Goal: Information Seeking & Learning: Compare options

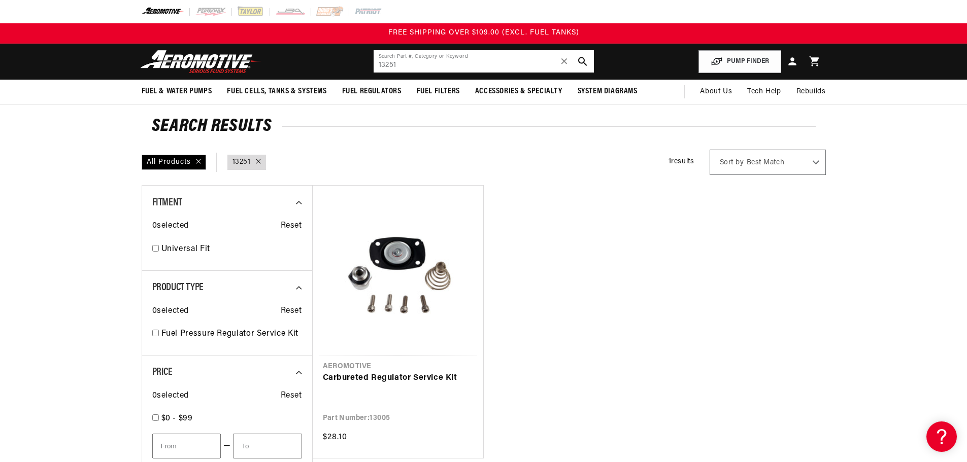
drag, startPoint x: 412, startPoint y: 66, endPoint x: 226, endPoint y: 61, distance: 185.9
click at [226, 61] on header "Fuel & Water Pumps Back In-Tank In-Line Fuel Pumps" at bounding box center [483, 62] width 735 height 36
paste input "1540"
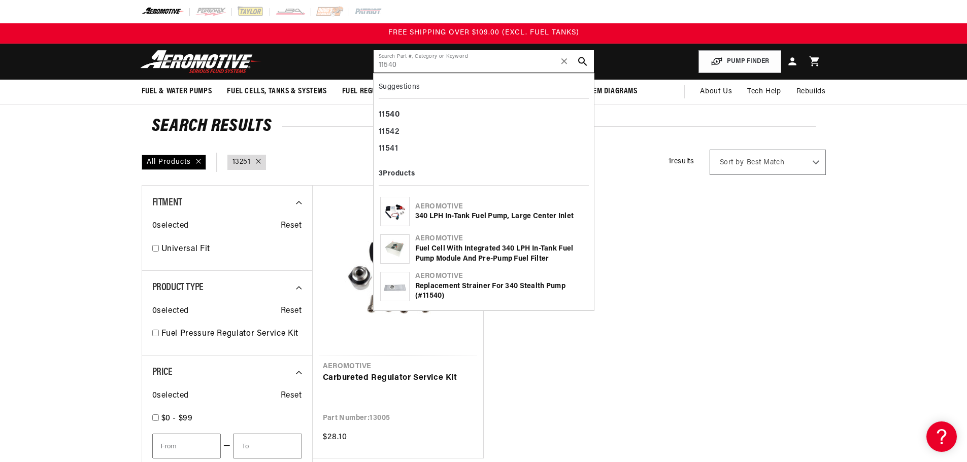
type input "11540"
click at [515, 210] on div "Aeromotive" at bounding box center [501, 207] width 172 height 10
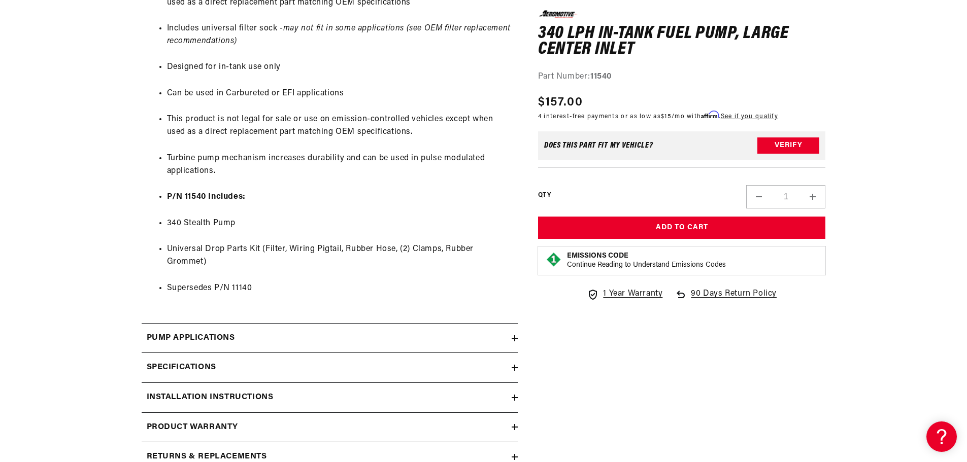
scroll to position [914, 0]
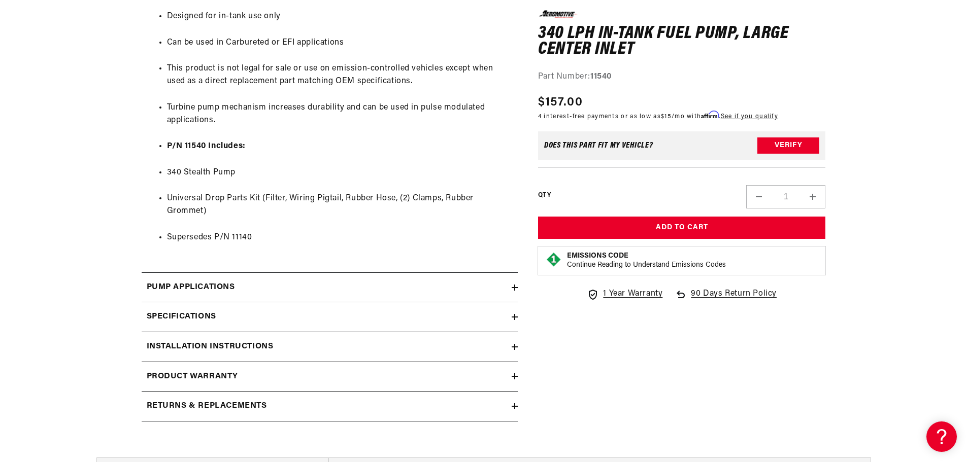
click at [291, 316] on div "Specifications" at bounding box center [327, 317] width 370 height 13
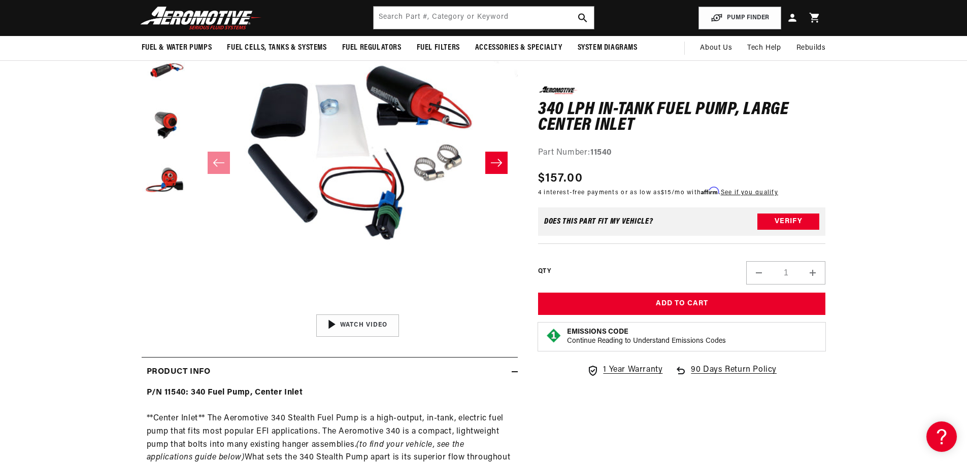
scroll to position [102, 0]
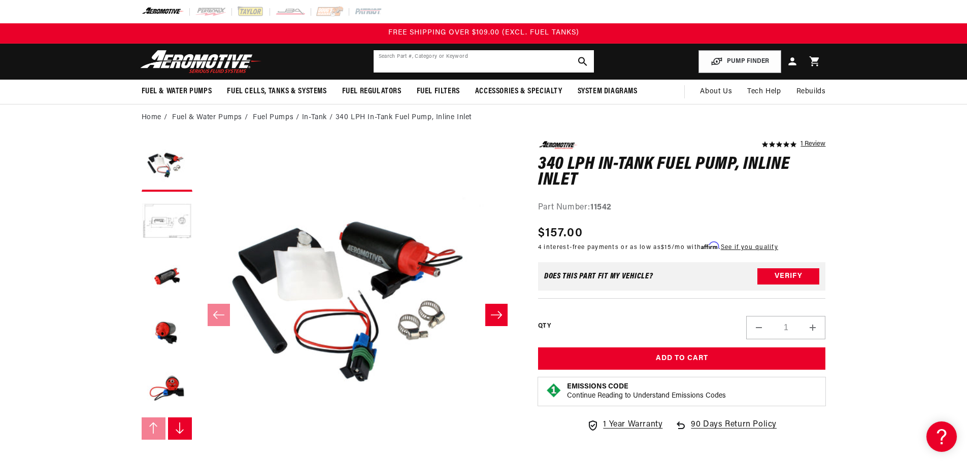
click at [484, 57] on input "text" at bounding box center [484, 61] width 220 height 22
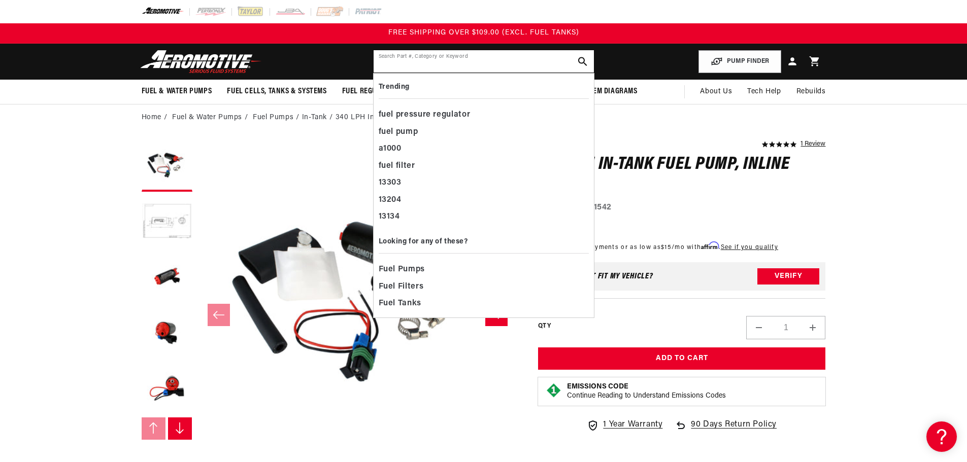
paste input "11541"
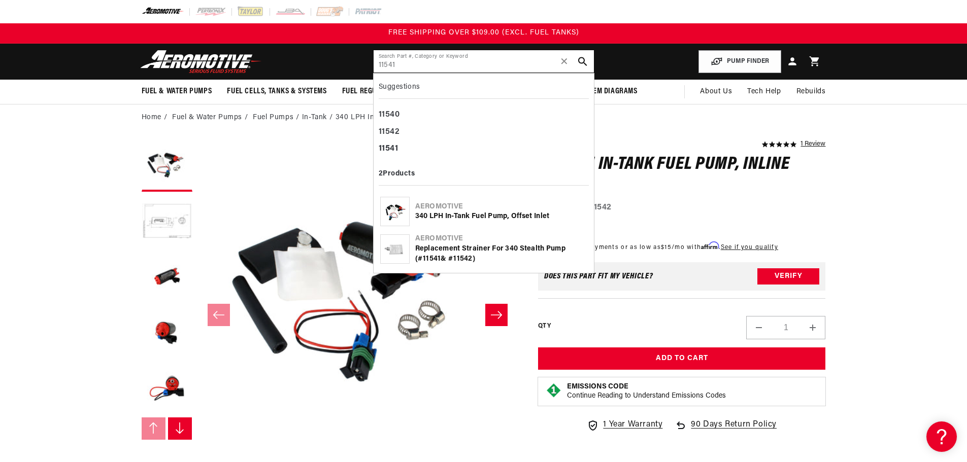
type input "11541"
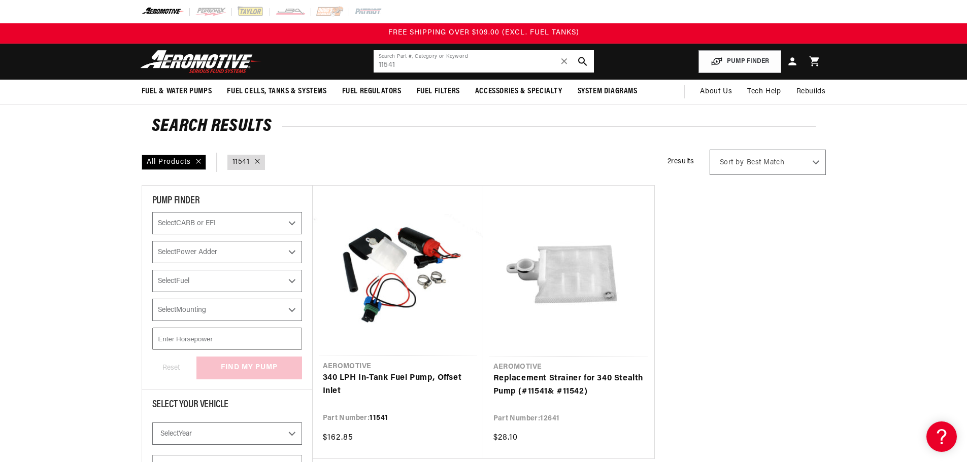
drag, startPoint x: 440, startPoint y: 65, endPoint x: 213, endPoint y: 58, distance: 227.5
click at [213, 58] on header "Fuel & Water Pumps Back In-Tank In-Line Fuel Pumps" at bounding box center [483, 62] width 735 height 36
paste input "69"
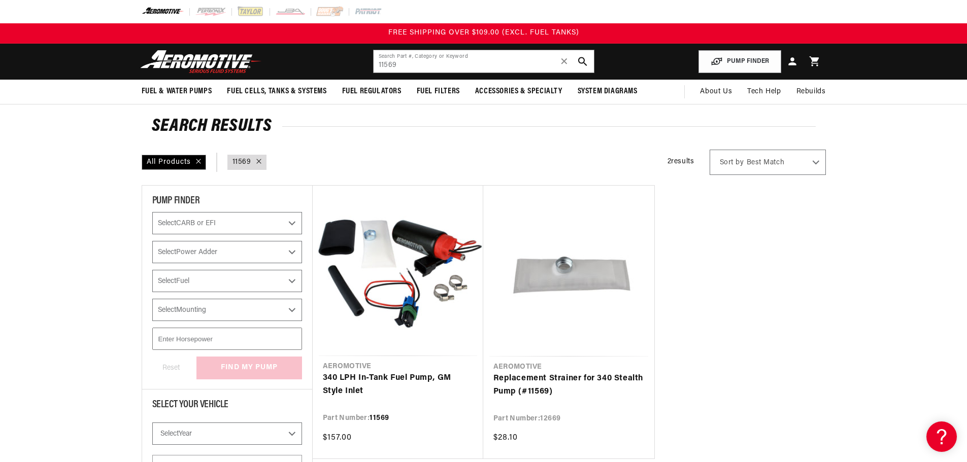
click at [768, 278] on ul "Aeromotive 340 LPH In-Tank Fuel Pump, GM Style Inlet Part Number: 11569 $157.00…" at bounding box center [568, 322] width 513 height 274
drag, startPoint x: 421, startPoint y: 60, endPoint x: 319, endPoint y: 61, distance: 101.5
click at [320, 61] on header "Fuel & Water Pumps Back In-Tank In-Line Fuel Pumps" at bounding box center [483, 62] width 735 height 36
paste input "3138"
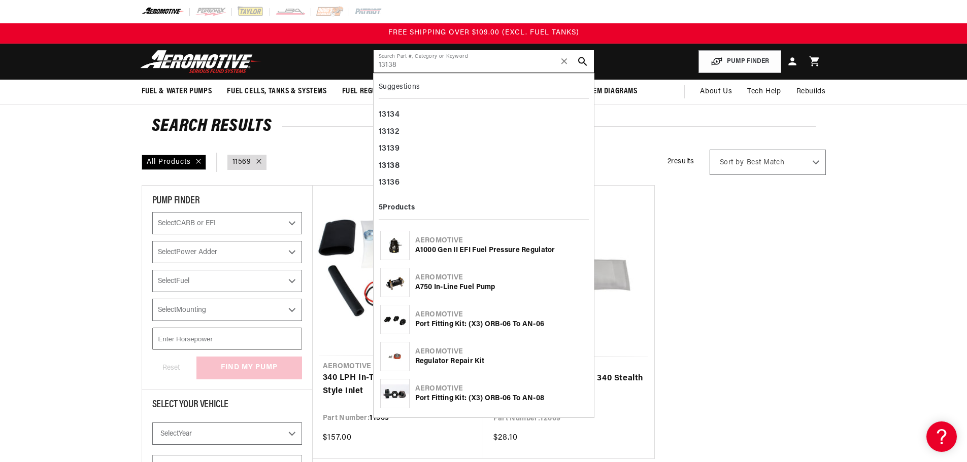
type input "13138"
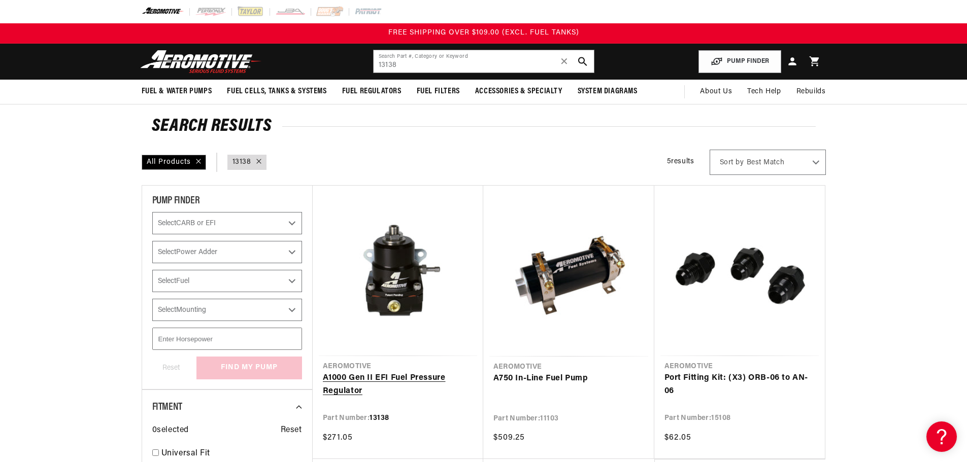
click at [416, 380] on link "A1000 Gen II EFI Fuel Pressure Regulator" at bounding box center [398, 385] width 150 height 26
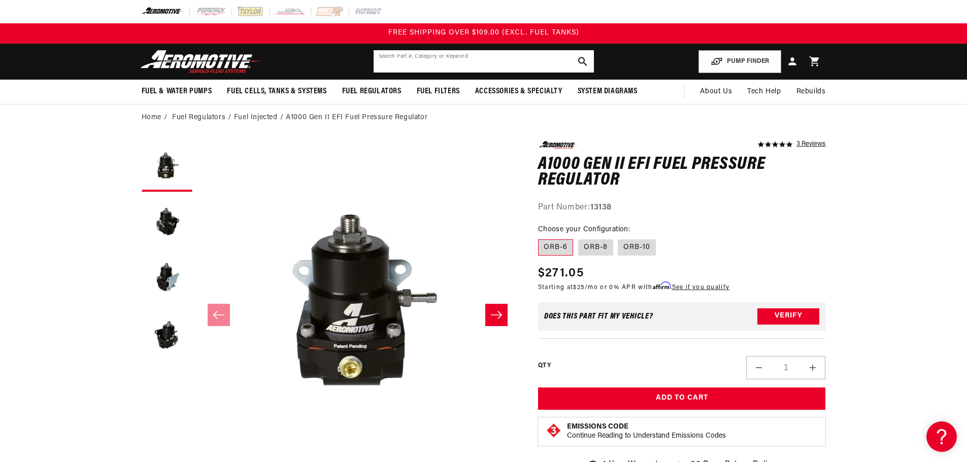
click at [514, 57] on input "text" at bounding box center [484, 61] width 220 height 22
paste input "13139"
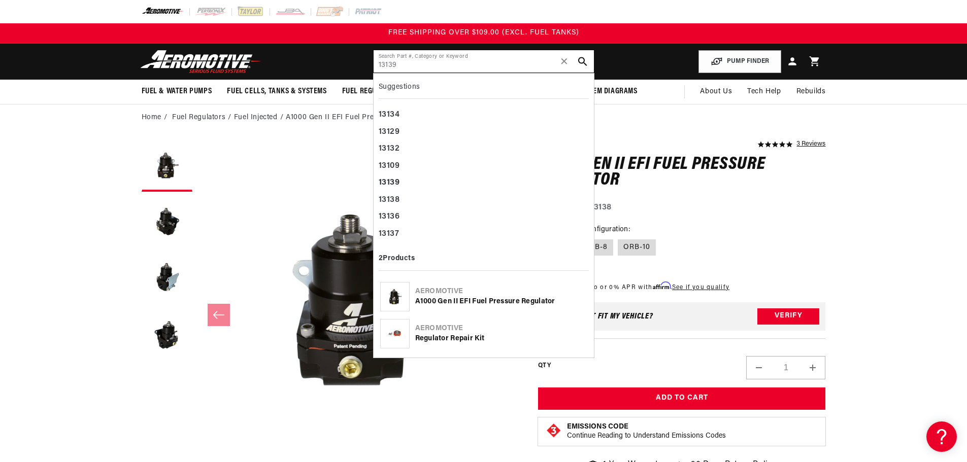
type input "13139"
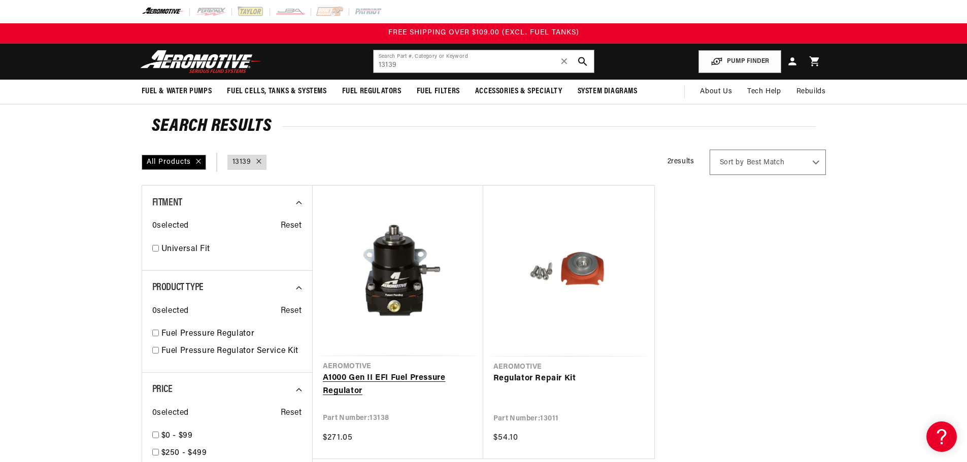
click at [398, 372] on link "A1000 Gen II EFI Fuel Pressure Regulator" at bounding box center [398, 385] width 150 height 26
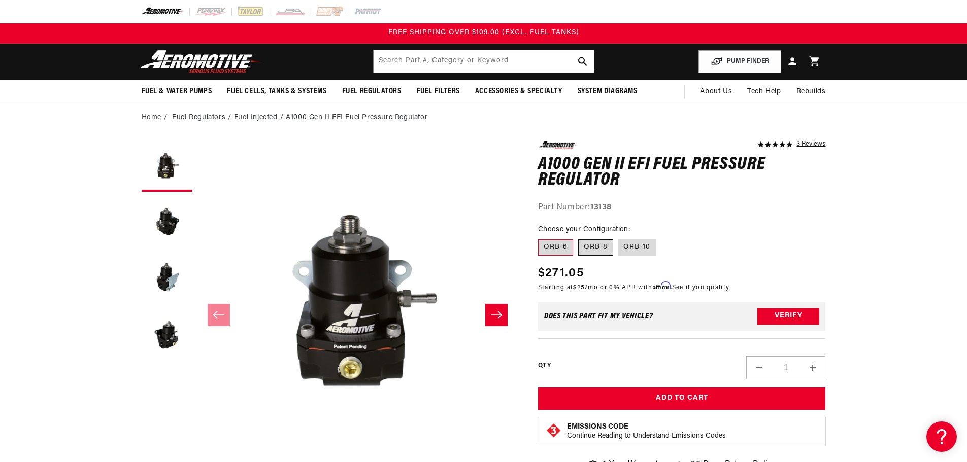
click at [601, 242] on label "ORB-8" at bounding box center [595, 248] width 35 height 16
click at [579, 238] on input "ORB-8" at bounding box center [578, 238] width 1 height 1
radio input "true"
click at [644, 247] on label "ORB-10" at bounding box center [637, 248] width 38 height 16
click at [619, 238] on input "ORB-10" at bounding box center [618, 238] width 1 height 1
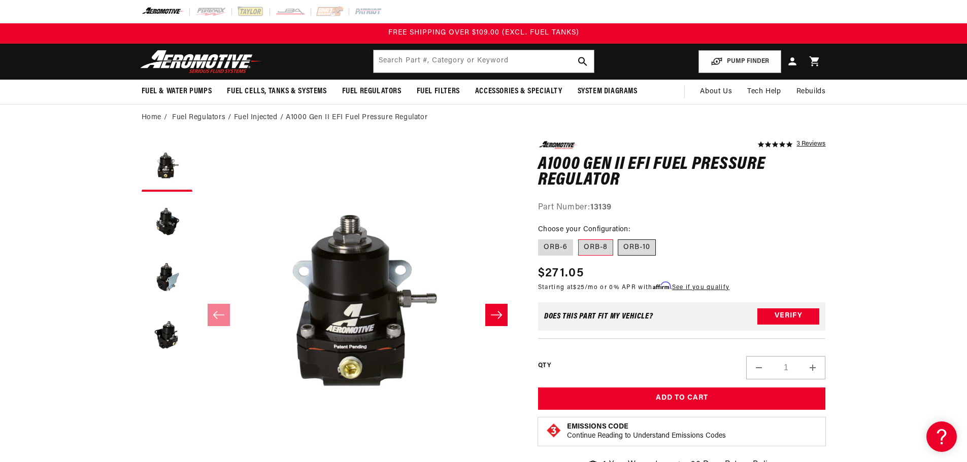
radio input "true"
click at [503, 60] on input "text" at bounding box center [484, 61] width 220 height 22
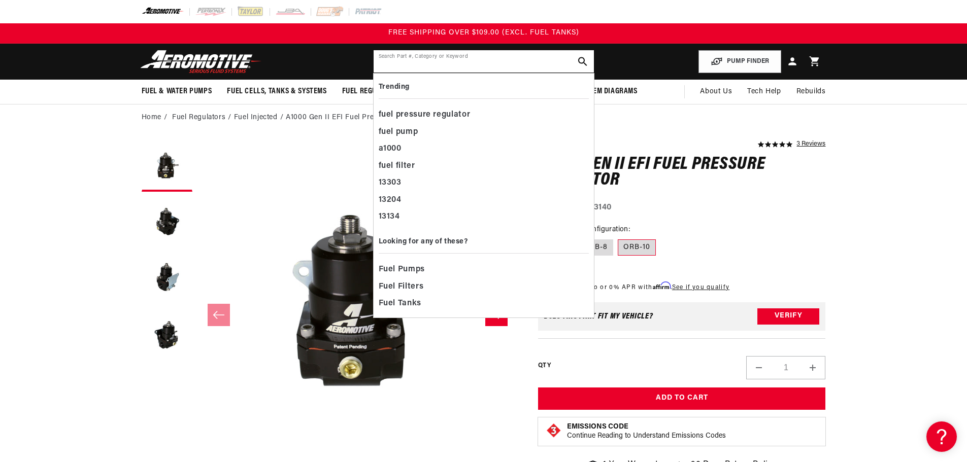
paste input "13303"
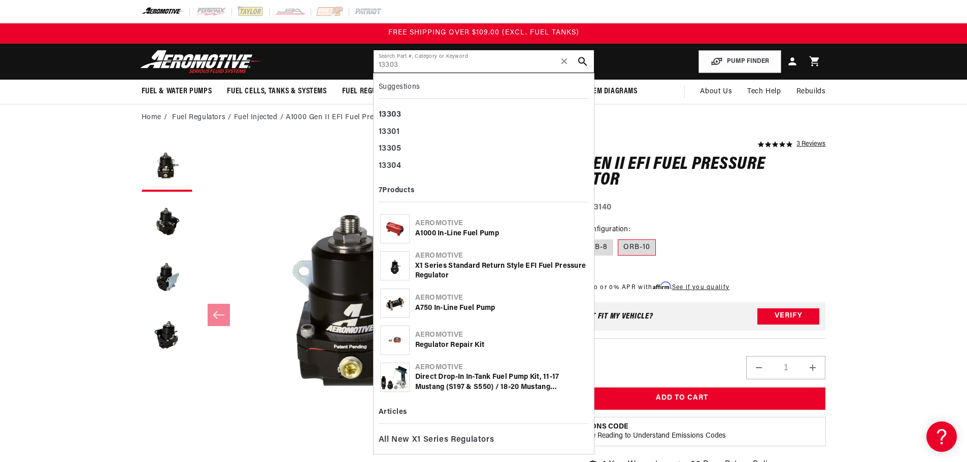
type input "13303"
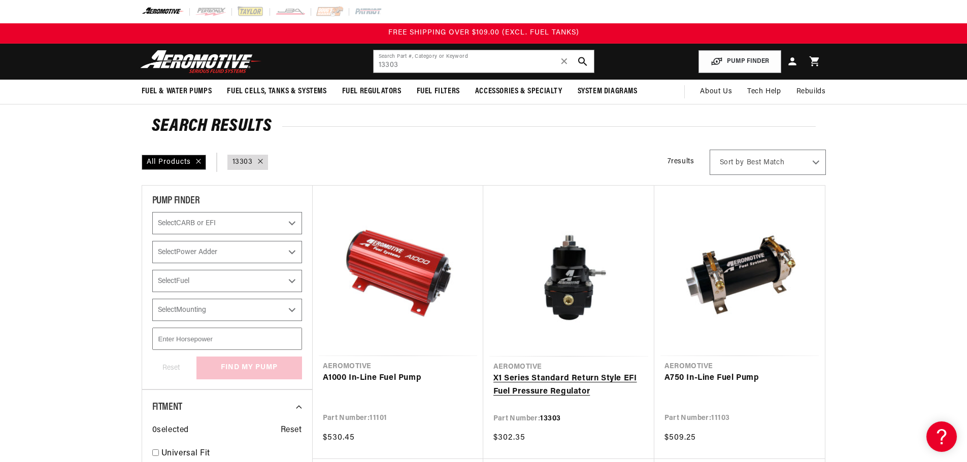
click at [593, 378] on link "X1 Series Standard Return Style EFI Fuel Pressure Regulator" at bounding box center [568, 386] width 151 height 26
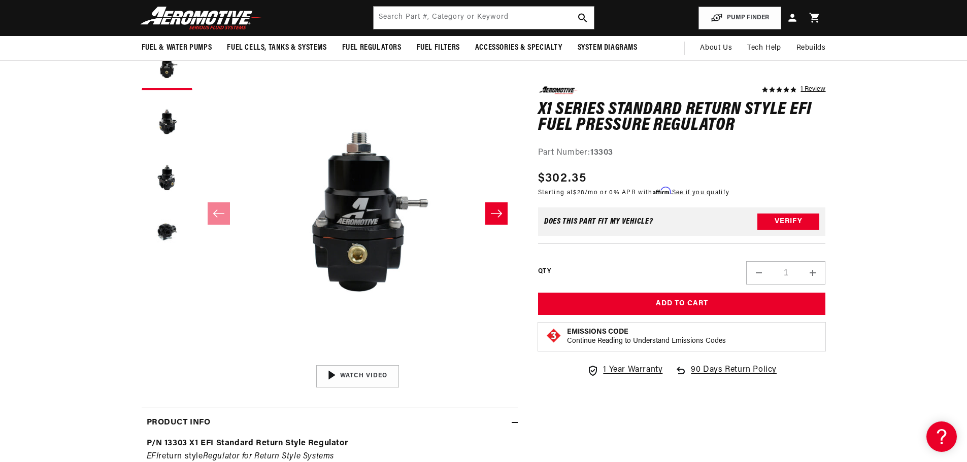
scroll to position [51, 0]
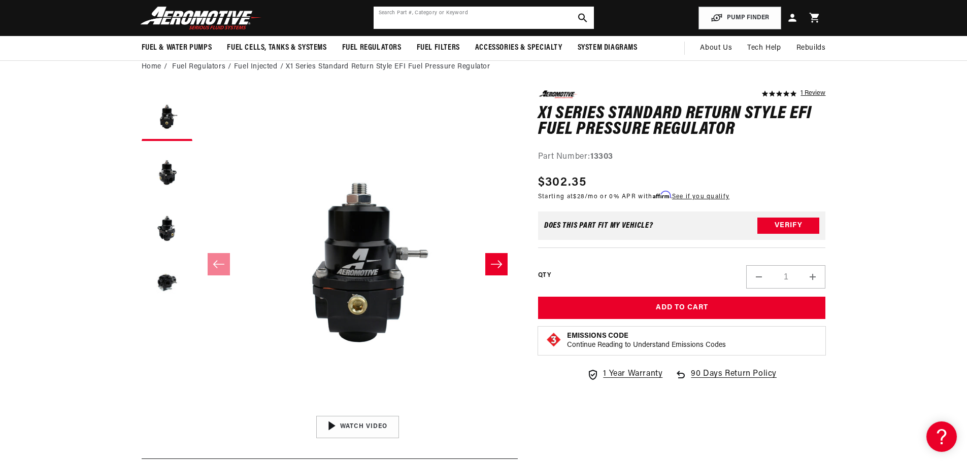
click at [439, 21] on input "text" at bounding box center [484, 18] width 220 height 22
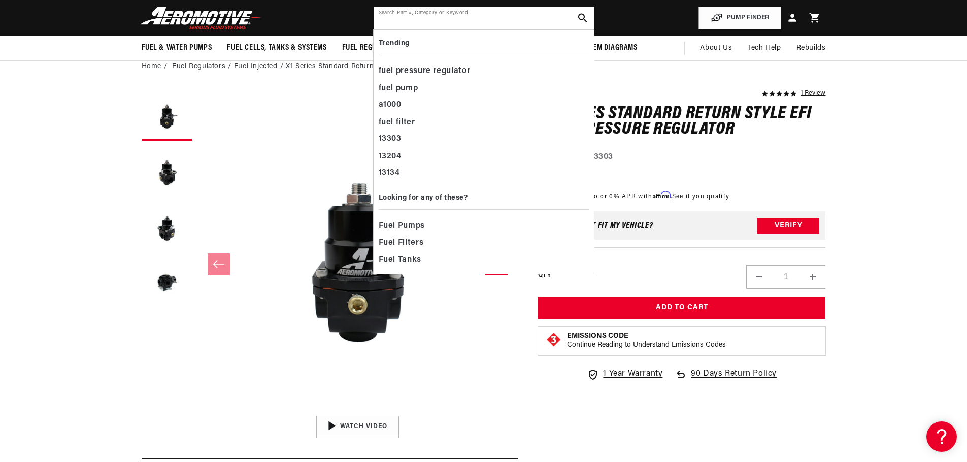
paste input "13304"
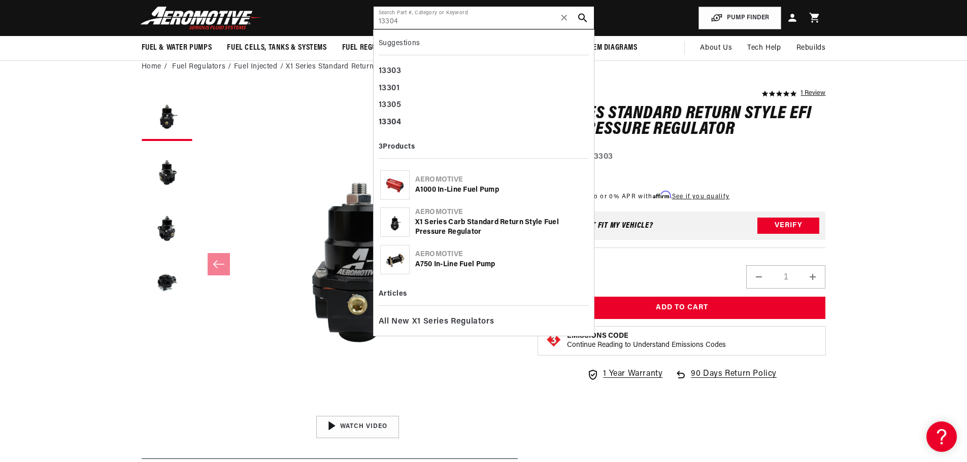
type input "13304"
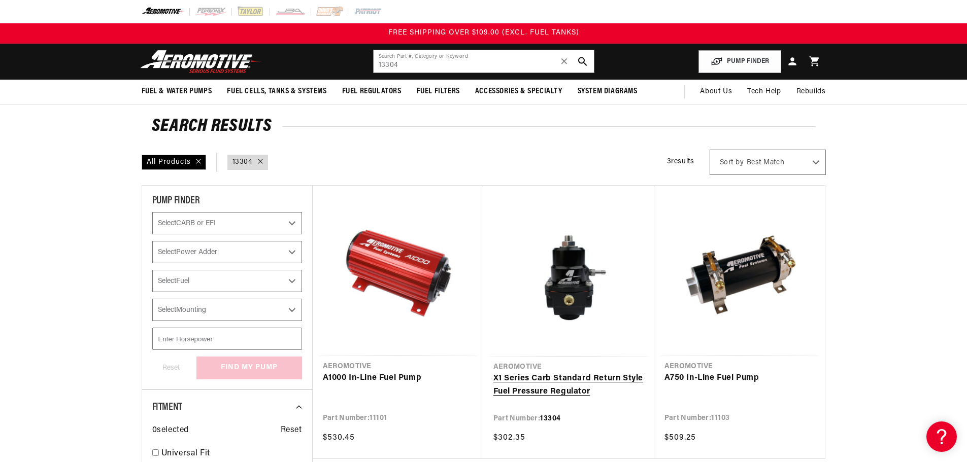
click at [590, 380] on link "X1 Series Carb Standard Return Style Fuel Pressure Regulator" at bounding box center [568, 386] width 151 height 26
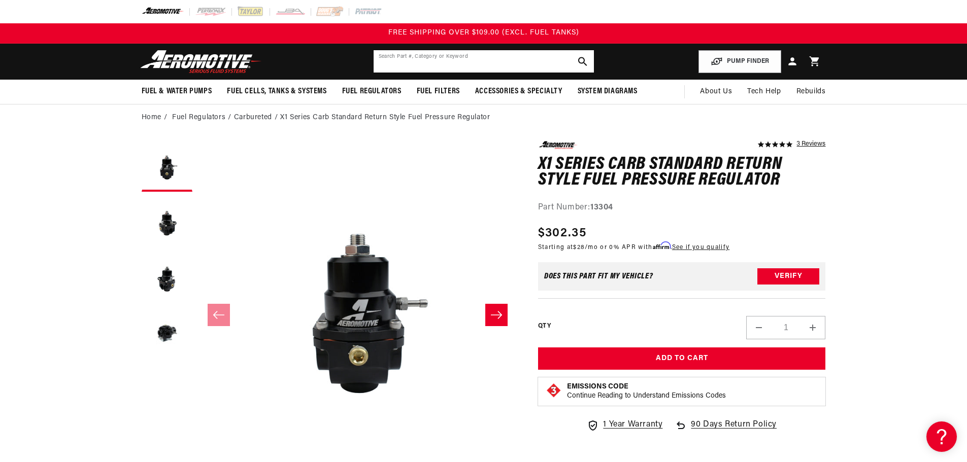
click at [445, 61] on input "text" at bounding box center [484, 61] width 220 height 22
paste input "13305"
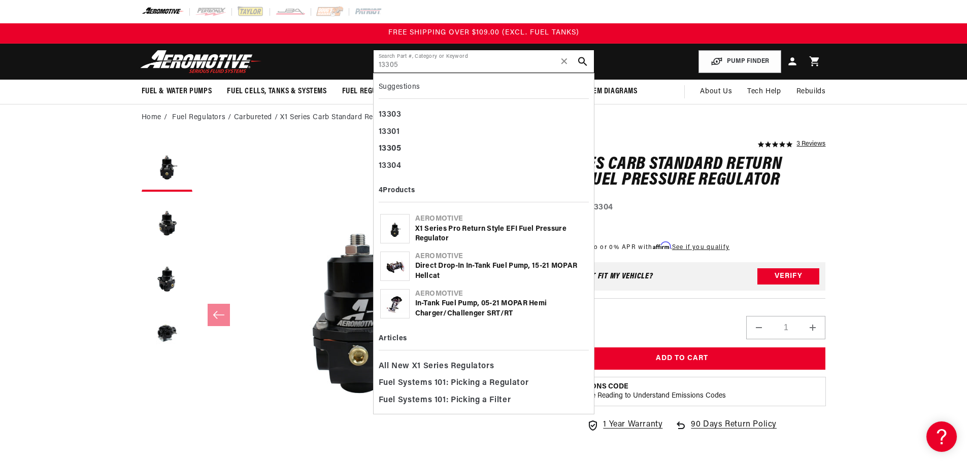
type input "13305"
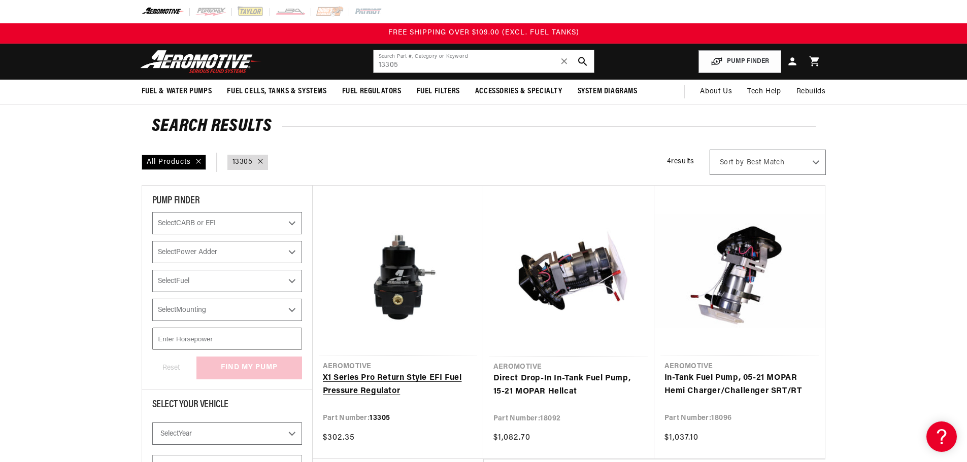
click at [410, 380] on link "X1 Series Pro Return Style EFI Fuel Pressure Regulator" at bounding box center [398, 385] width 150 height 26
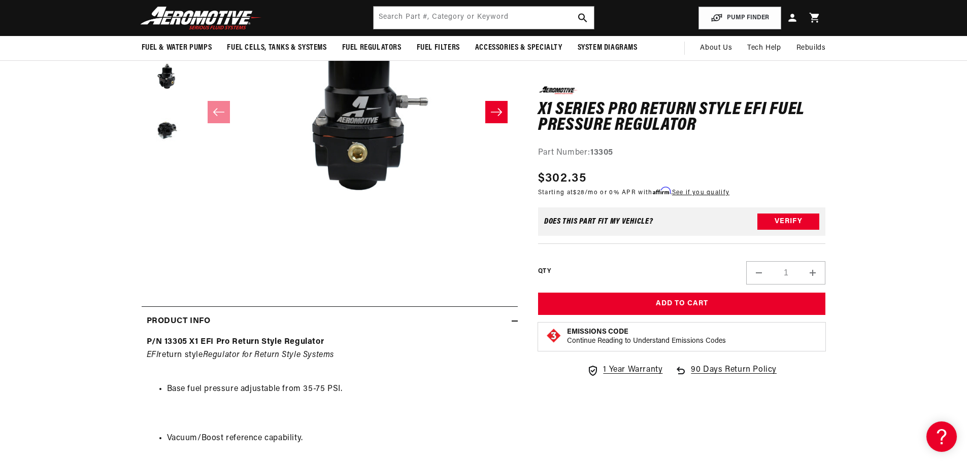
scroll to position [152, 0]
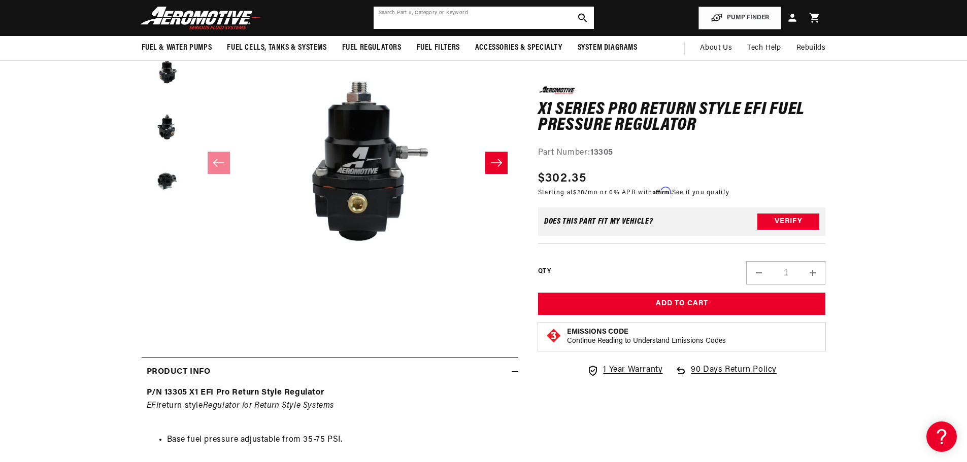
click at [494, 16] on input "text" at bounding box center [484, 18] width 220 height 22
paste input "13013"
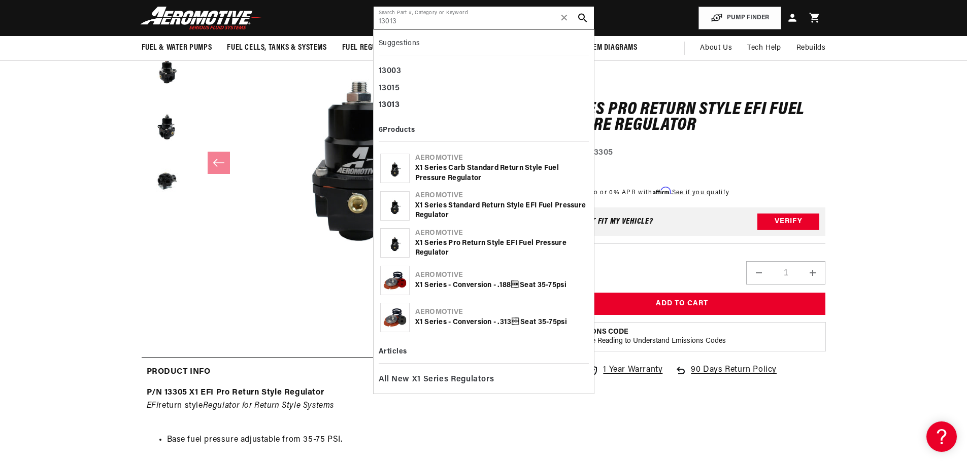
type input "13013"
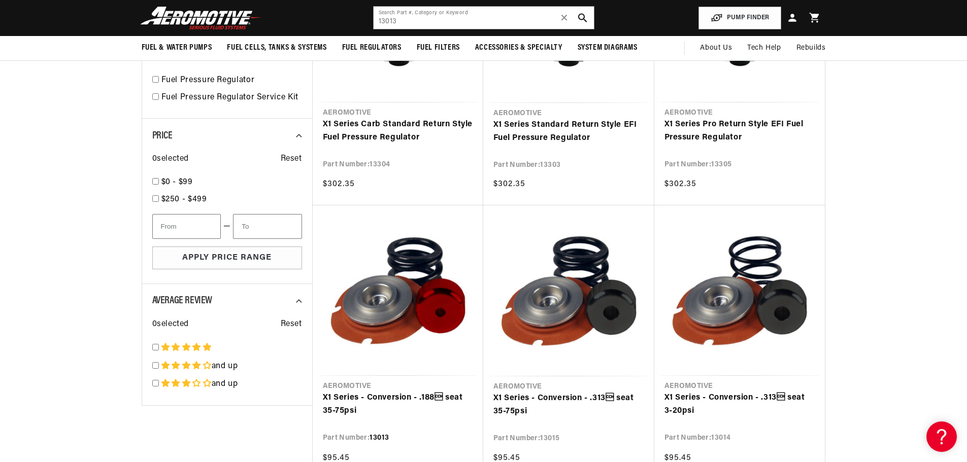
scroll to position [305, 0]
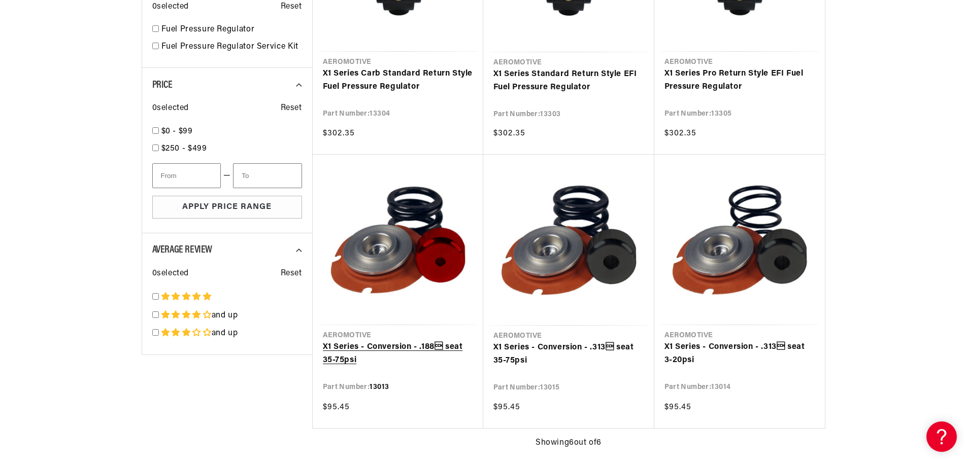
click at [426, 349] on link "X1 Series - Conversion - .188 seat 35-75psi" at bounding box center [398, 354] width 150 height 26
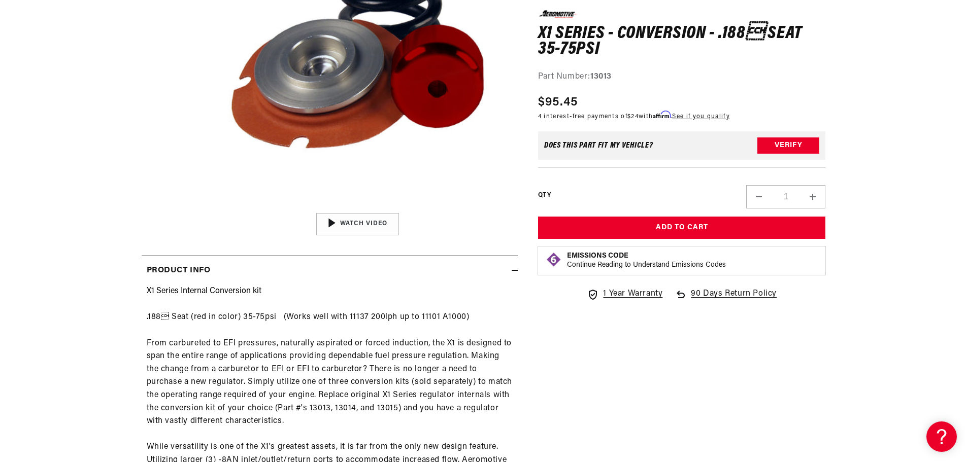
scroll to position [355, 0]
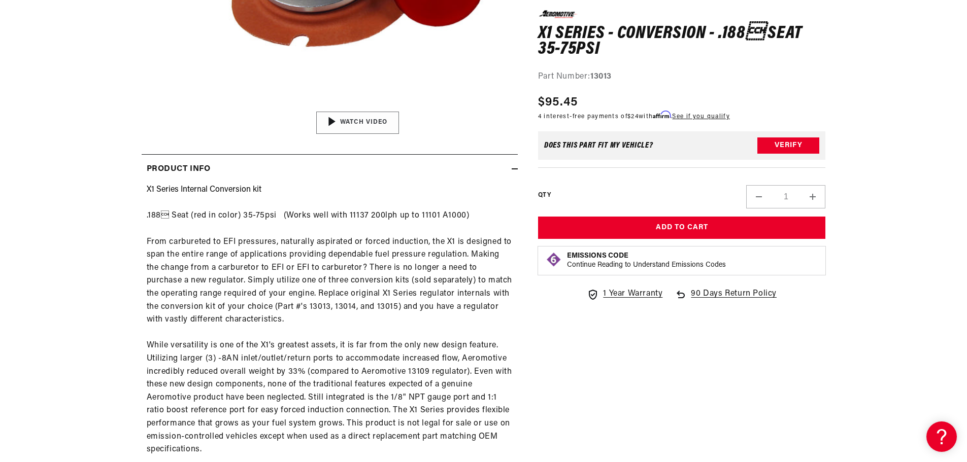
click at [370, 124] on img "Gallery Viewer" at bounding box center [358, 123] width 154 height 86
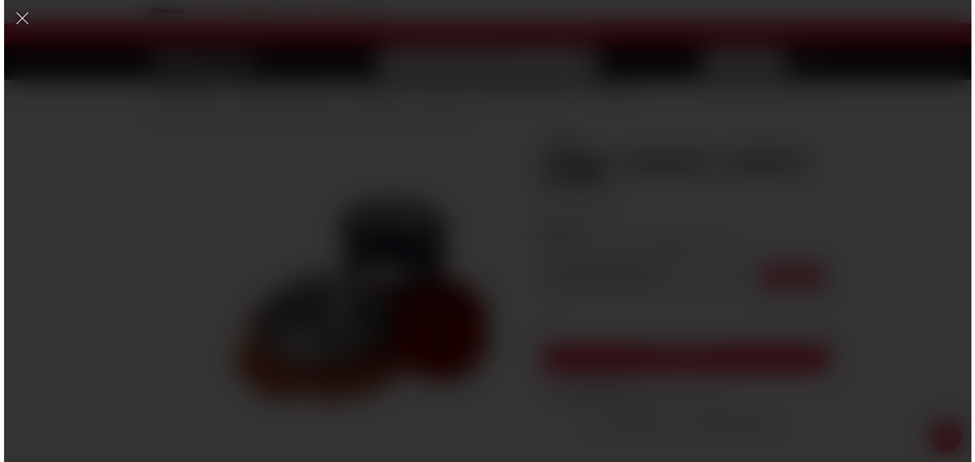
scroll to position [0, 0]
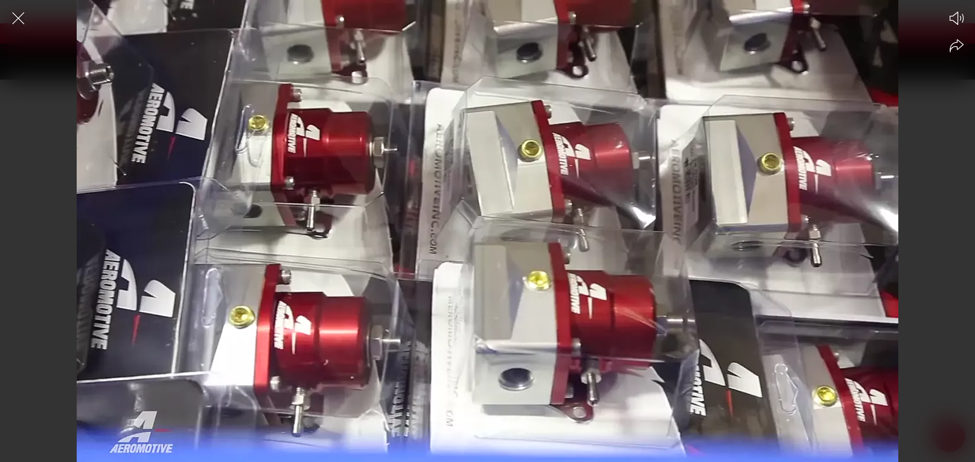
click at [551, 266] on div at bounding box center [487, 249] width 975 height 427
click at [13, 12] on icon "Close the video player" at bounding box center [18, 18] width 22 height 22
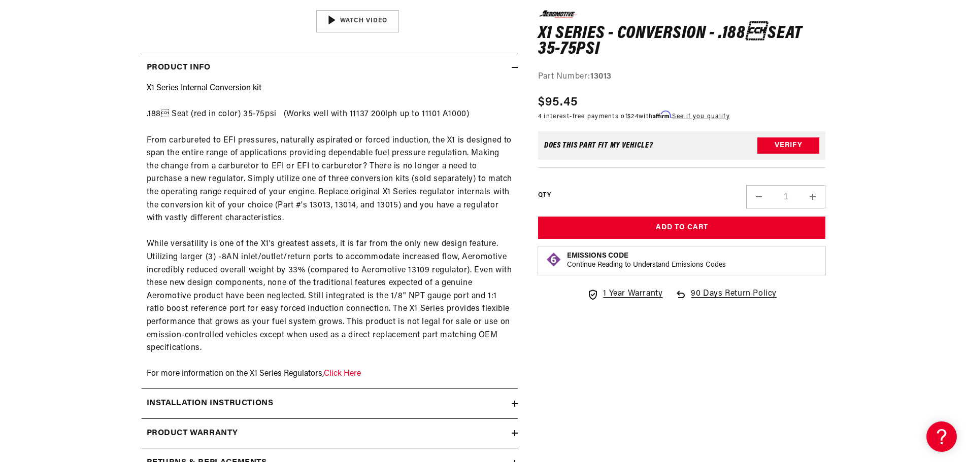
scroll to position [508, 0]
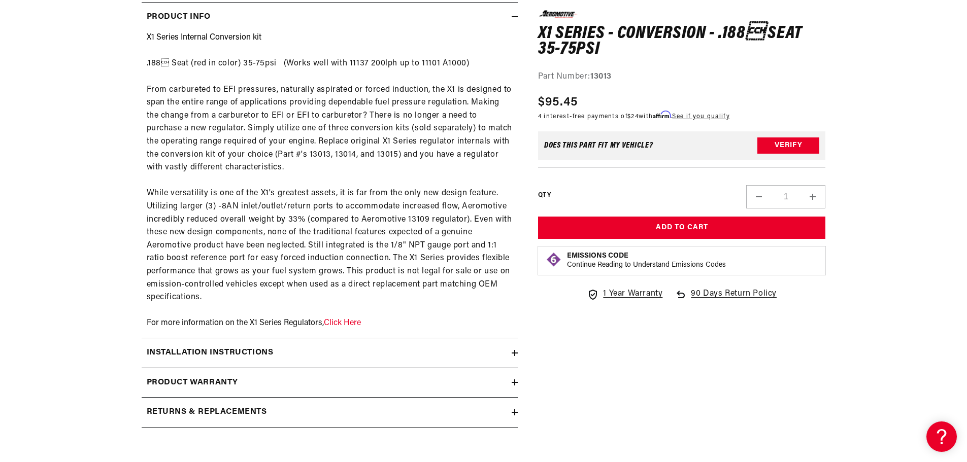
click at [314, 355] on div "Installation Instructions" at bounding box center [327, 353] width 370 height 13
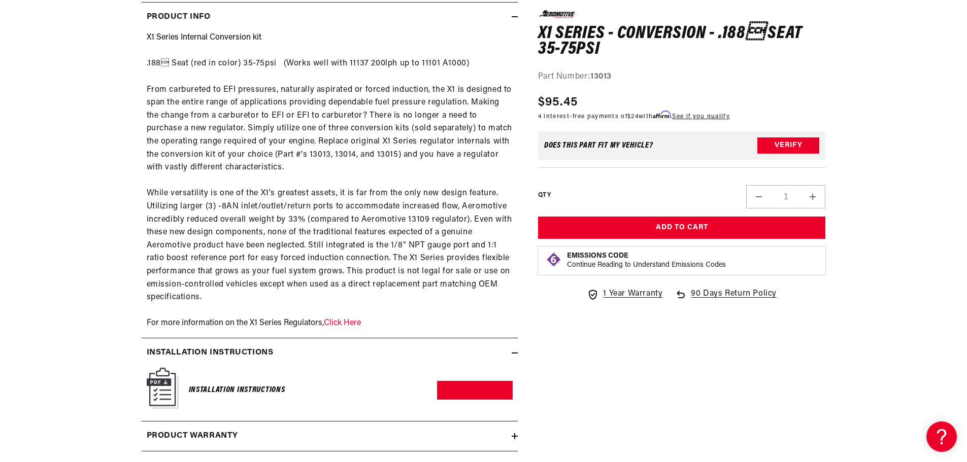
scroll to position [609, 0]
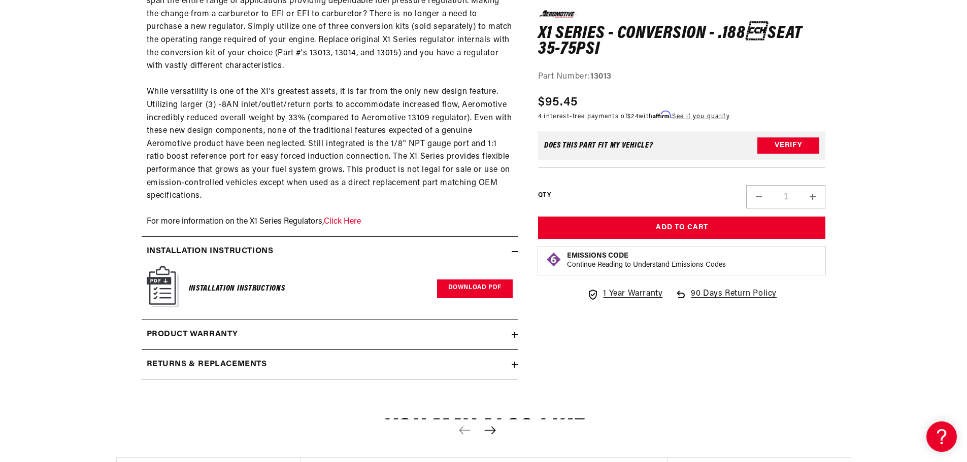
click at [471, 288] on link "Download PDF" at bounding box center [475, 289] width 76 height 19
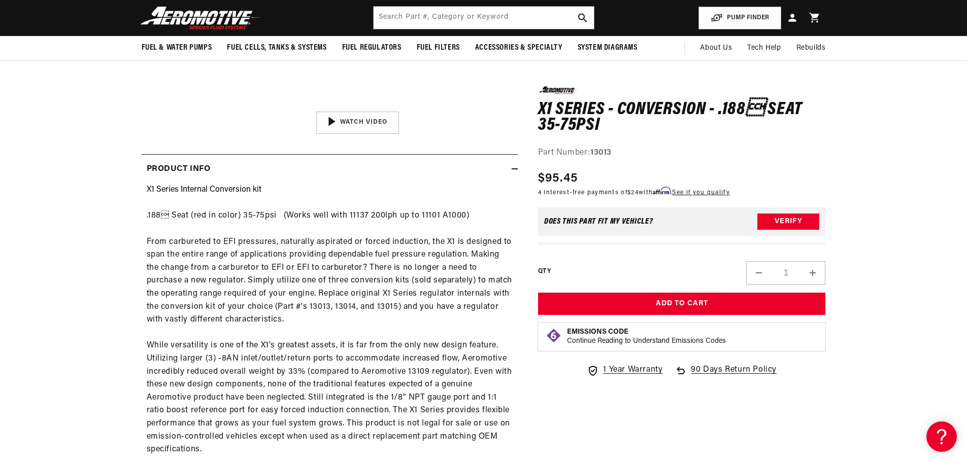
scroll to position [0, 0]
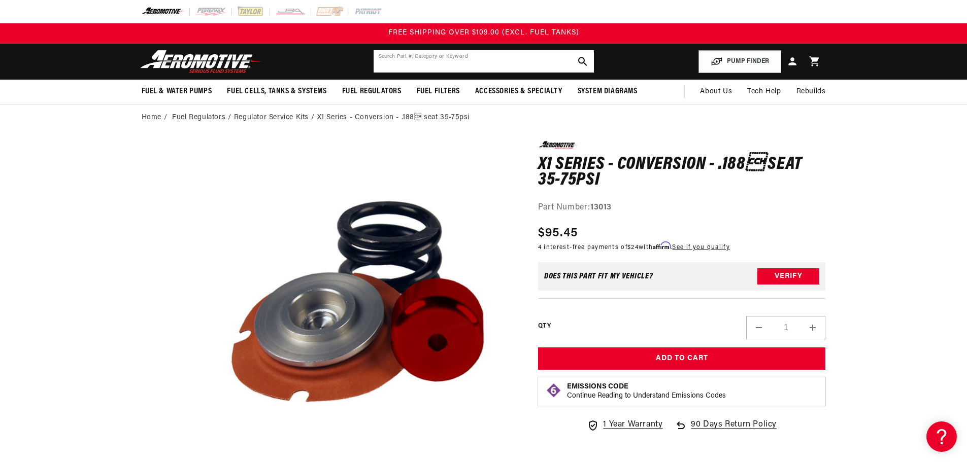
click at [465, 61] on input "text" at bounding box center [484, 61] width 220 height 22
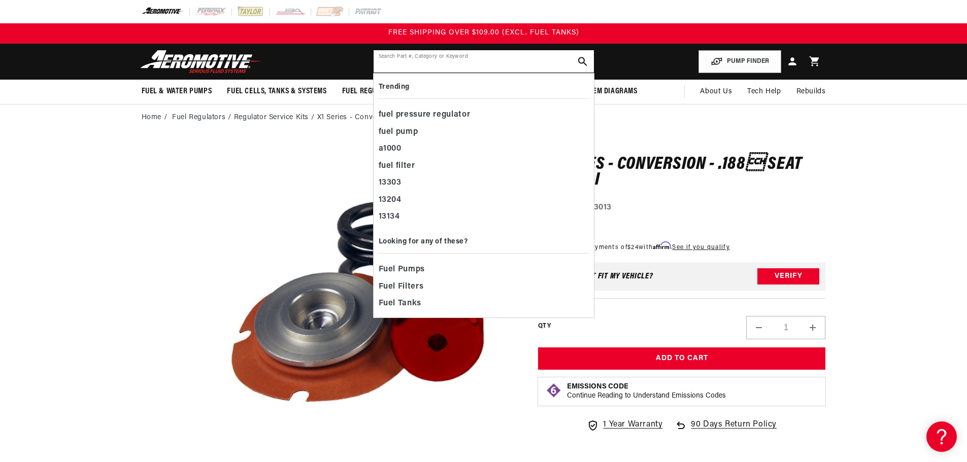
paste input "13014"
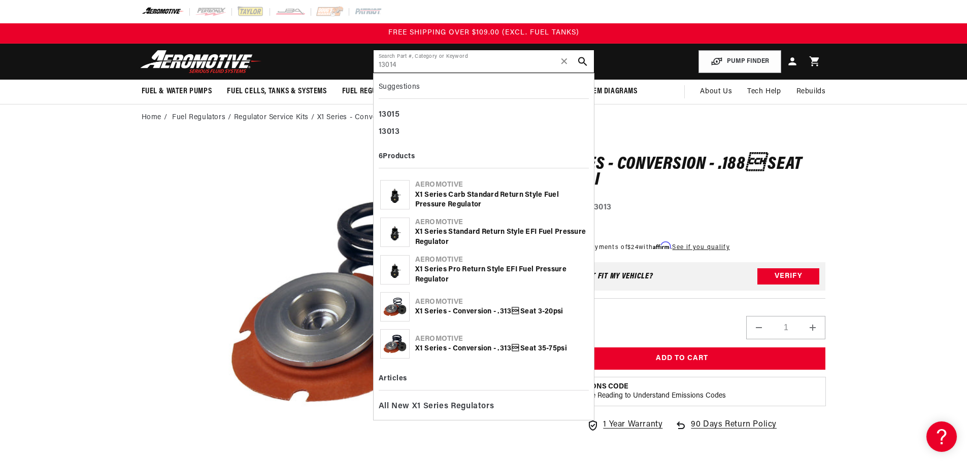
type input "13014"
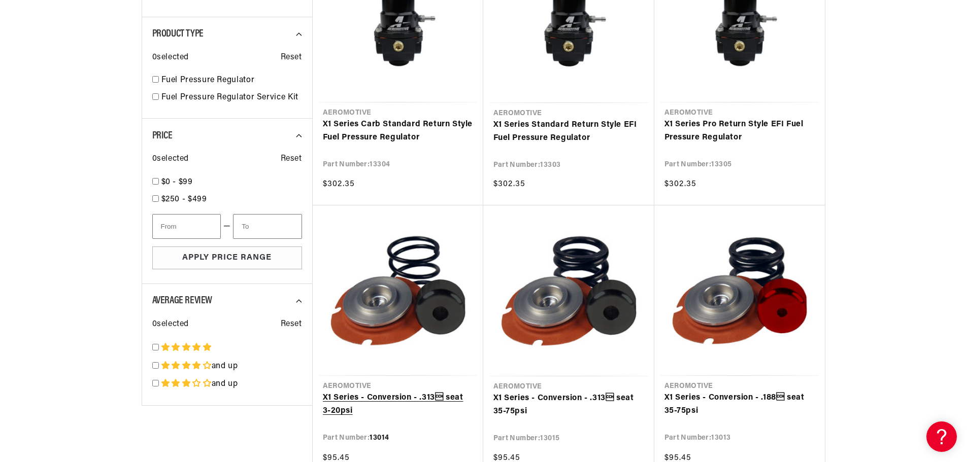
click at [437, 397] on link "X1 Series - Conversion - .313 seat 3-20psi" at bounding box center [398, 405] width 150 height 26
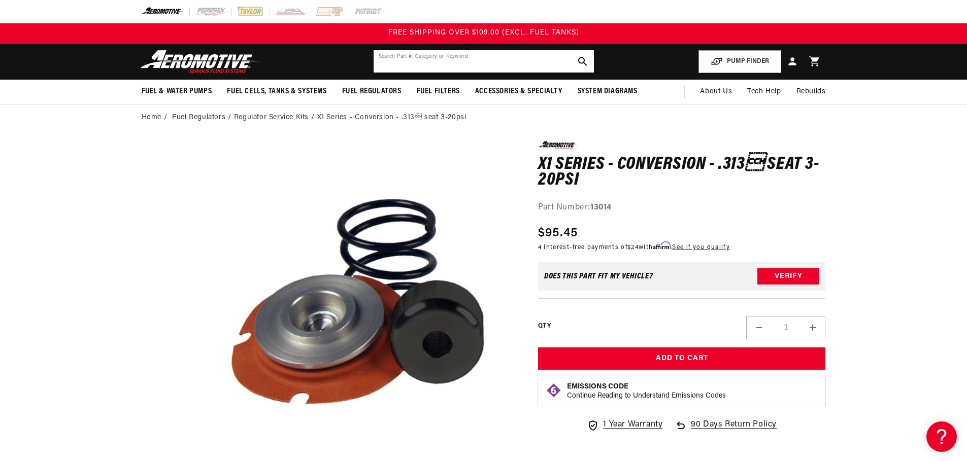
click at [491, 63] on input "text" at bounding box center [484, 61] width 220 height 22
paste input "13015"
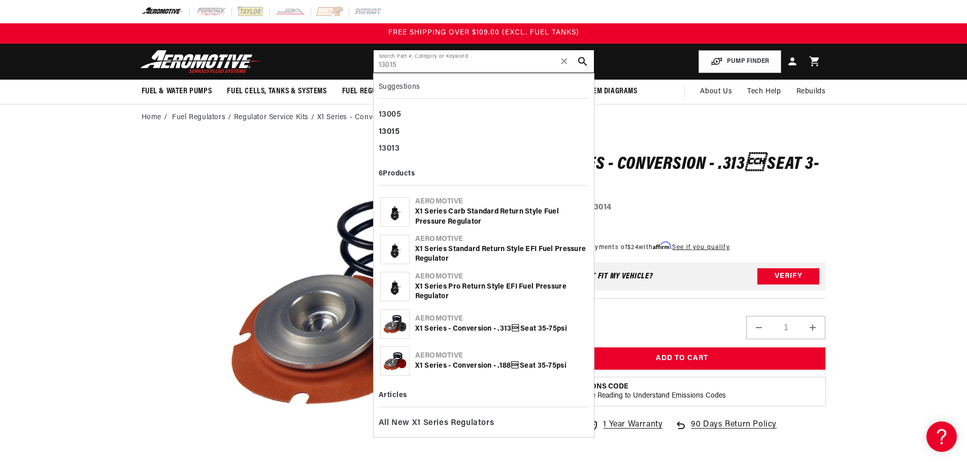
type input "13015"
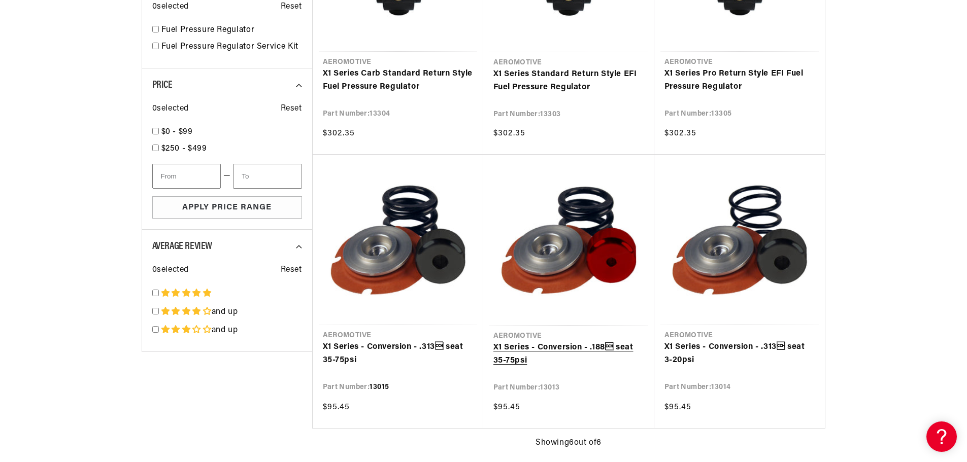
scroll to position [355, 0]
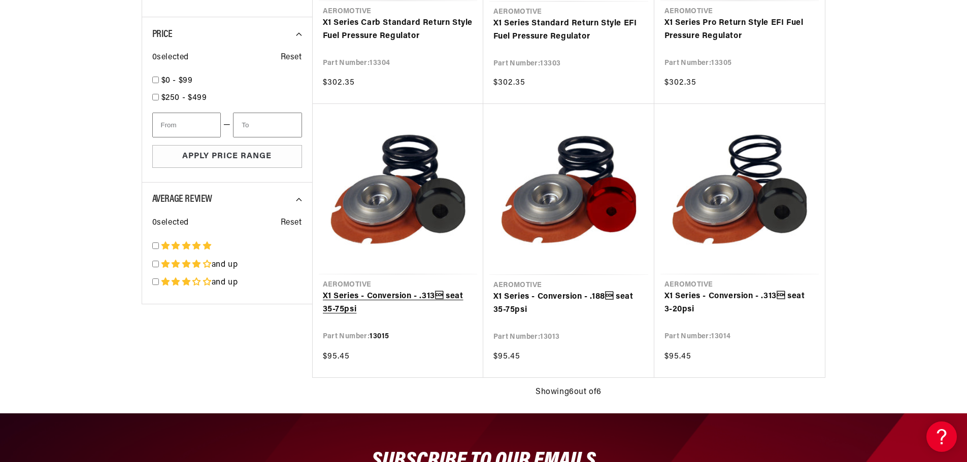
click at [433, 300] on link "X1 Series - Conversion - .313 seat 35-75psi" at bounding box center [398, 303] width 150 height 26
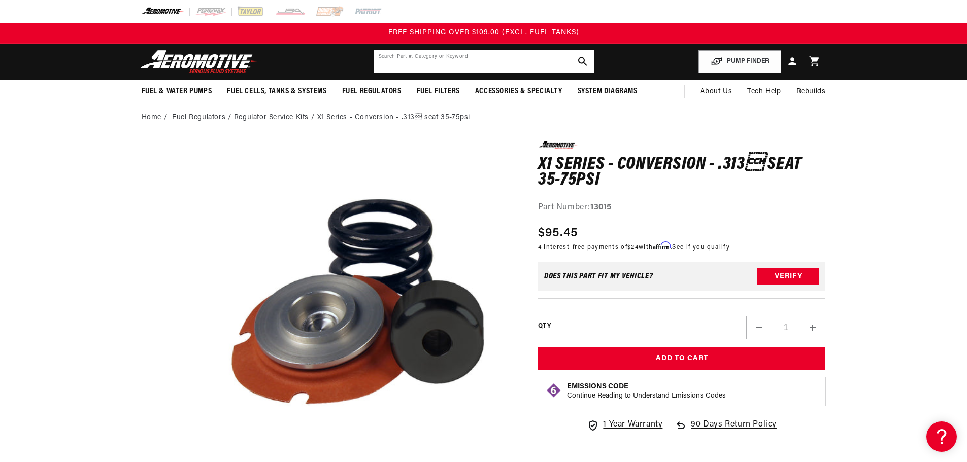
click at [432, 65] on input "text" at bounding box center [484, 61] width 220 height 22
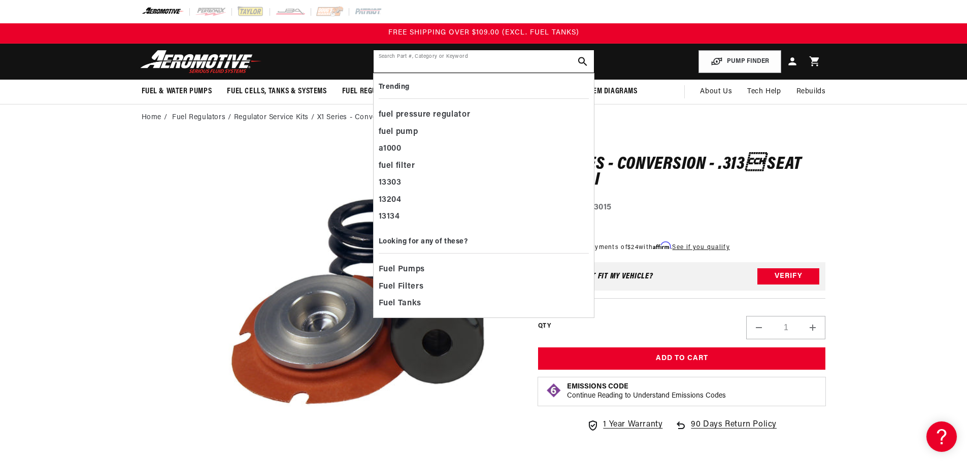
paste input "11101"
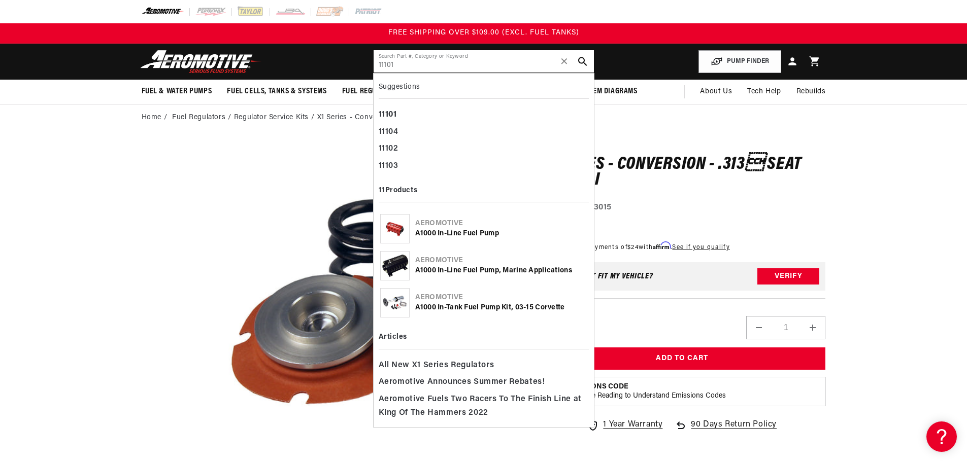
type input "11101"
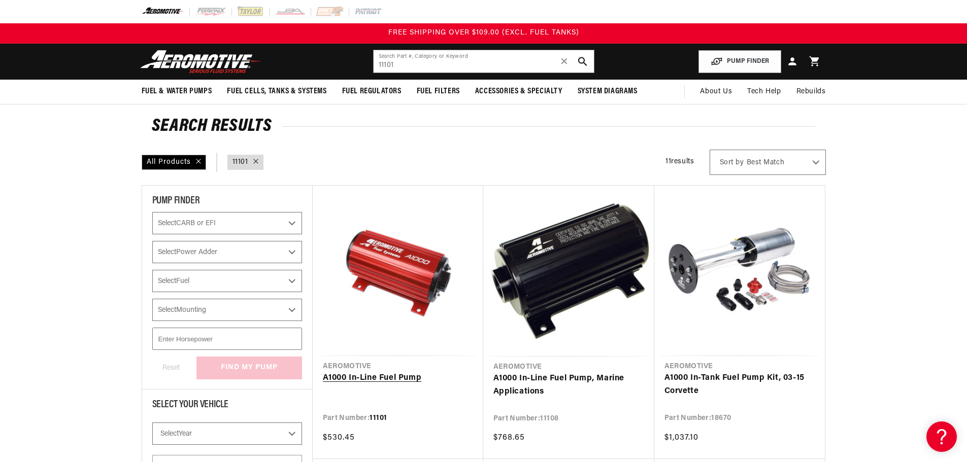
click at [399, 376] on link "A1000 In-Line Fuel Pump" at bounding box center [398, 378] width 150 height 13
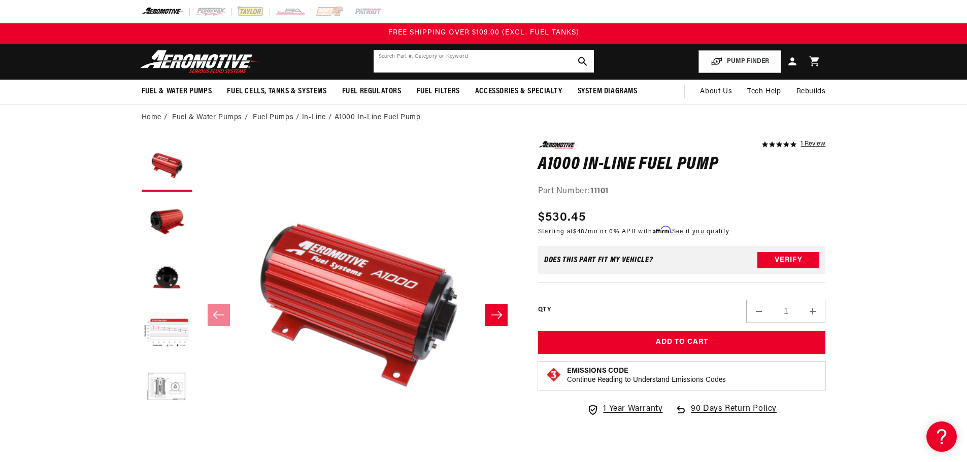
click at [450, 62] on input "text" at bounding box center [484, 61] width 220 height 22
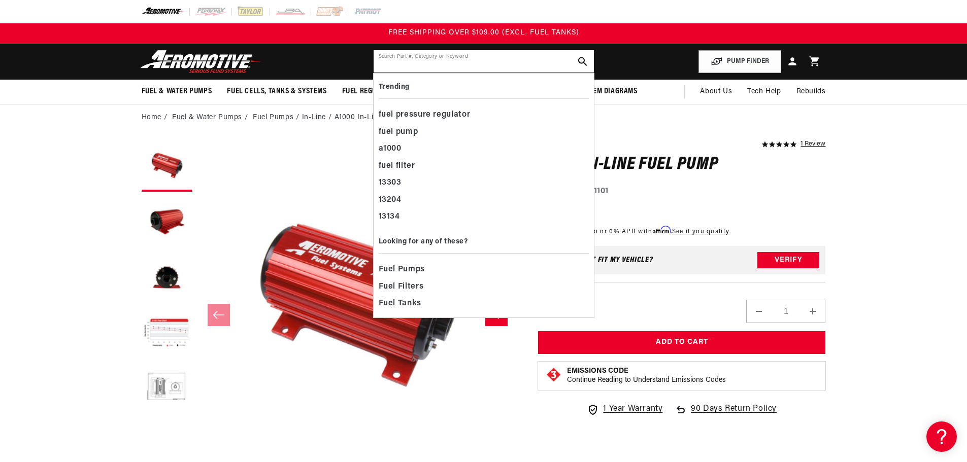
paste input "11102"
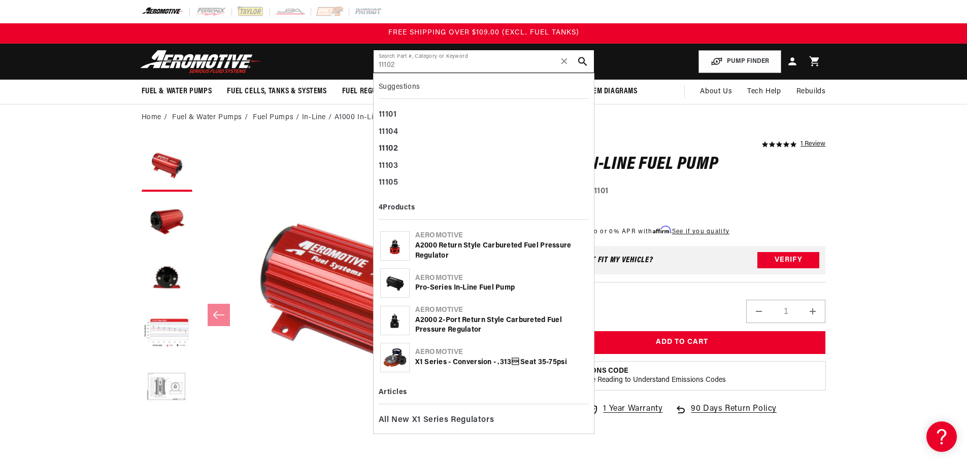
type input "11102"
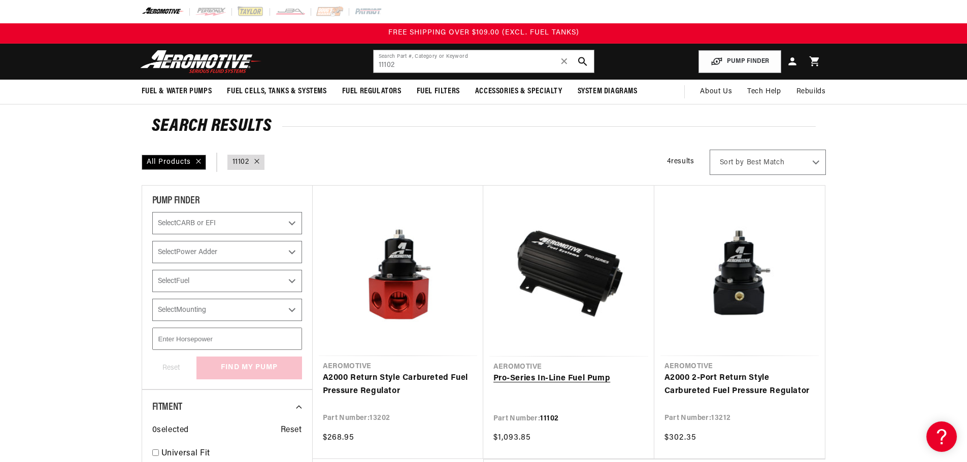
click at [575, 377] on link "Pro-Series In-Line Fuel Pump" at bounding box center [568, 379] width 151 height 13
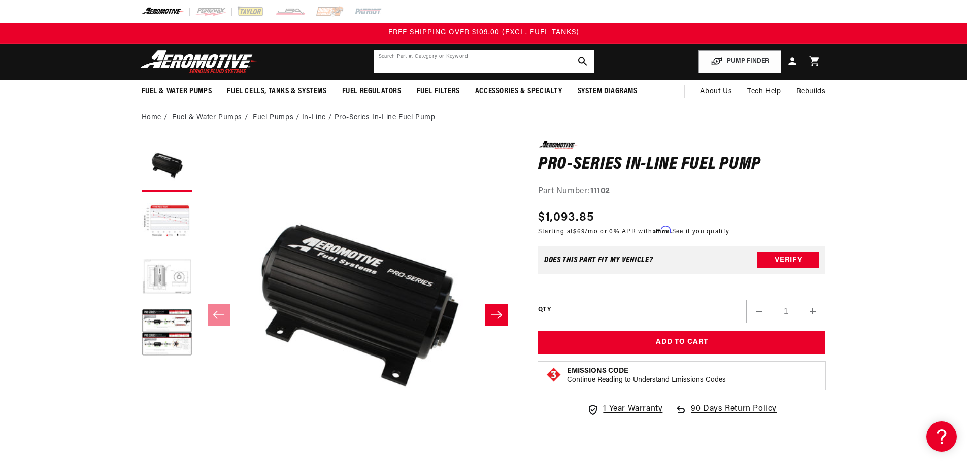
click at [454, 65] on input "text" at bounding box center [484, 61] width 220 height 22
paste input "11104"
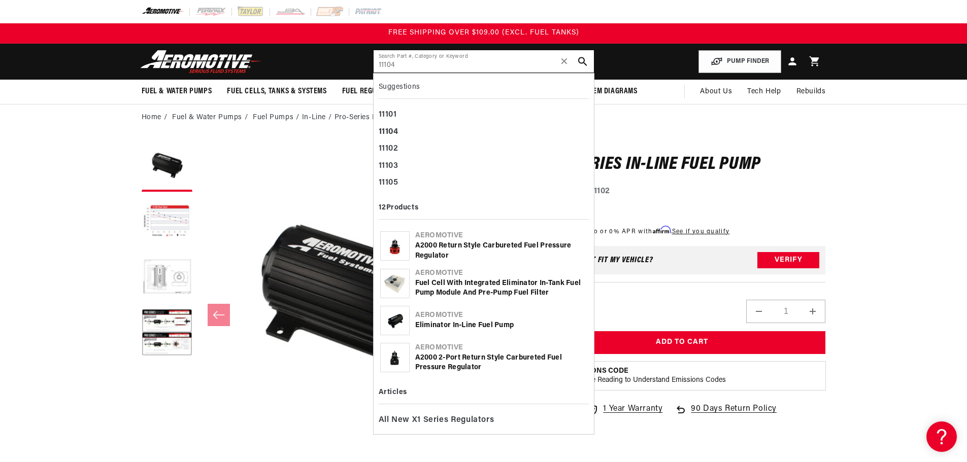
type input "11104"
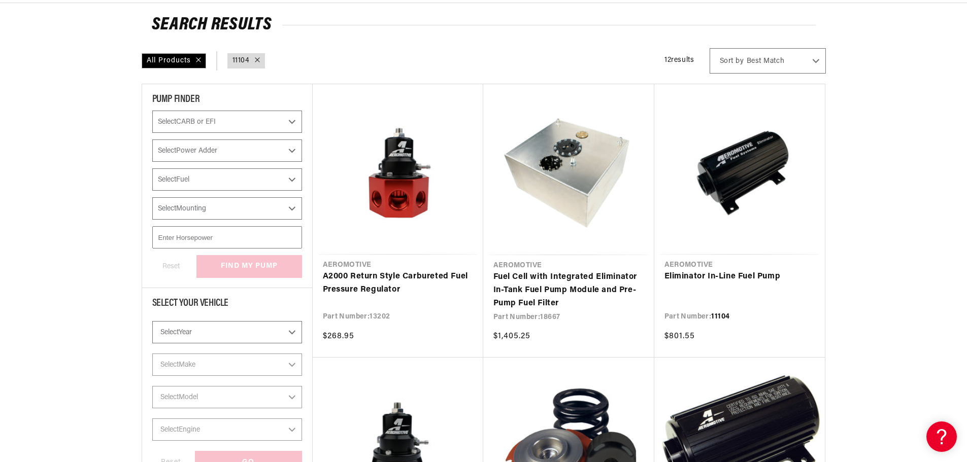
scroll to position [152, 0]
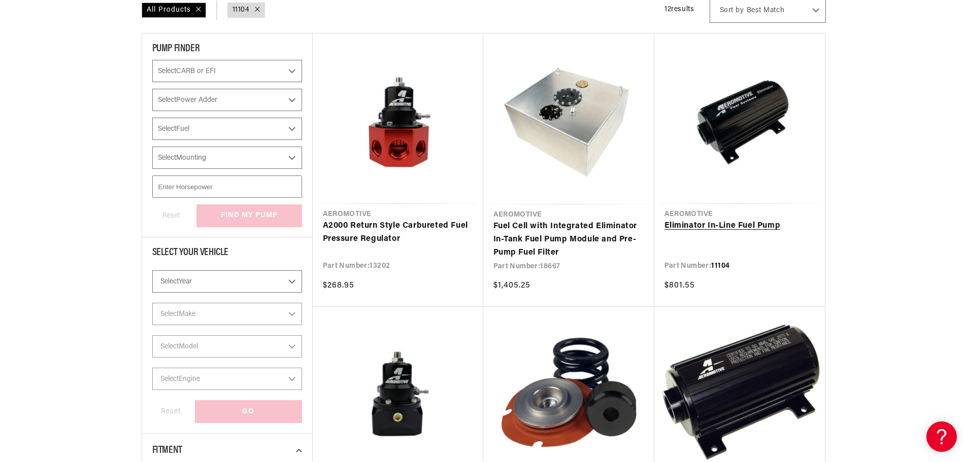
click at [769, 230] on link "Eliminator In-Line Fuel Pump" at bounding box center [740, 226] width 150 height 13
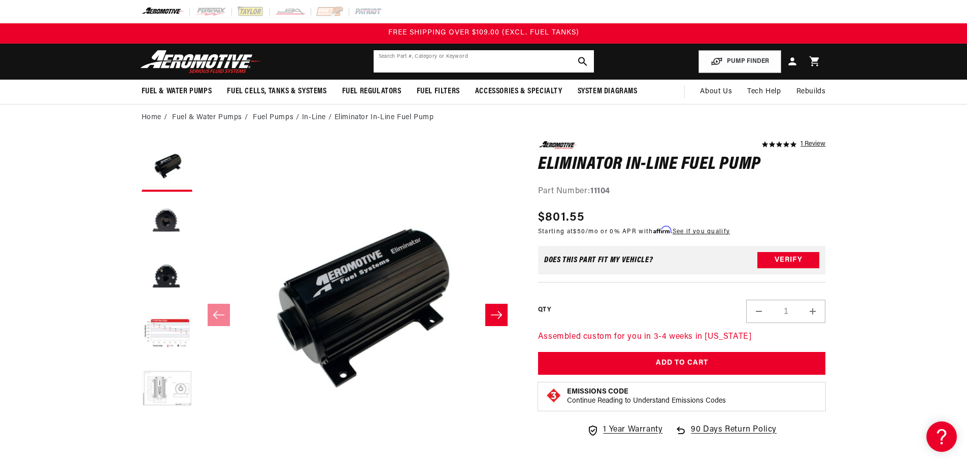
click at [477, 73] on div "Search Part #, Category or Keyword" at bounding box center [483, 61] width 221 height 23
click at [475, 65] on input "text" at bounding box center [484, 61] width 220 height 22
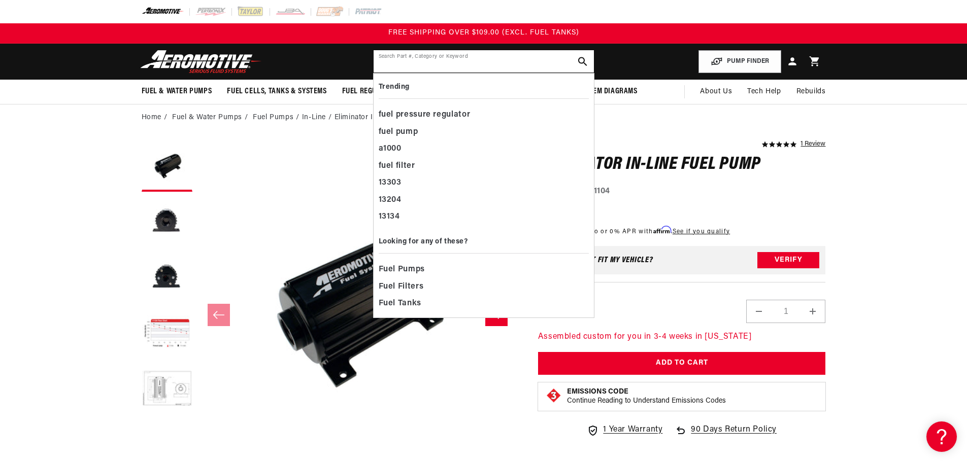
paste input "11105"
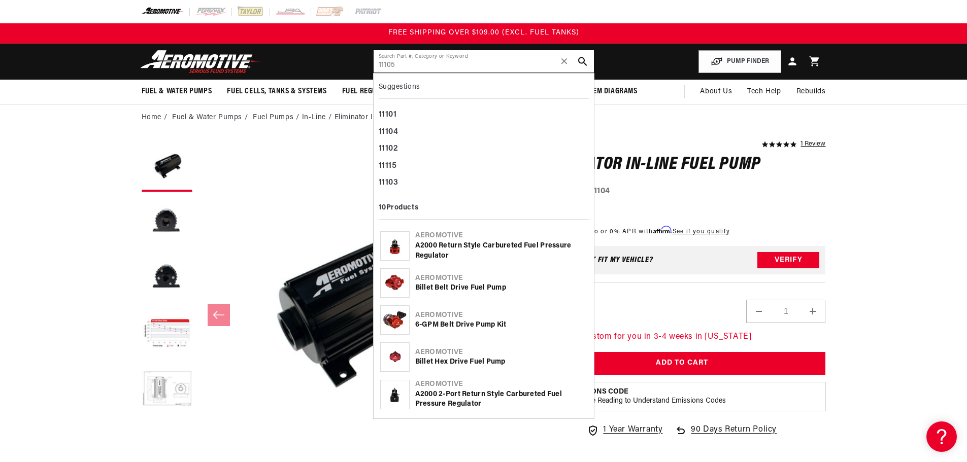
type input "11105"
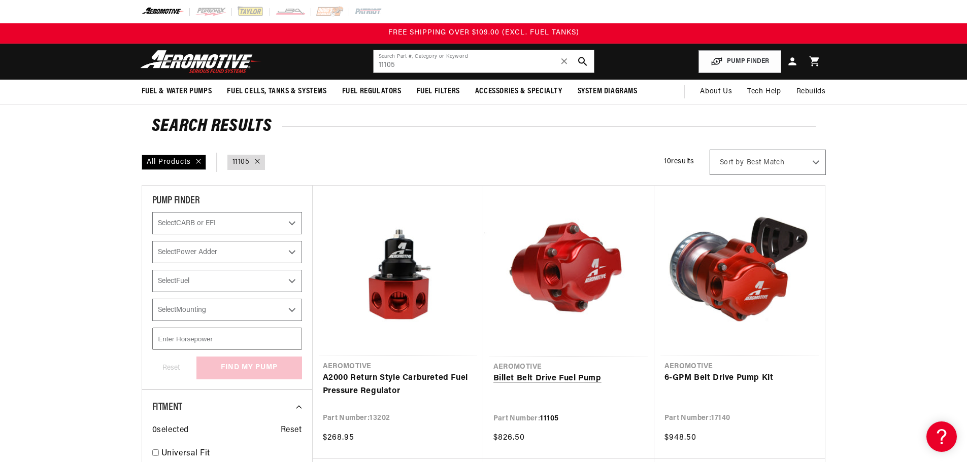
scroll to position [51, 0]
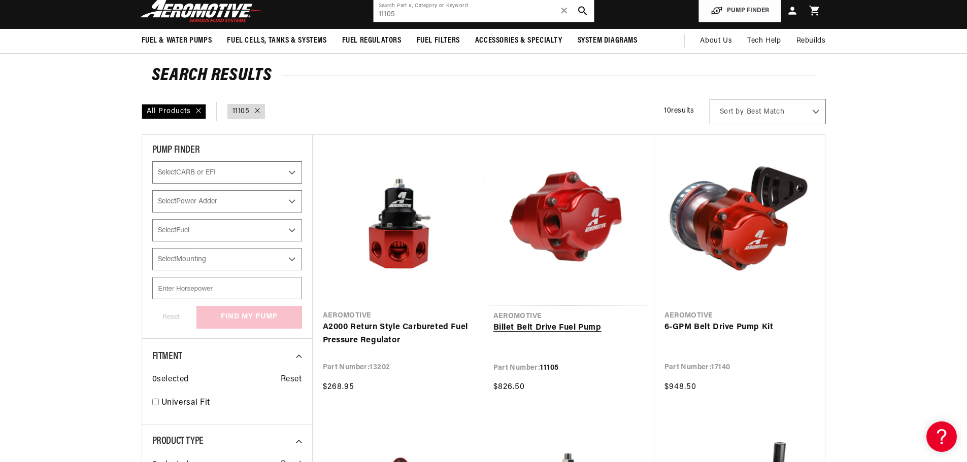
click at [557, 326] on link "Billet Belt Drive Fuel Pump" at bounding box center [568, 328] width 151 height 13
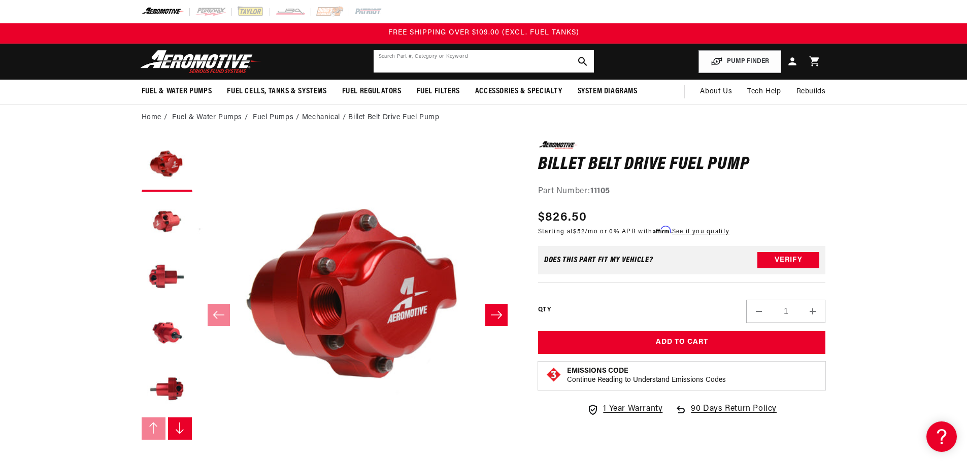
click at [474, 67] on input "text" at bounding box center [484, 61] width 220 height 22
paste input "11107"
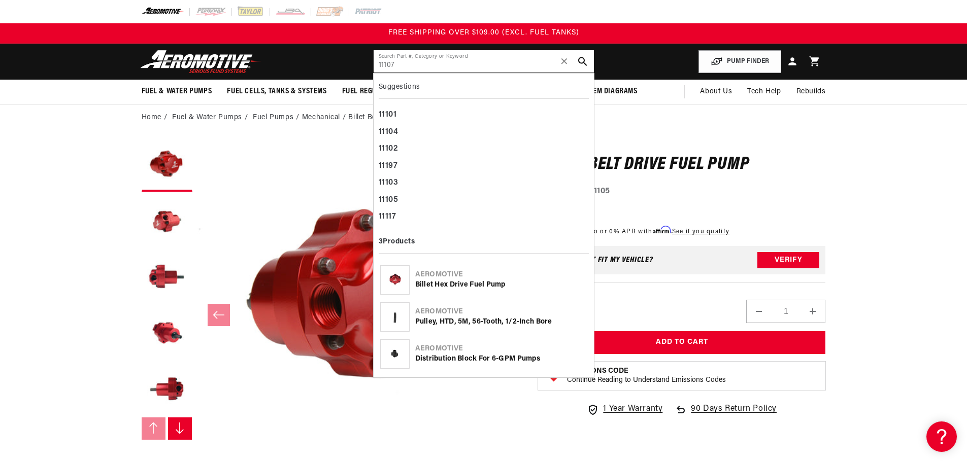
type input "11107"
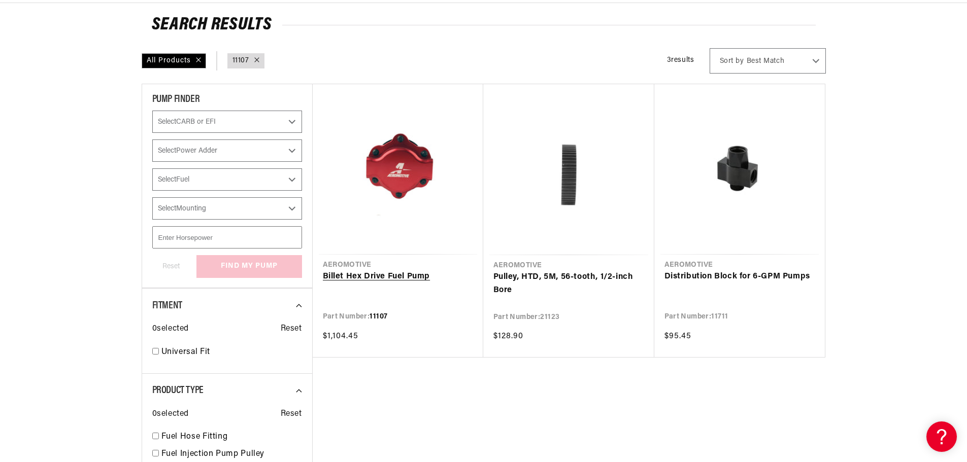
click at [411, 271] on link "Billet Hex Drive Fuel Pump" at bounding box center [398, 277] width 150 height 13
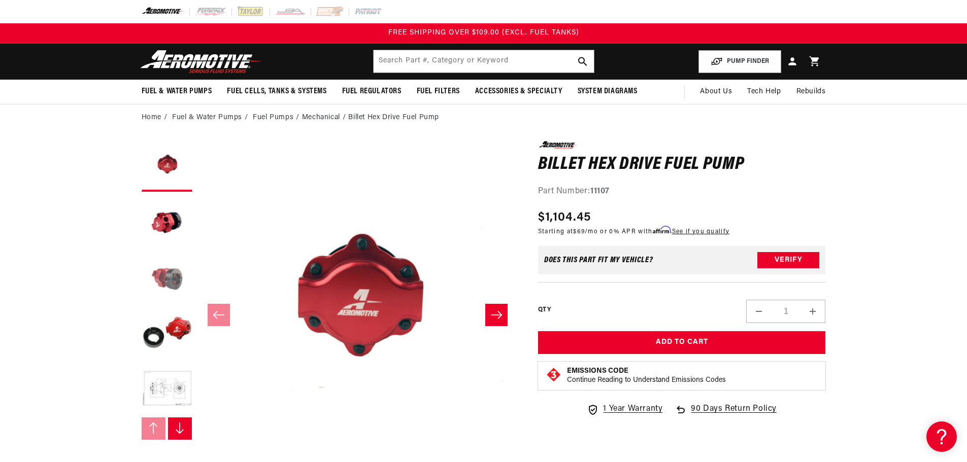
click at [171, 272] on button "Load image 3 in gallery view" at bounding box center [167, 278] width 51 height 51
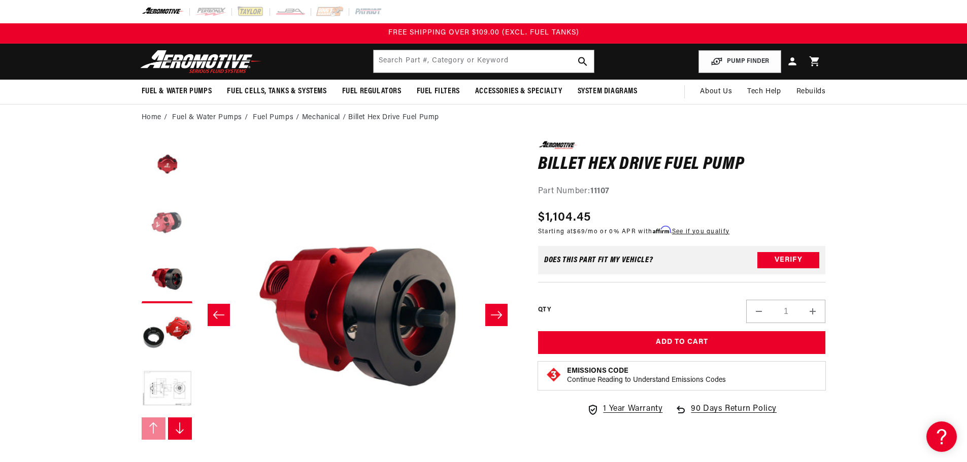
click at [166, 216] on button "Load image 2 in gallery view" at bounding box center [167, 222] width 51 height 51
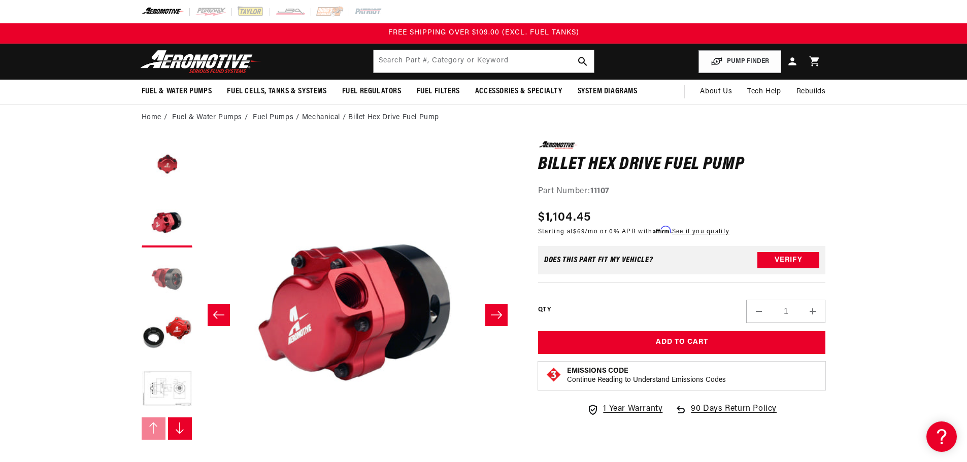
click at [169, 256] on button "Load image 3 in gallery view" at bounding box center [167, 278] width 51 height 51
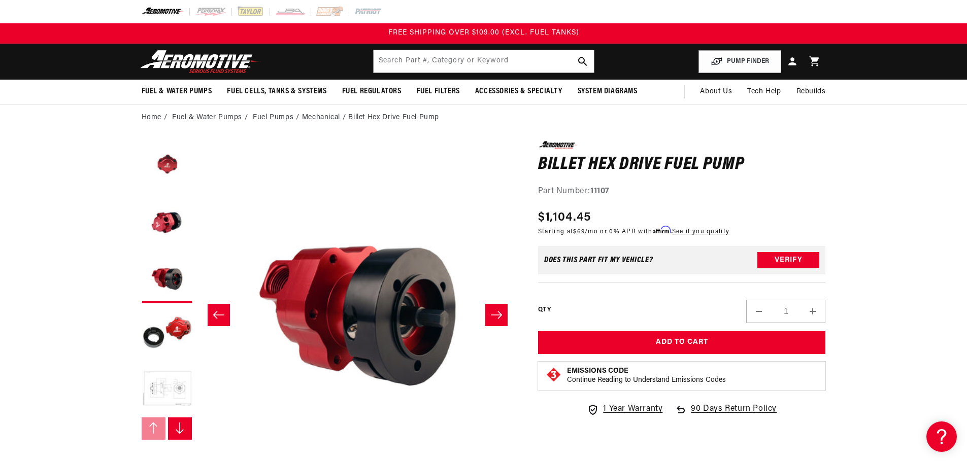
scroll to position [51, 0]
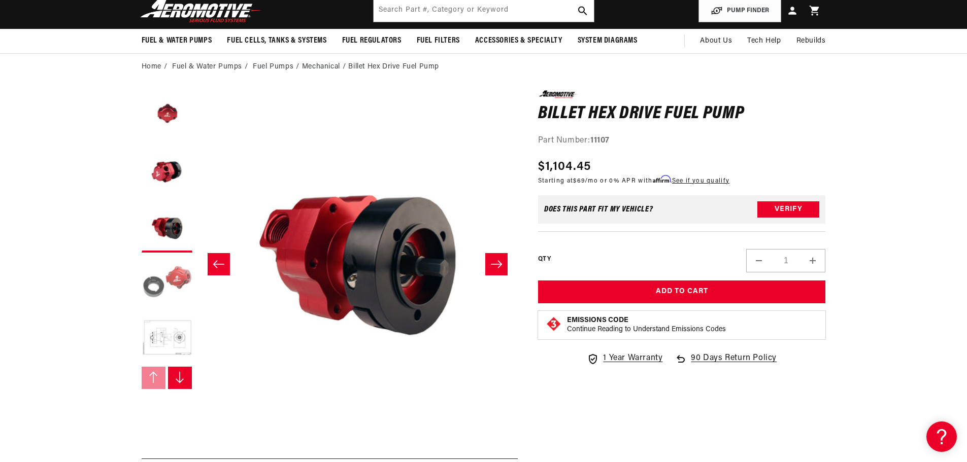
click at [161, 274] on button "Load image 4 in gallery view" at bounding box center [167, 283] width 51 height 51
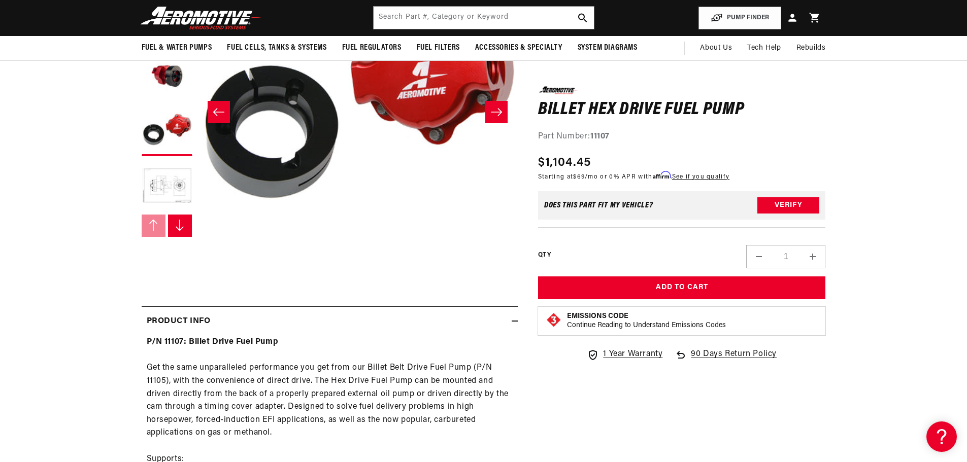
scroll to position [152, 0]
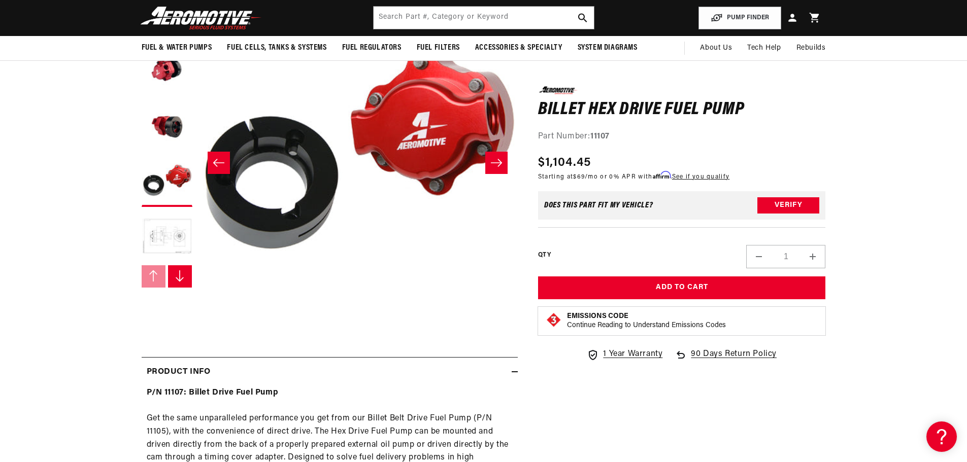
click at [167, 235] on button "Load image 5 in gallery view" at bounding box center [167, 237] width 51 height 51
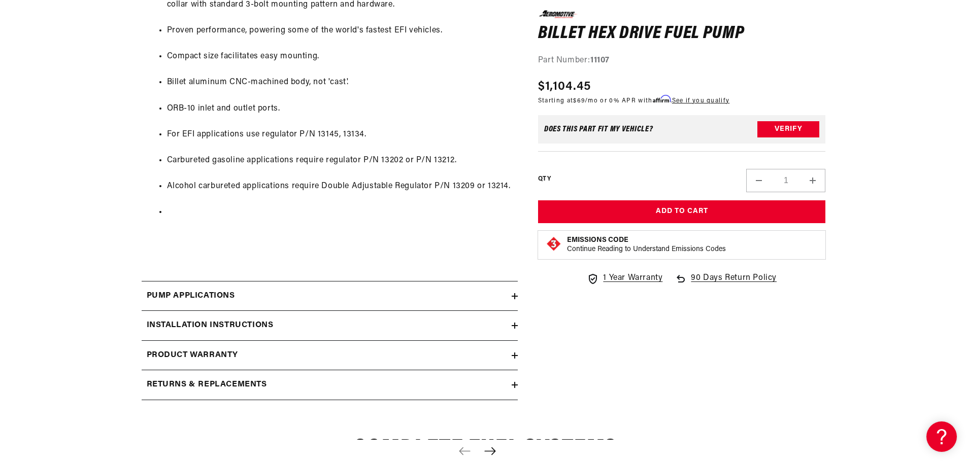
scroll to position [1117, 0]
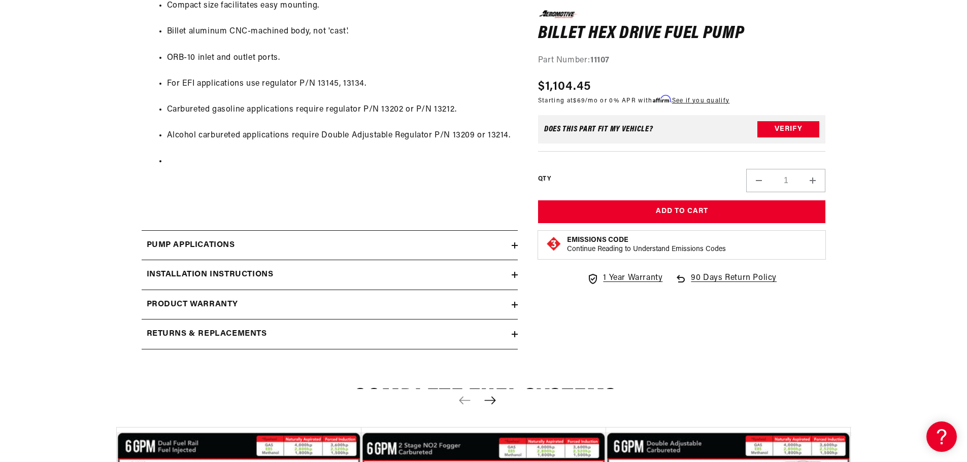
click at [433, 281] on div "Installation Instructions" at bounding box center [327, 275] width 370 height 13
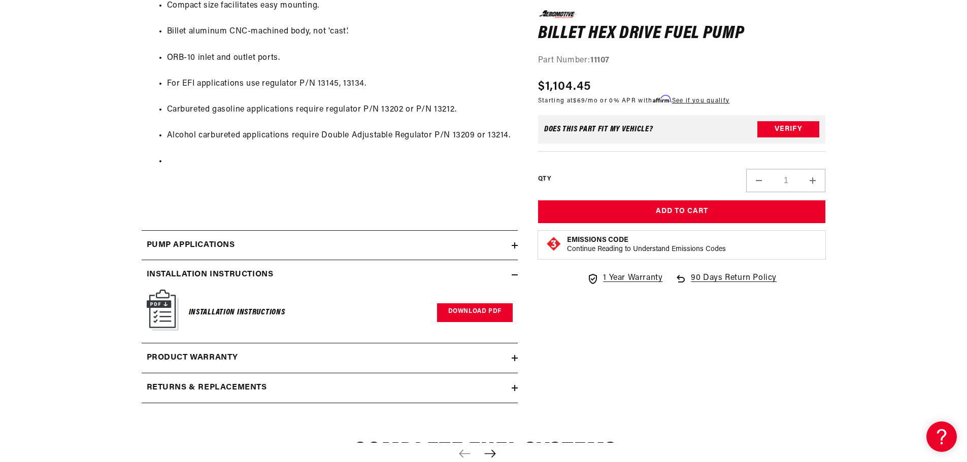
click at [491, 313] on link "Download PDF" at bounding box center [475, 313] width 76 height 19
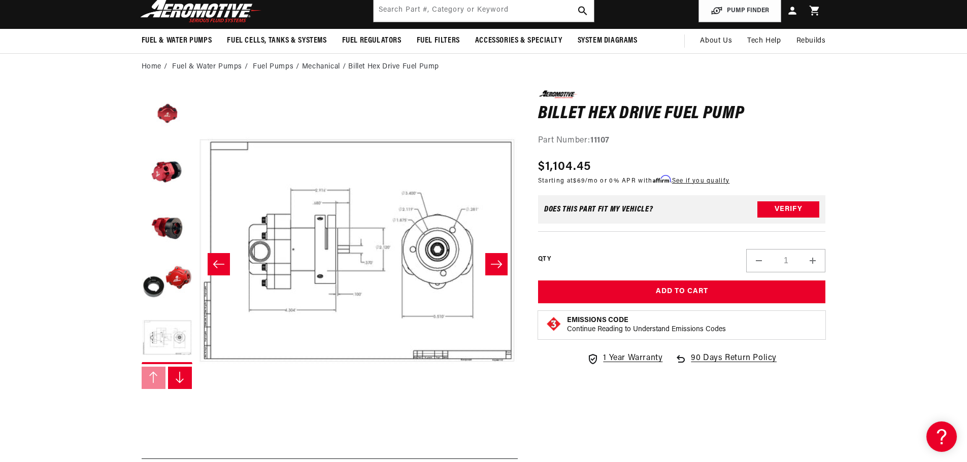
scroll to position [0, 0]
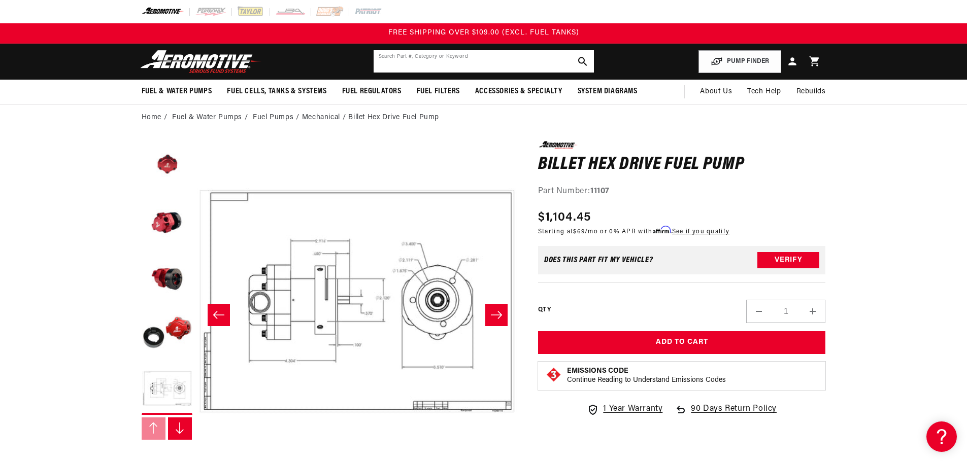
click at [412, 63] on input "text" at bounding box center [484, 61] width 220 height 22
paste input "11108"
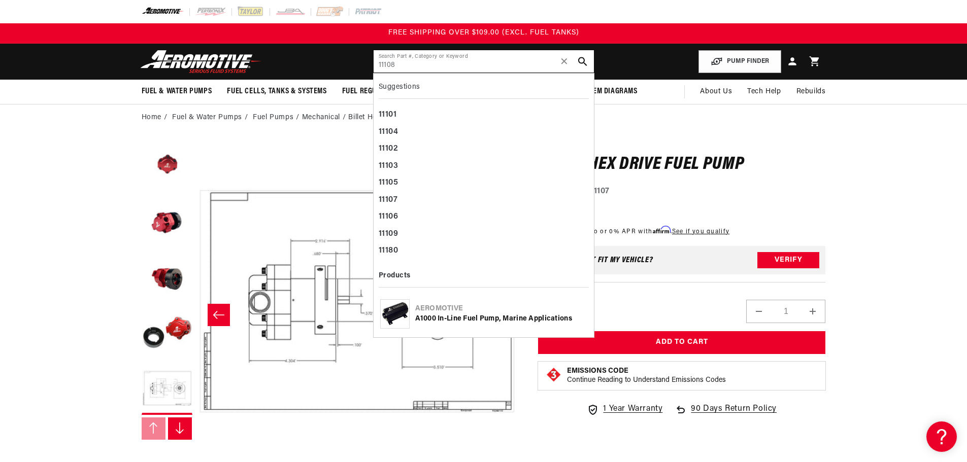
type input "11108"
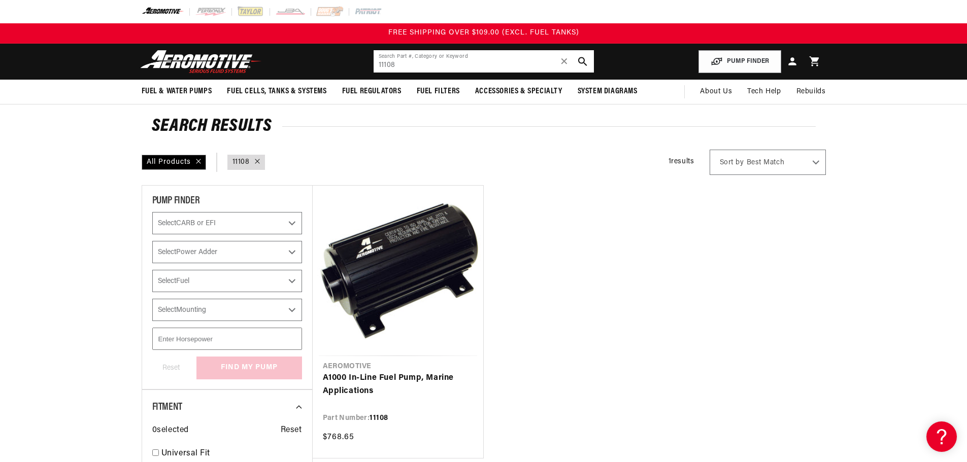
drag, startPoint x: 409, startPoint y: 63, endPoint x: 305, endPoint y: 64, distance: 104.1
click at [305, 64] on header "Fuel & Water Pumps Back In-Tank In-Line Fuel Pumps" at bounding box center [483, 62] width 735 height 36
paste input "10"
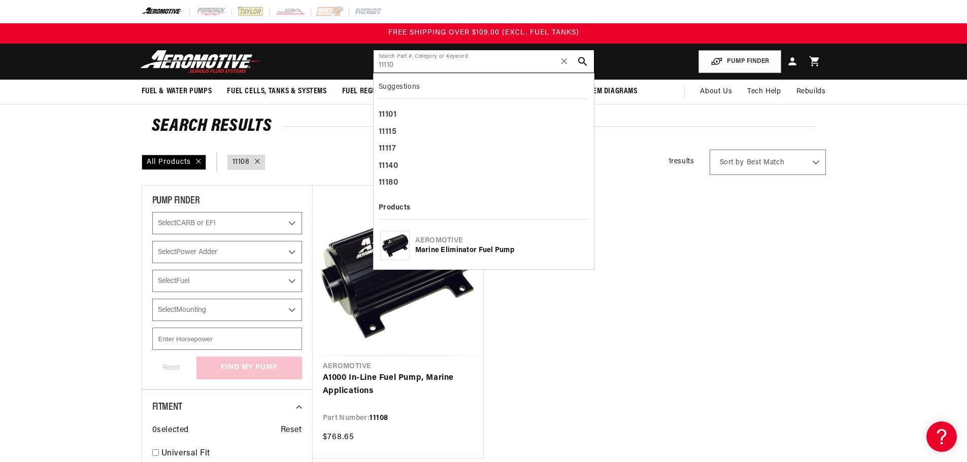
type input "11110"
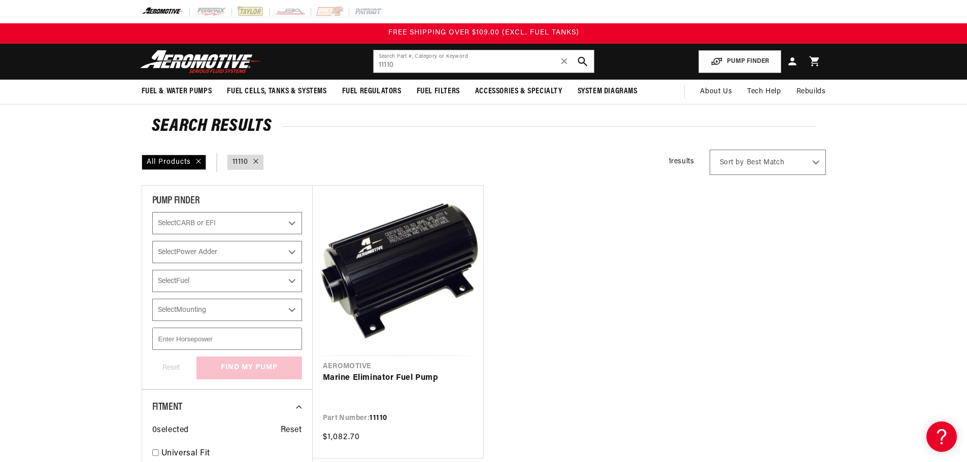
click at [586, 60] on icon "search button" at bounding box center [583, 62] width 10 height 10
click at [436, 65] on input "11110" at bounding box center [484, 61] width 220 height 22
drag, startPoint x: 449, startPoint y: 62, endPoint x: 364, endPoint y: 60, distance: 84.8
click at [364, 60] on header "Fuel & Water Pumps Back In-Tank In-Line Fuel Pumps" at bounding box center [483, 62] width 735 height 36
click at [419, 67] on input "11110" at bounding box center [484, 61] width 220 height 22
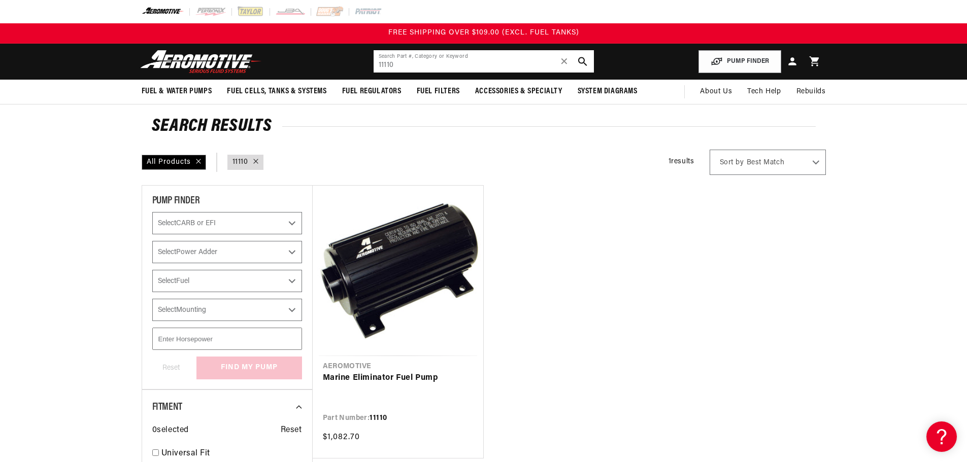
drag, startPoint x: 458, startPoint y: 66, endPoint x: 249, endPoint y: 62, distance: 209.7
click at [249, 62] on header "Fuel & Water Pumps Back In-Tank In-Line Fuel Pumps" at bounding box center [483, 62] width 735 height 36
paste input "5"
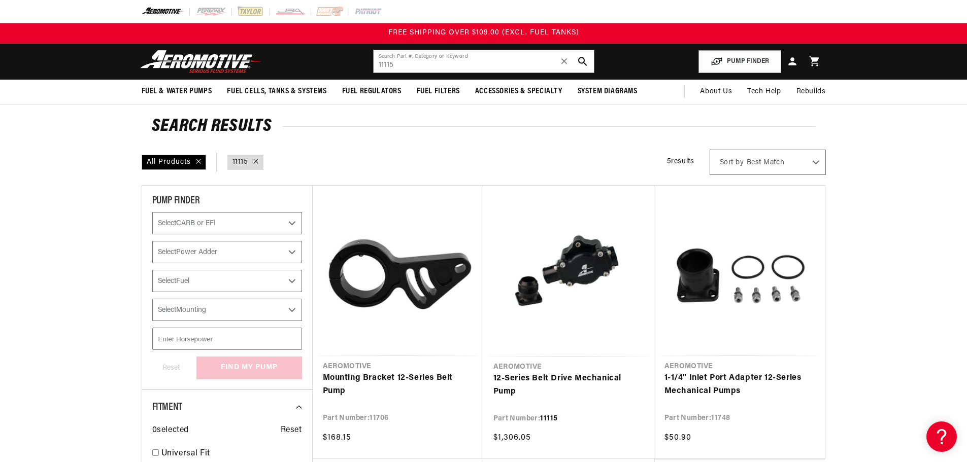
click at [491, 156] on div "All Products query : 11115 5 results Show Universal Parts Sort by Best Match Fe…" at bounding box center [484, 162] width 684 height 25
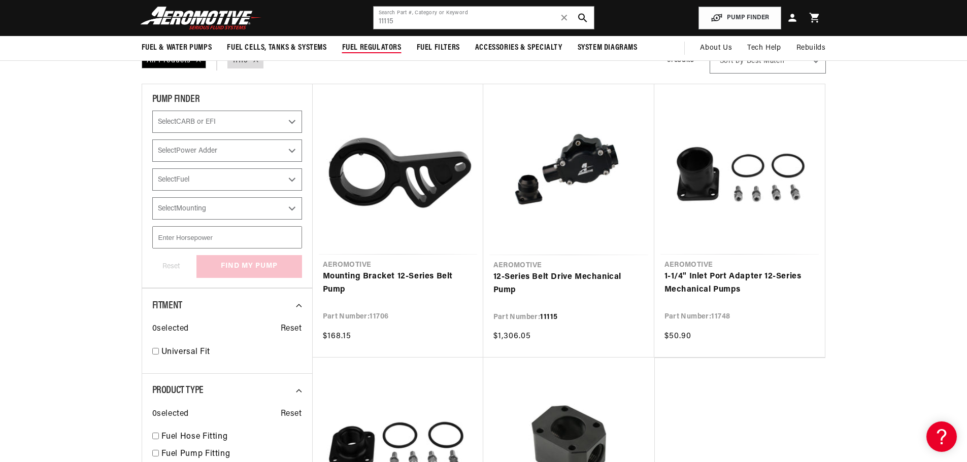
scroll to position [51, 0]
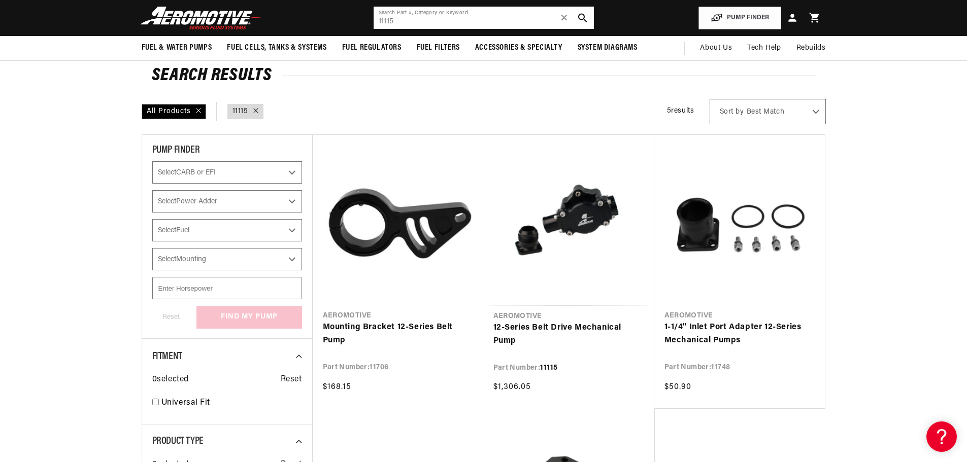
drag, startPoint x: 424, startPoint y: 19, endPoint x: 291, endPoint y: 10, distance: 133.3
click at [291, 10] on header "Fuel & Water Pumps Back In-Tank In-Line Fuel Pumps" at bounding box center [483, 18] width 735 height 36
paste input "4002"
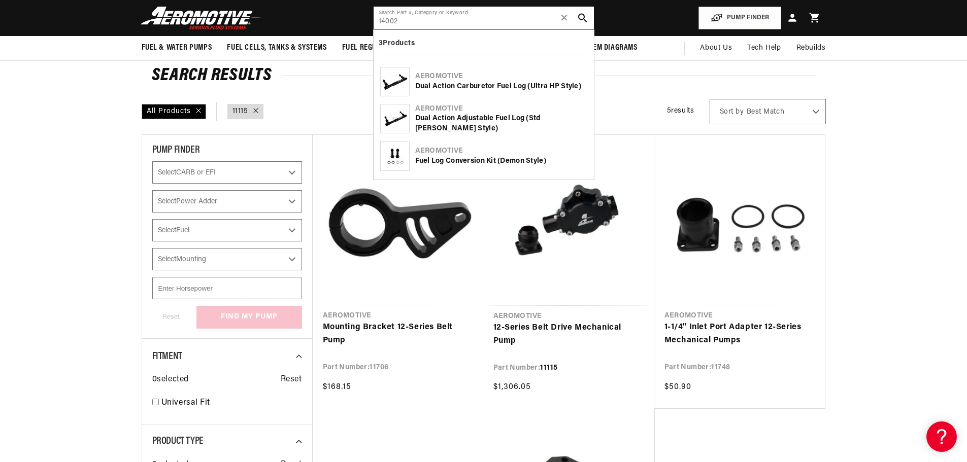
type input "14002"
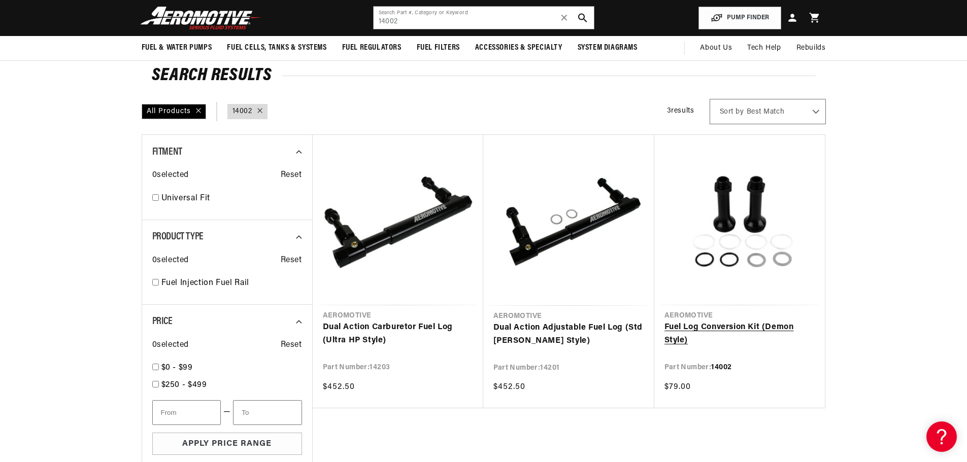
click at [759, 328] on link "Fuel Log Conversion Kit (Demon Style)" at bounding box center [740, 334] width 150 height 26
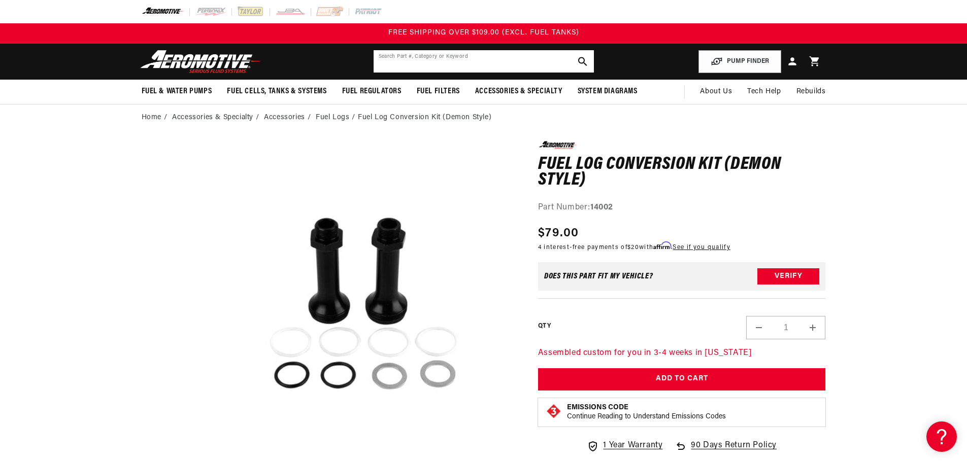
click at [435, 61] on input "text" at bounding box center [484, 61] width 220 height 22
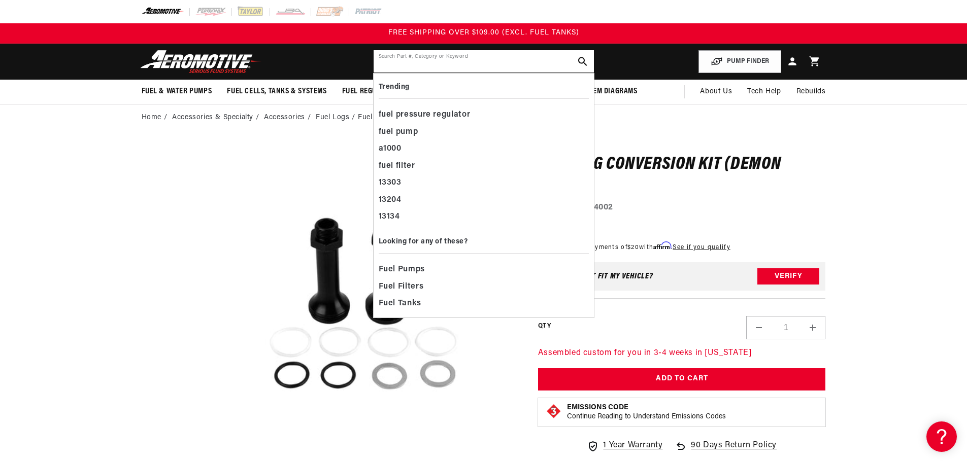
paste input "14003"
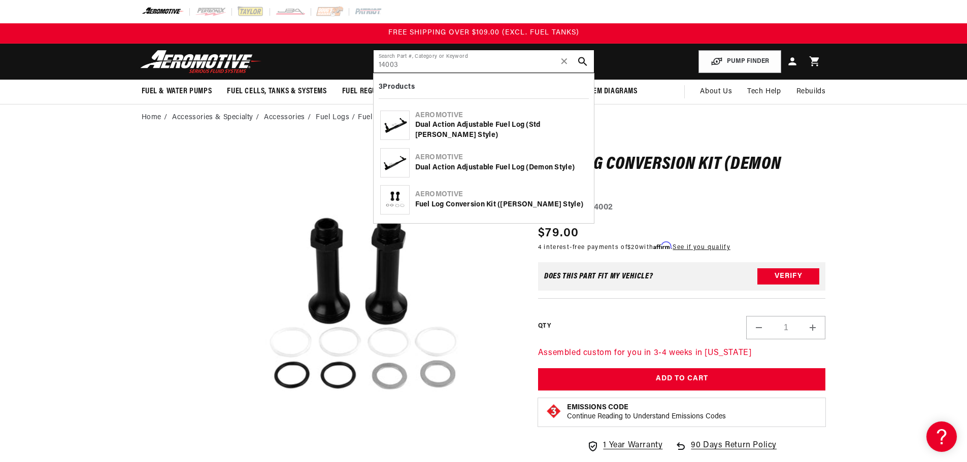
type input "14003"
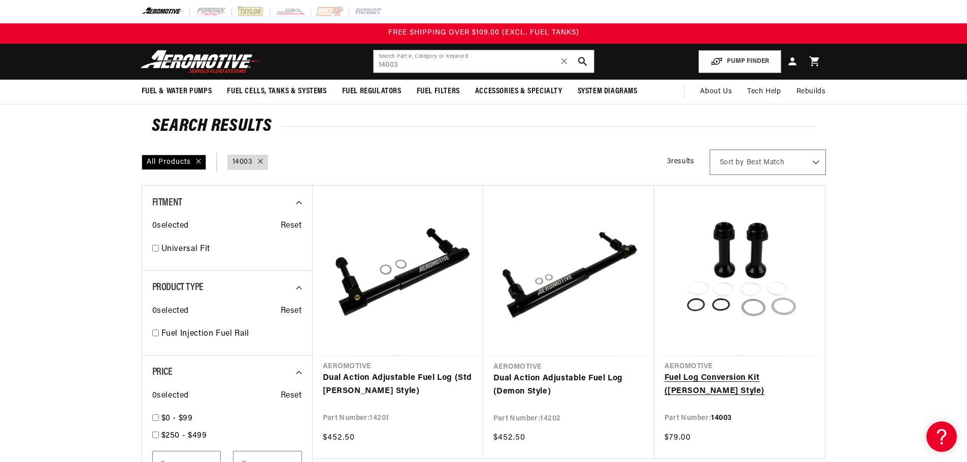
click at [736, 384] on link "Fuel Log Conversion Kit ([PERSON_NAME] Style)" at bounding box center [740, 385] width 150 height 26
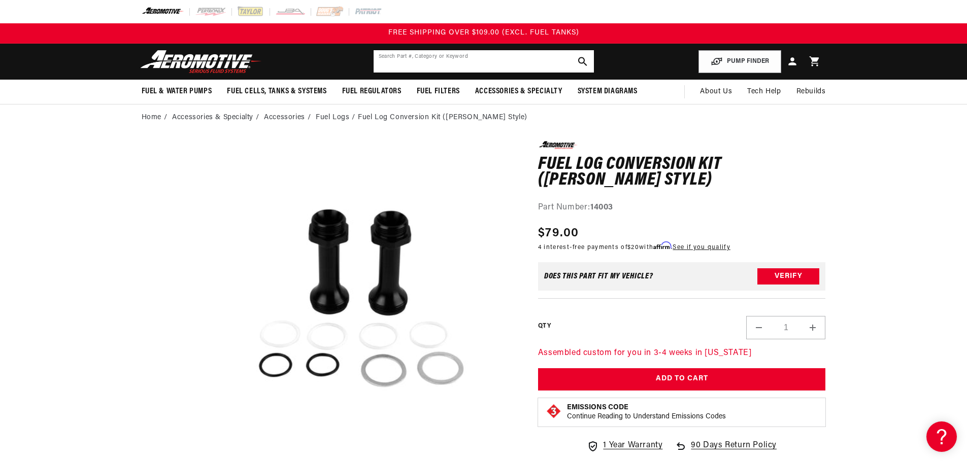
click at [536, 62] on input "text" at bounding box center [484, 61] width 220 height 22
paste input "14004"
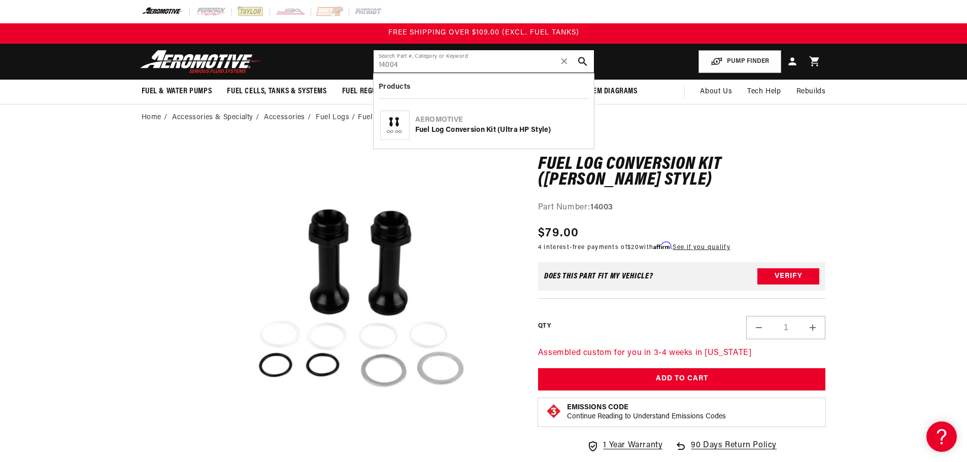
type input "14004"
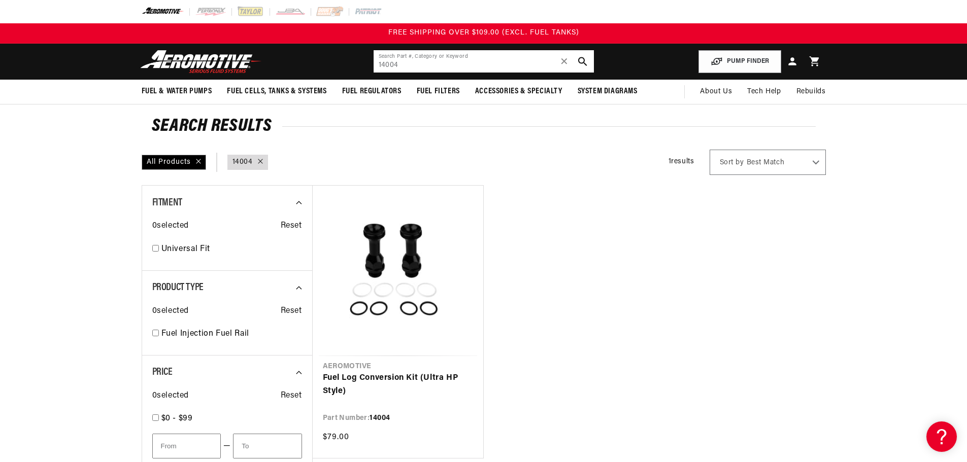
drag, startPoint x: 476, startPoint y: 68, endPoint x: 216, endPoint y: 54, distance: 260.3
click at [255, 56] on header "Fuel & Water Pumps Back In-Tank In-Line Fuel Pumps" at bounding box center [483, 62] width 735 height 36
paste input "201"
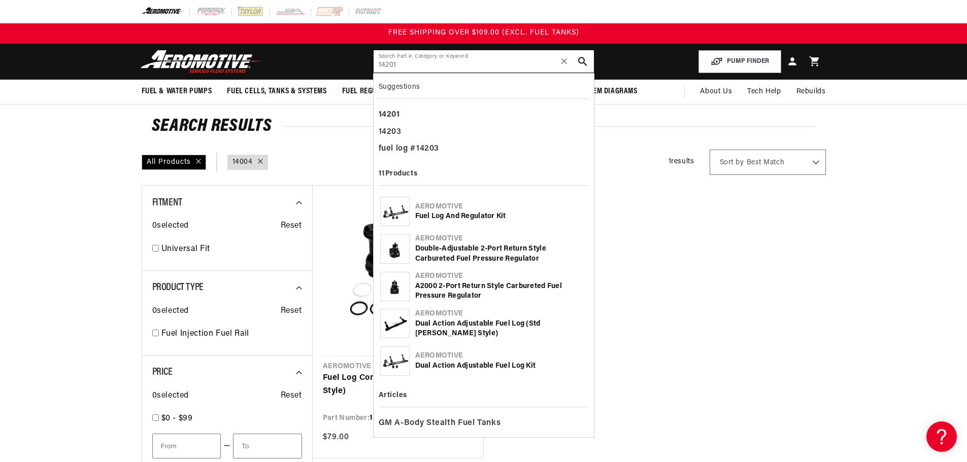
type input "14201"
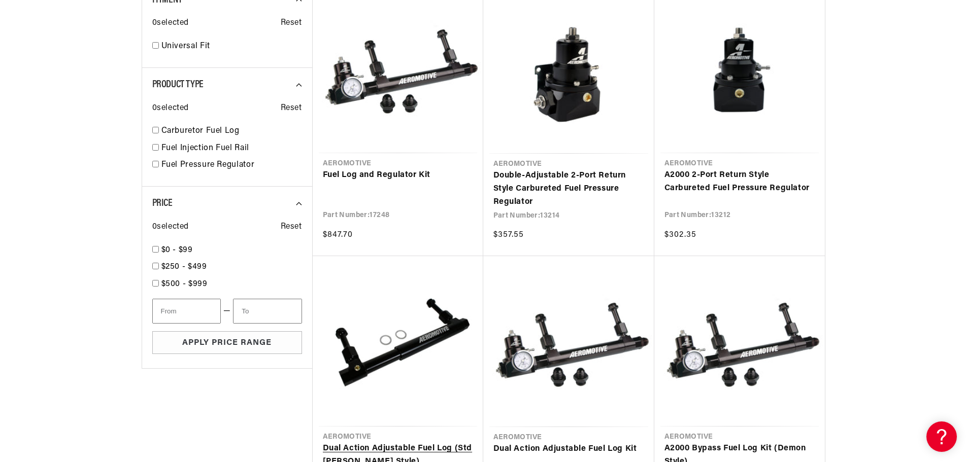
scroll to position [355, 0]
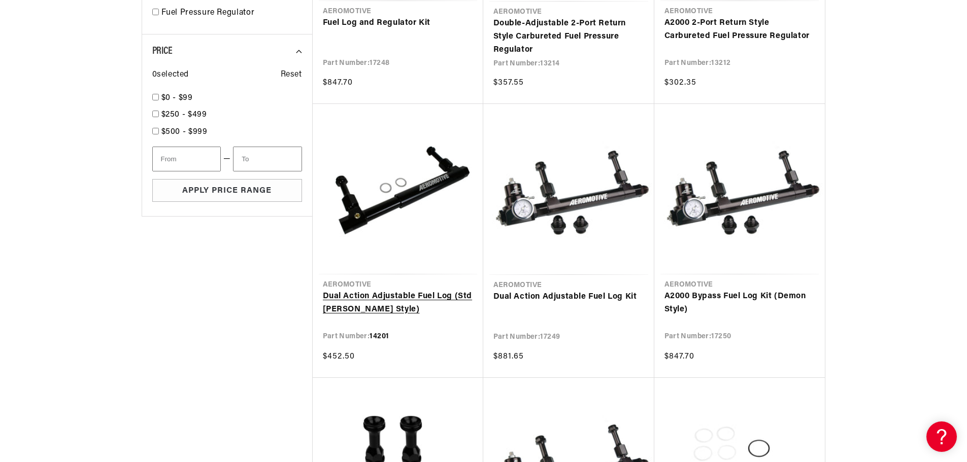
click at [430, 297] on link "Dual Action Adjustable Fuel Log (Std Holley Style)" at bounding box center [398, 303] width 150 height 26
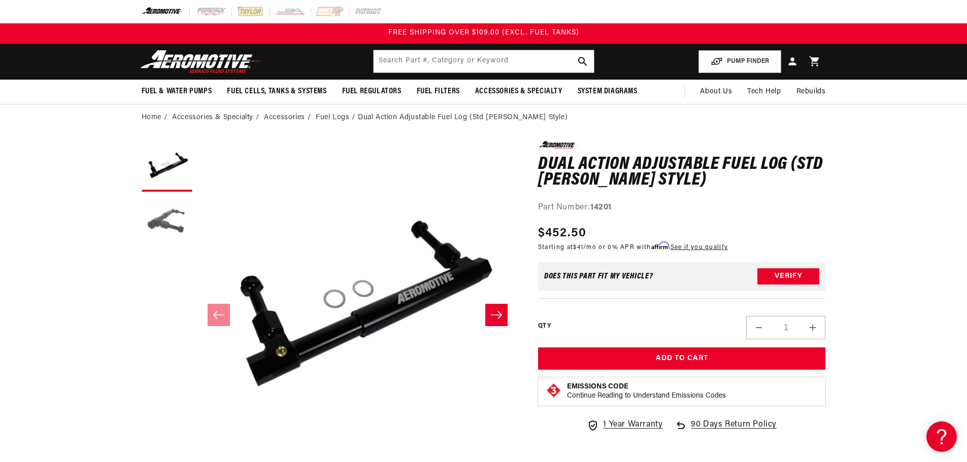
click at [168, 214] on button "Load image 2 in gallery view" at bounding box center [167, 222] width 51 height 51
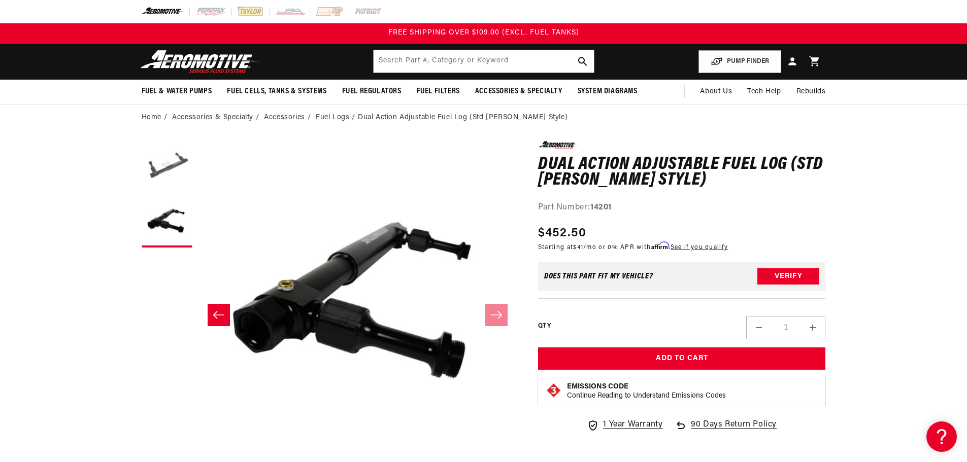
click at [156, 153] on button "Load image 1 in gallery view" at bounding box center [167, 166] width 51 height 51
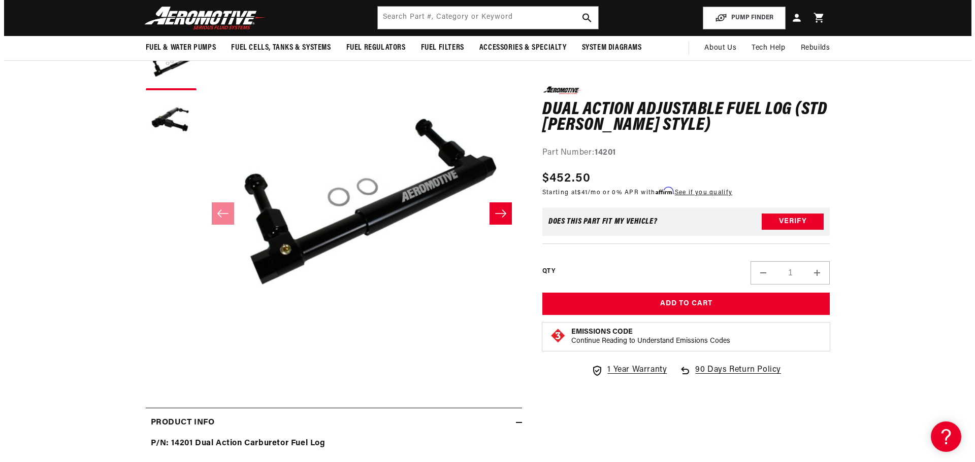
scroll to position [51, 0]
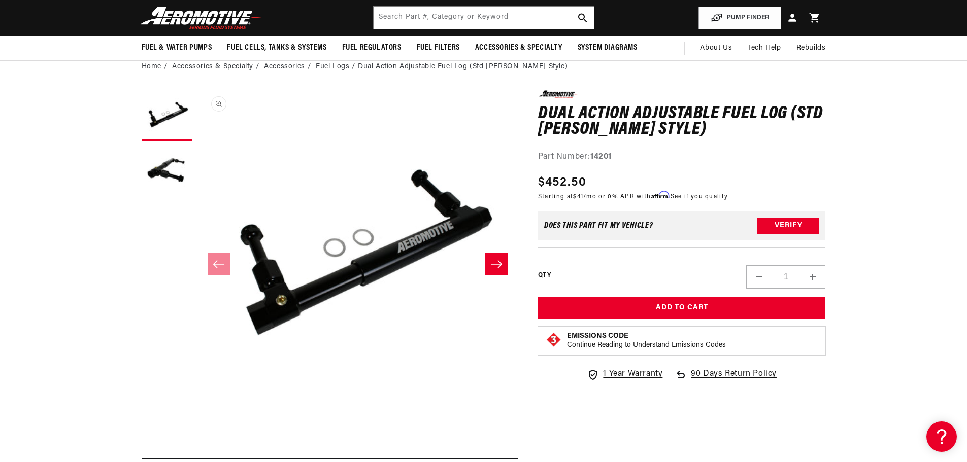
click at [197, 411] on button "Open media 1 in modal" at bounding box center [197, 411] width 0 height 0
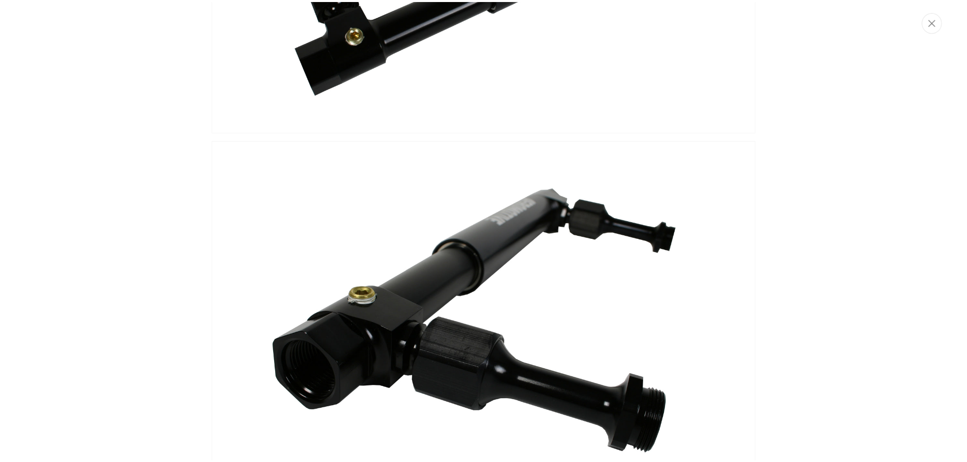
scroll to position [294, 0]
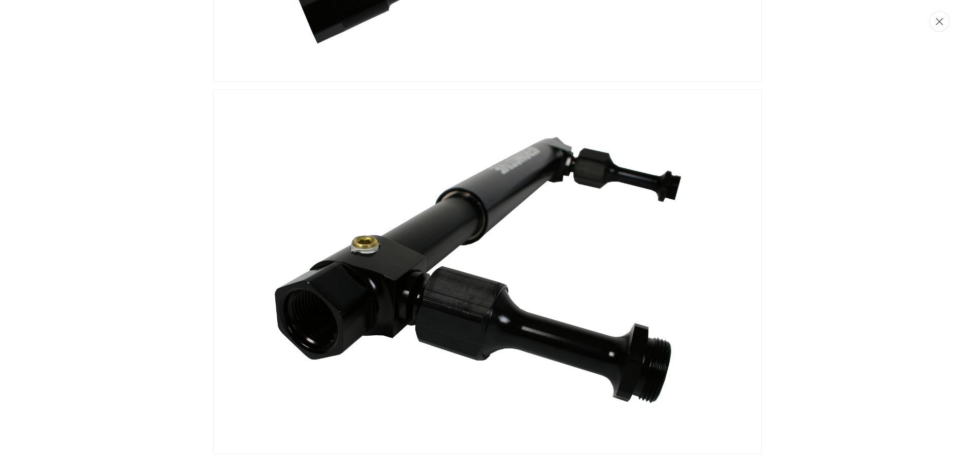
click at [939, 25] on button "Close" at bounding box center [939, 21] width 20 height 21
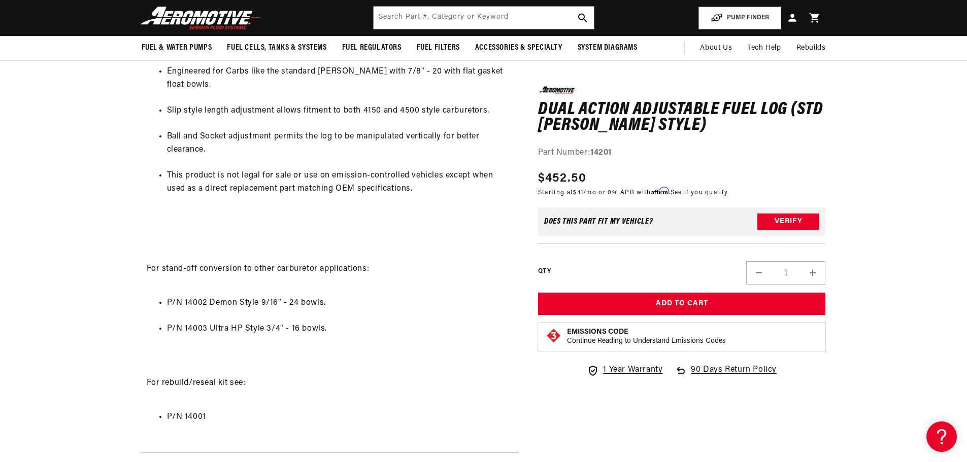
scroll to position [457, 0]
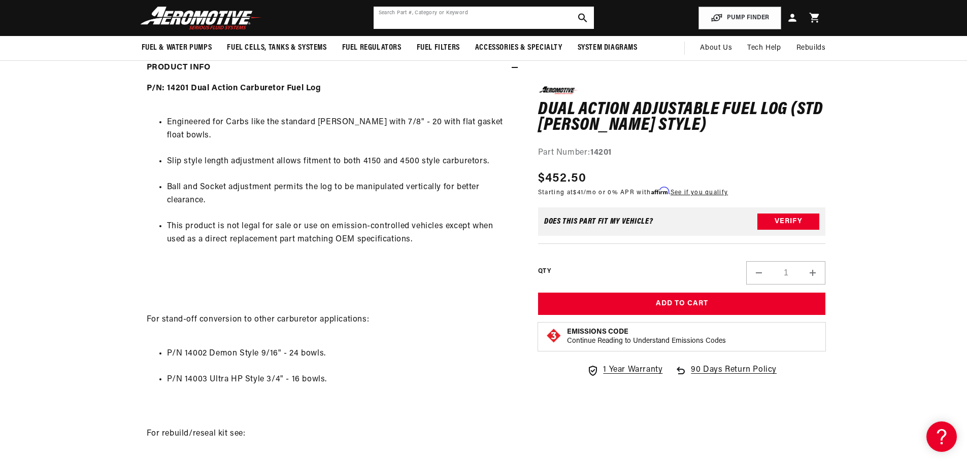
click at [487, 16] on input "text" at bounding box center [484, 18] width 220 height 22
paste input "14202"
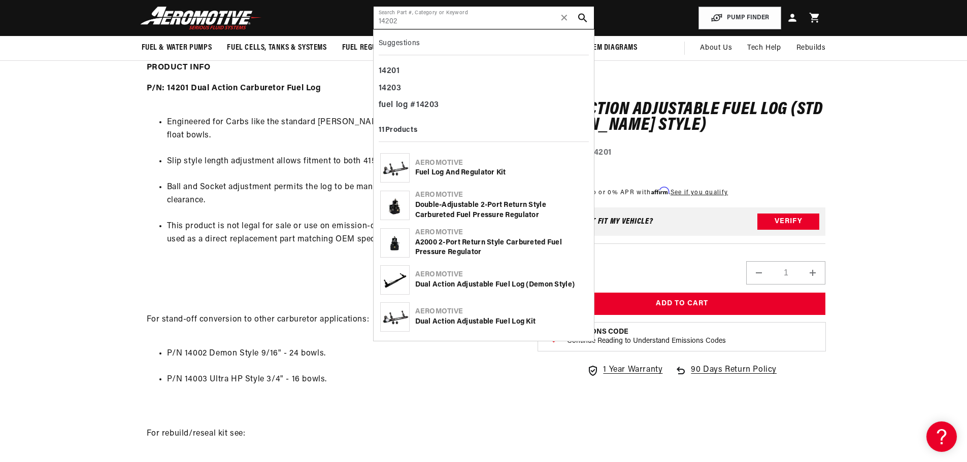
type input "14202"
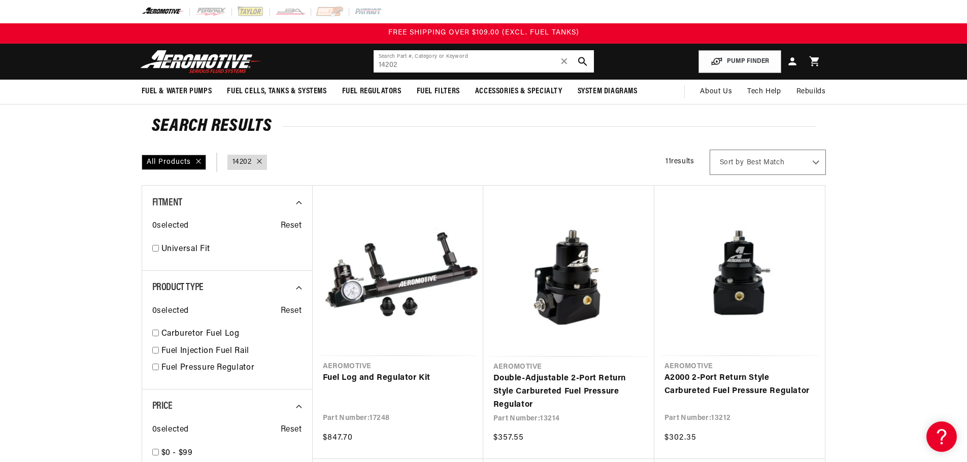
drag, startPoint x: 422, startPoint y: 66, endPoint x: 312, endPoint y: 56, distance: 111.1
click at [312, 56] on header "Fuel & Water Pumps Back In-Tank In-Line Fuel Pumps" at bounding box center [483, 62] width 735 height 36
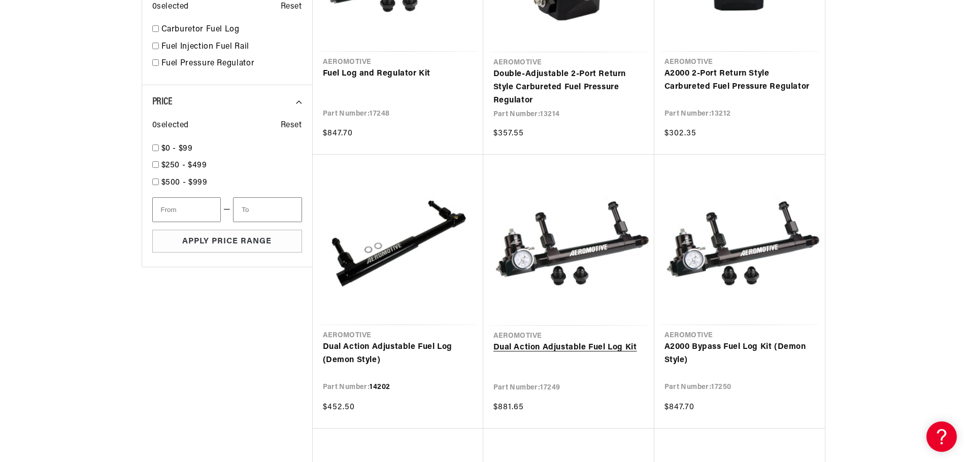
scroll to position [406, 0]
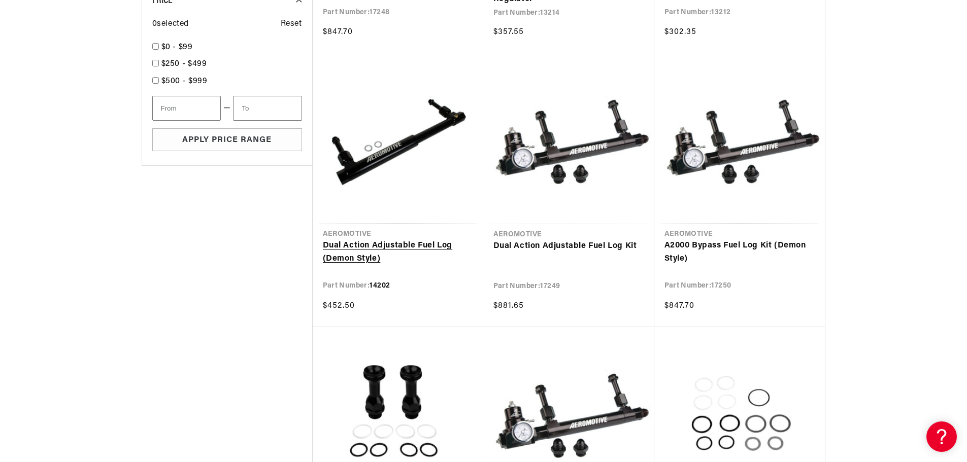
click at [403, 245] on link "Dual Action Adjustable Fuel Log (Demon Style)" at bounding box center [398, 253] width 150 height 26
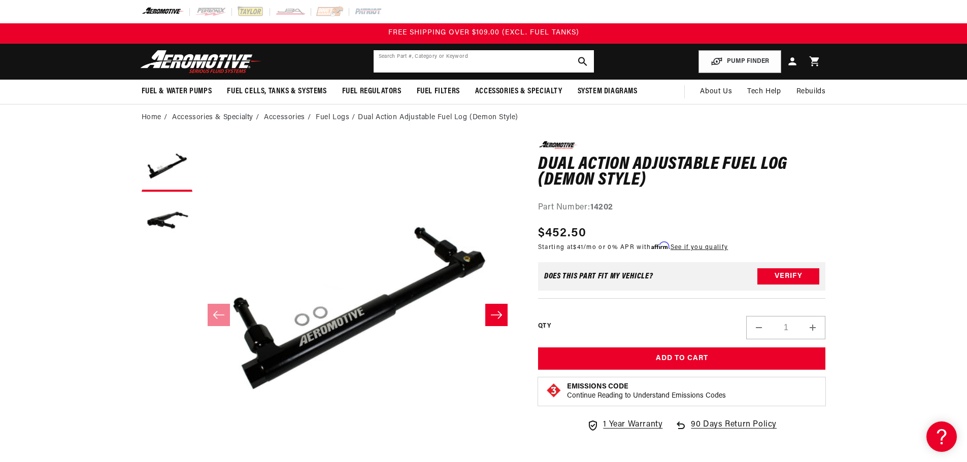
click at [493, 65] on input "text" at bounding box center [484, 61] width 220 height 22
paste input "14203"
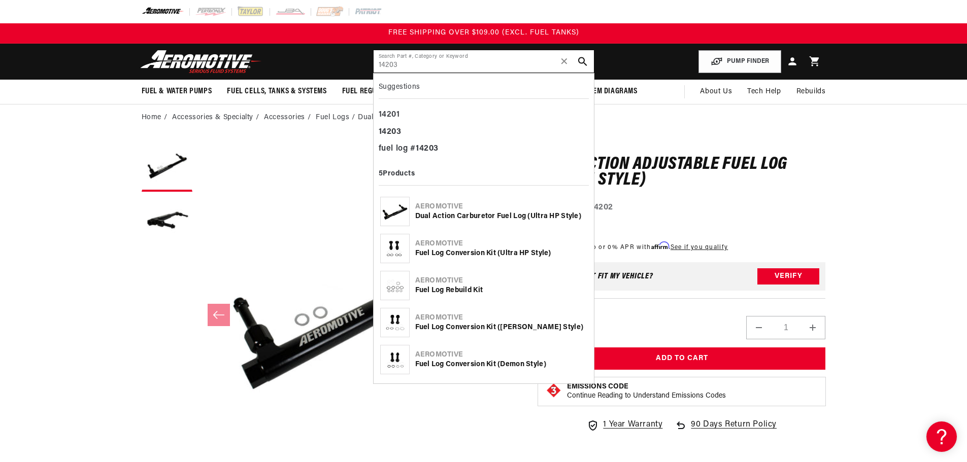
type input "14203"
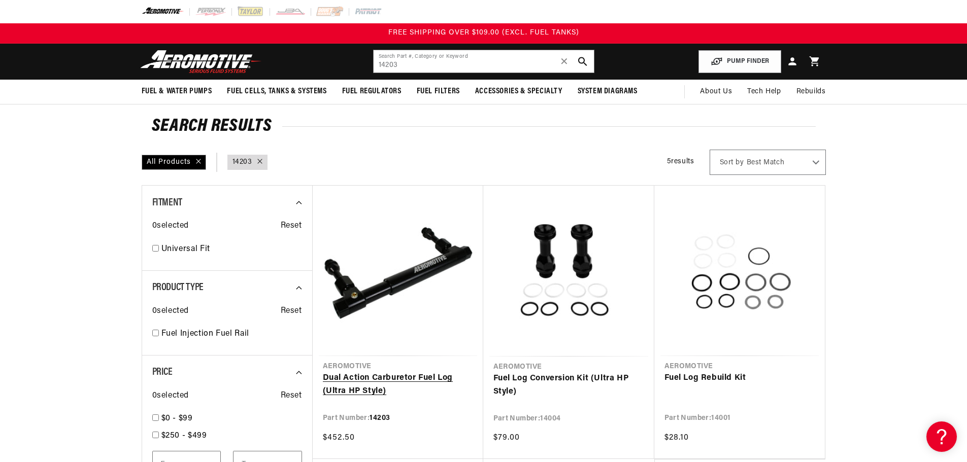
click at [418, 378] on link "Dual Action Carburetor Fuel Log (Ultra HP Style)" at bounding box center [398, 385] width 150 height 26
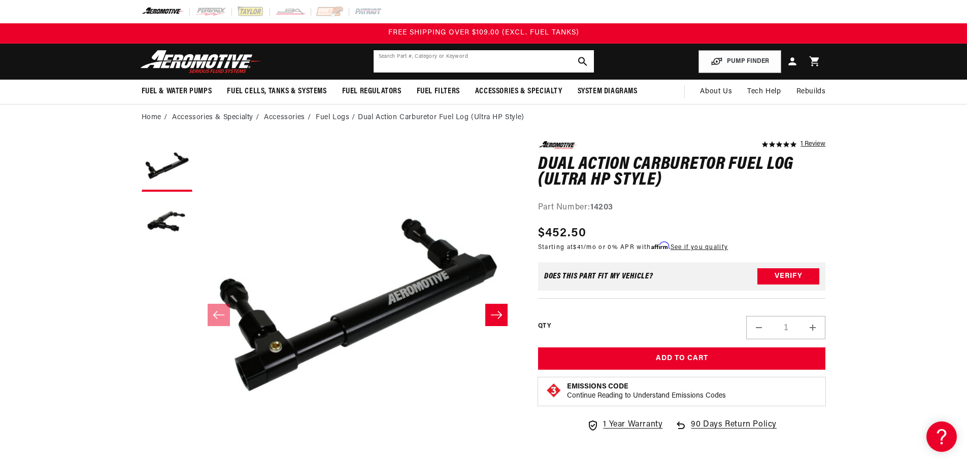
click at [488, 56] on input "text" at bounding box center [484, 61] width 220 height 22
paste input "11115"
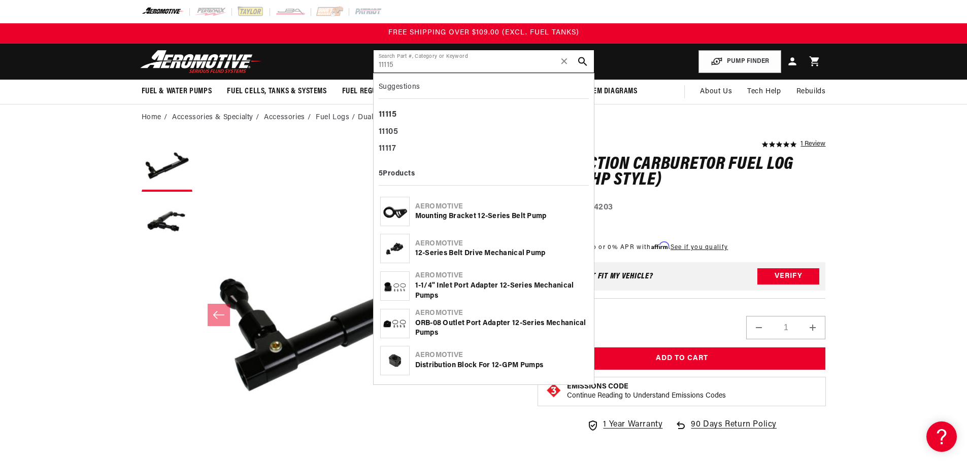
type input "11115"
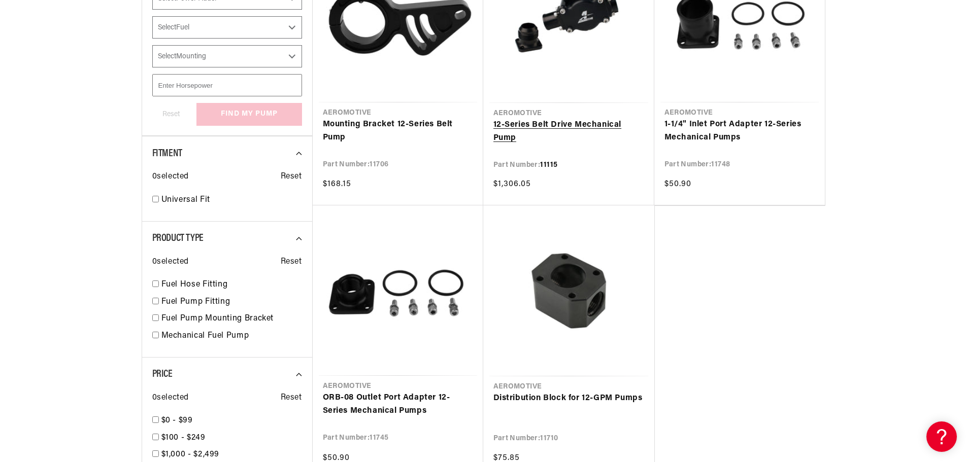
scroll to position [152, 0]
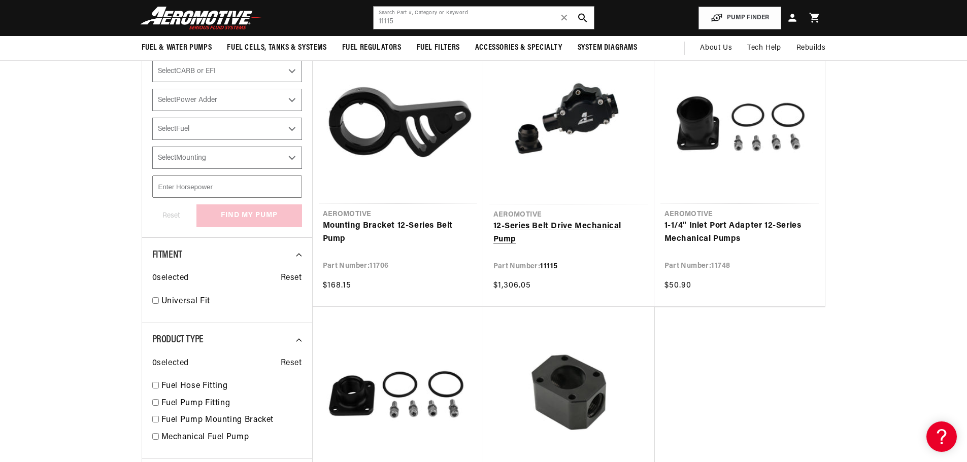
click at [609, 231] on link "12-Series Belt Drive Mechanical Pump" at bounding box center [568, 233] width 151 height 26
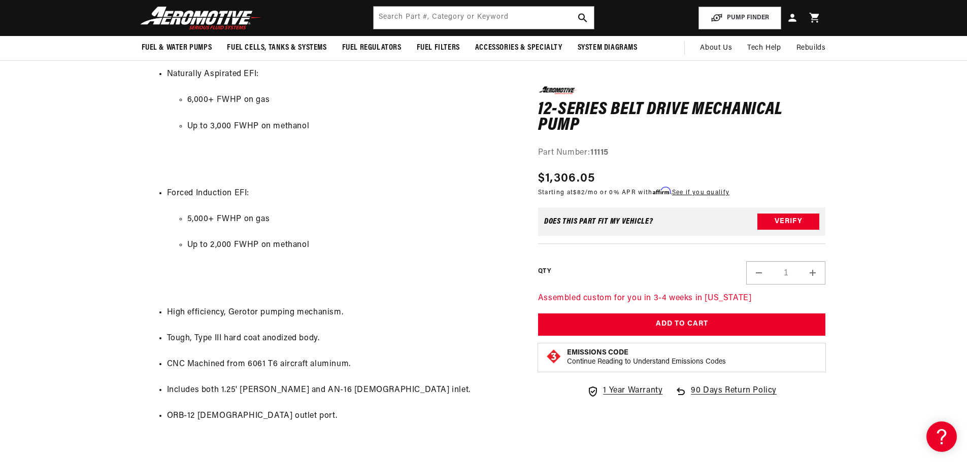
scroll to position [558, 0]
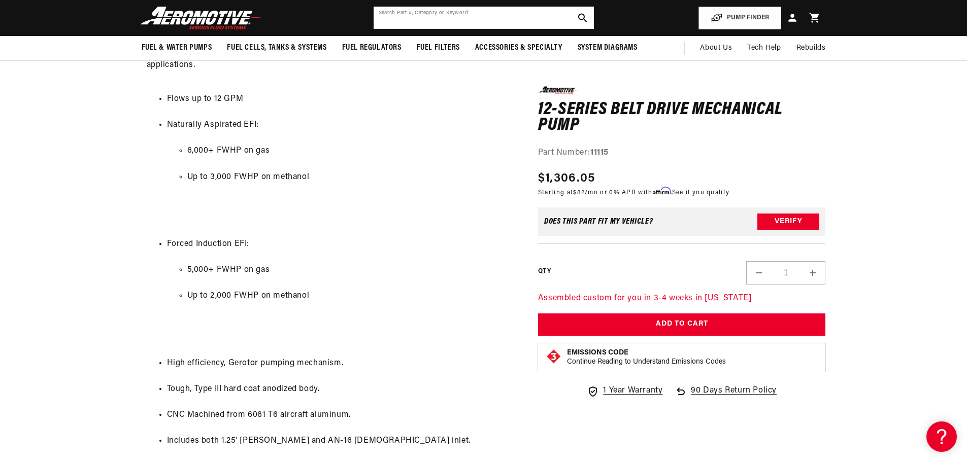
click at [415, 13] on input "text" at bounding box center [484, 18] width 220 height 22
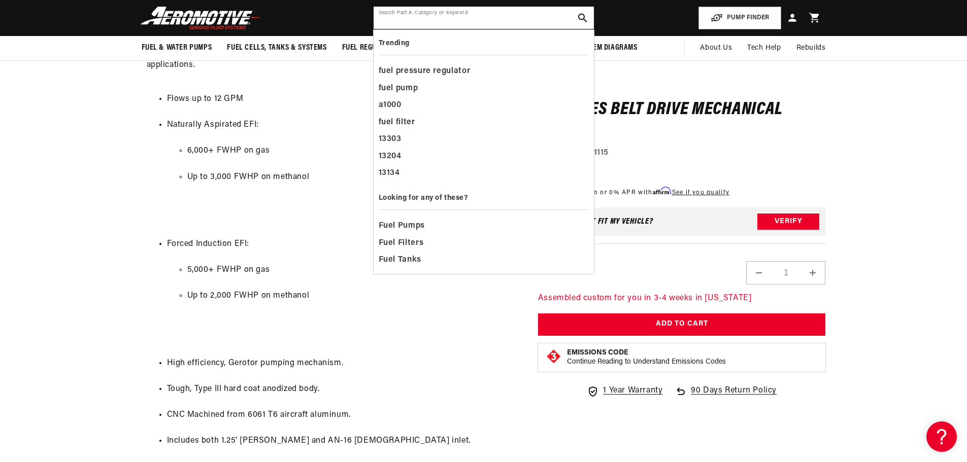
paste input "11117"
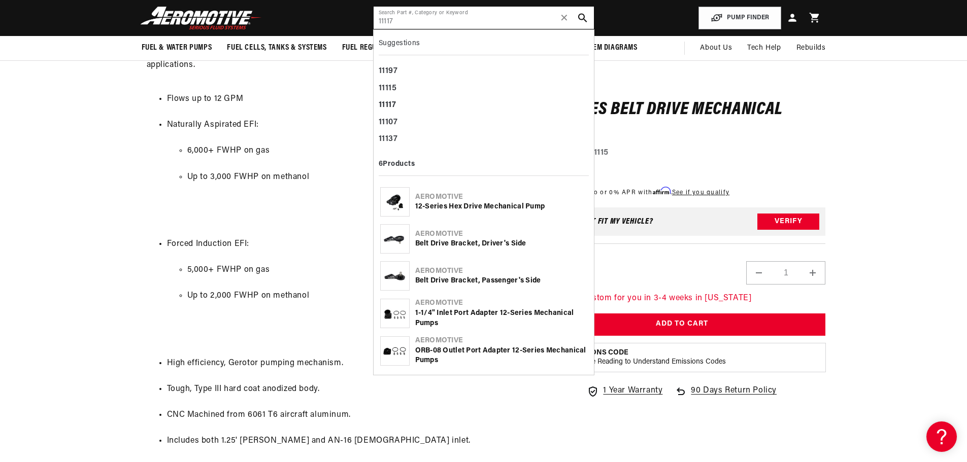
type input "11117"
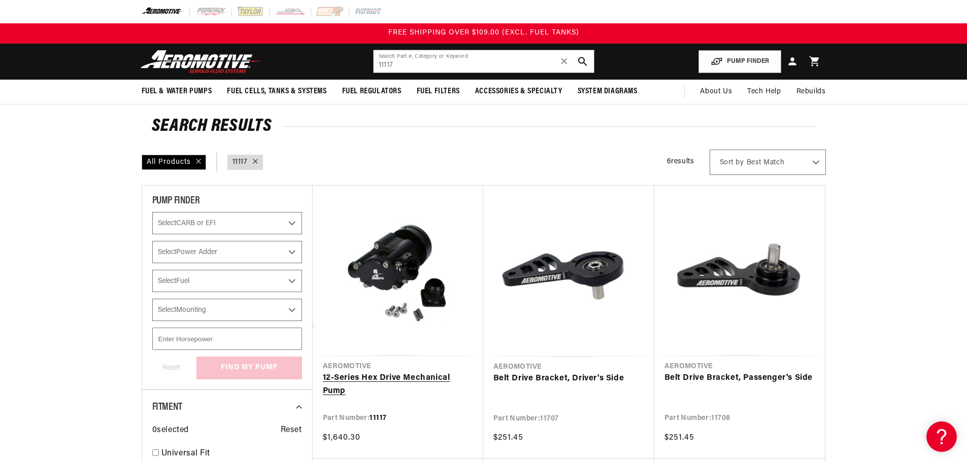
click at [436, 372] on link "12-Series Hex Drive Mechanical Pump" at bounding box center [398, 385] width 150 height 26
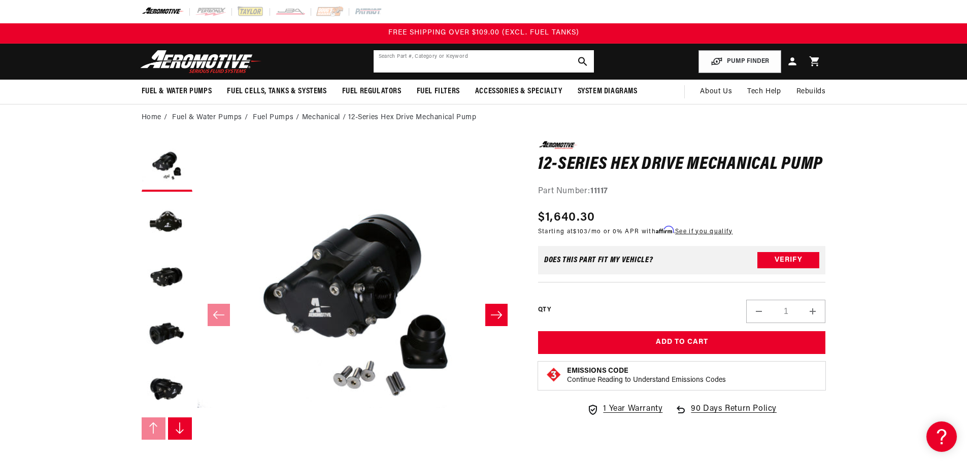
click at [440, 66] on input "text" at bounding box center [484, 61] width 220 height 22
paste input "11211"
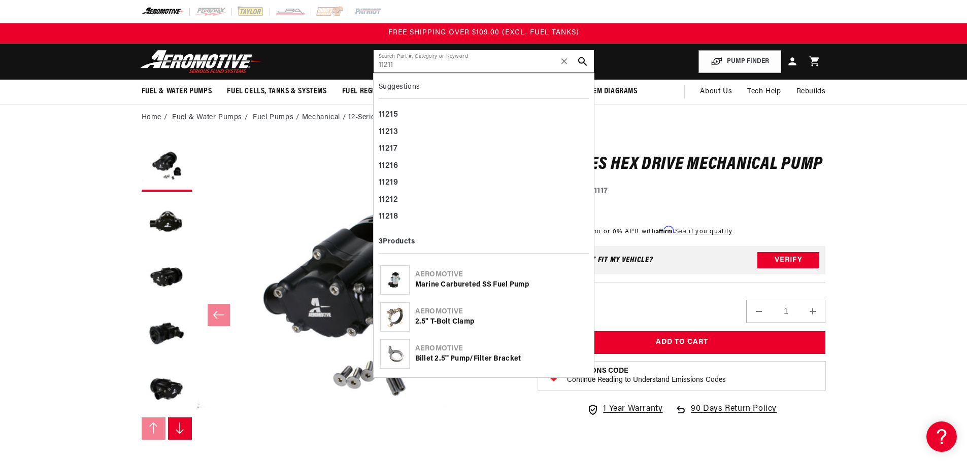
type input "11211"
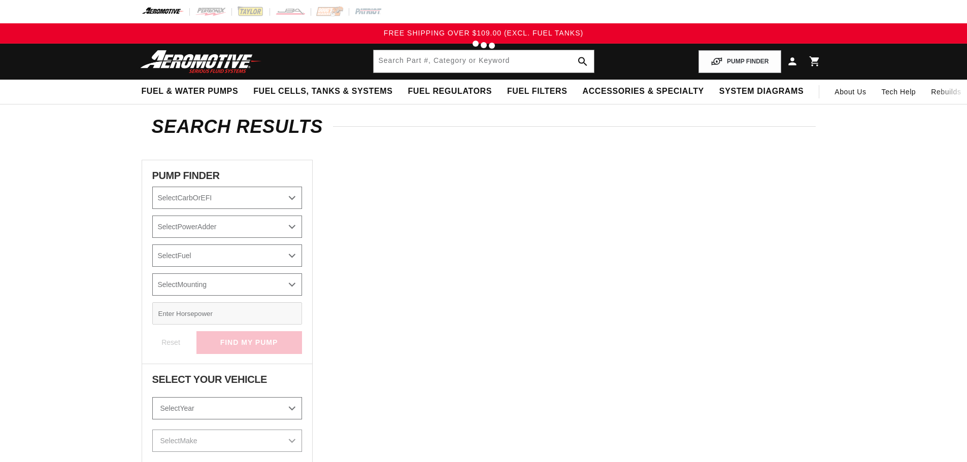
type input "11211"
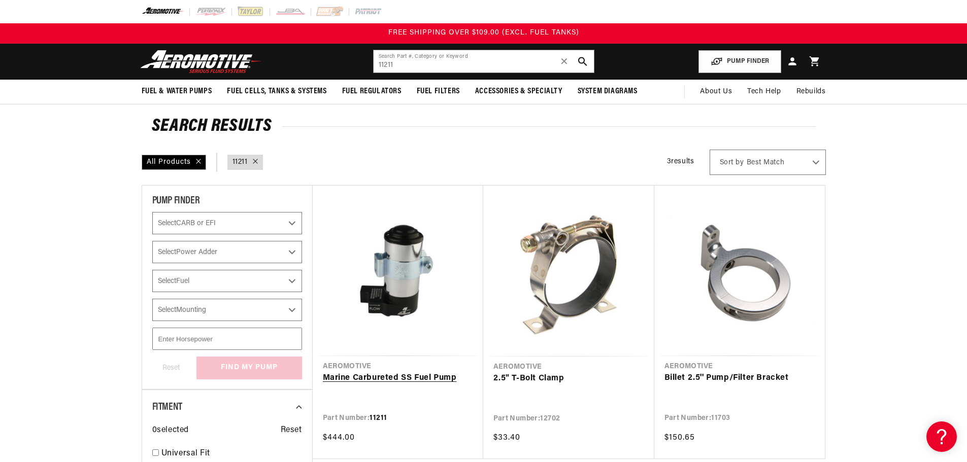
scroll to position [51, 0]
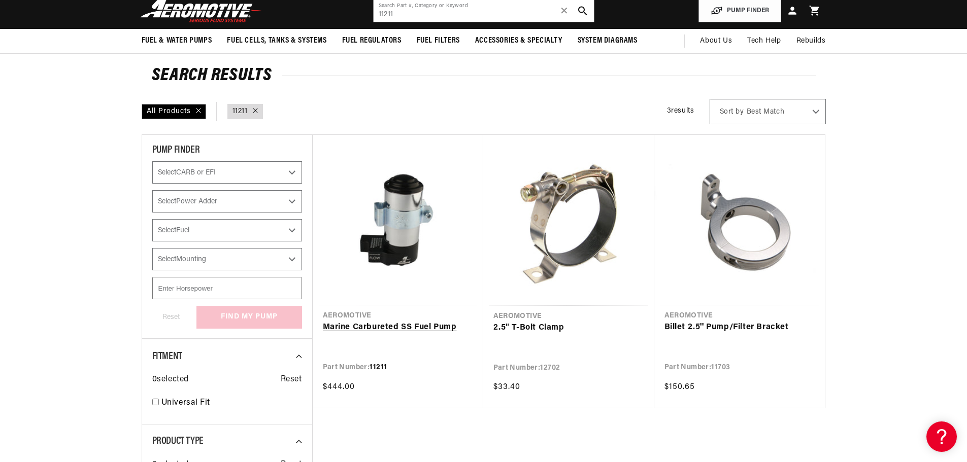
click at [401, 326] on link "Marine Carbureted SS Fuel Pump" at bounding box center [398, 327] width 150 height 13
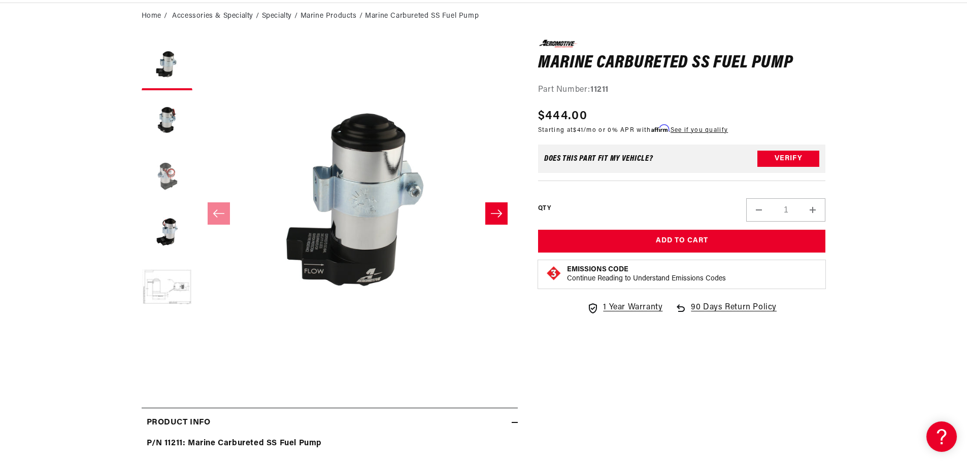
click at [164, 171] on button "Load image 3 in gallery view" at bounding box center [167, 176] width 51 height 51
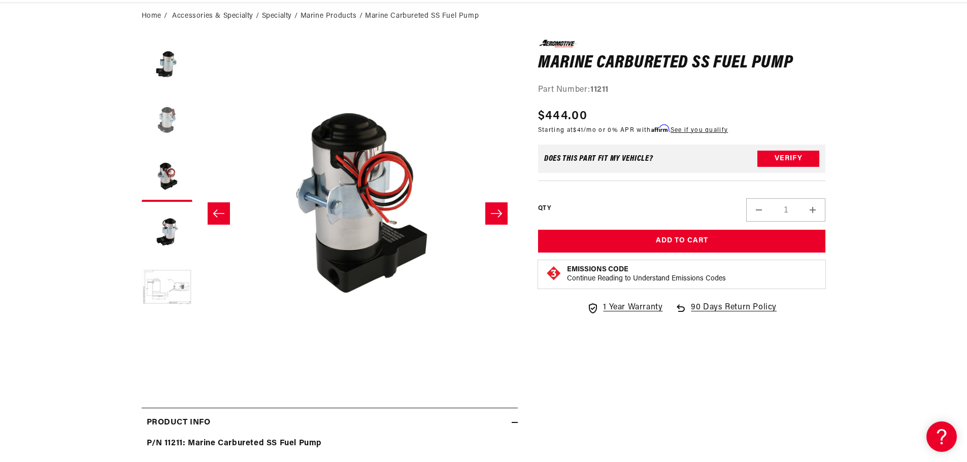
click at [173, 116] on button "Load image 2 in gallery view" at bounding box center [167, 120] width 51 height 51
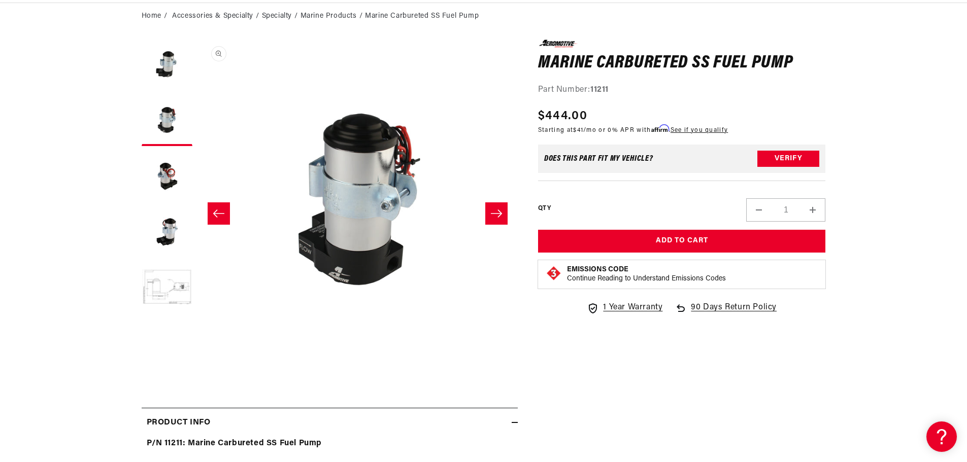
scroll to position [0, 0]
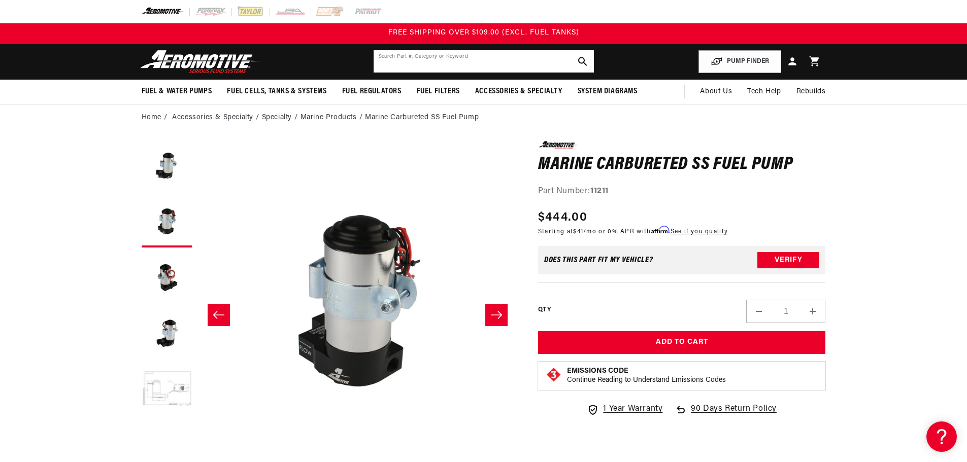
click at [447, 65] on input "text" at bounding box center [484, 61] width 220 height 22
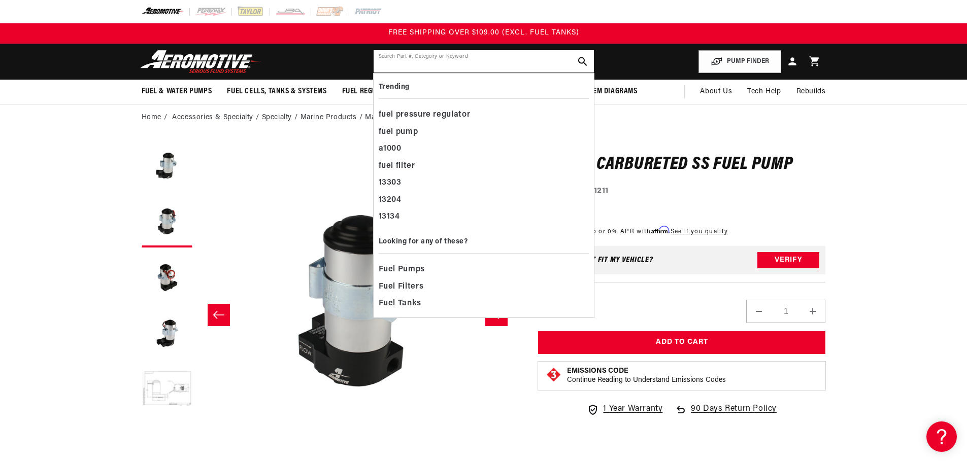
paste input "11212"
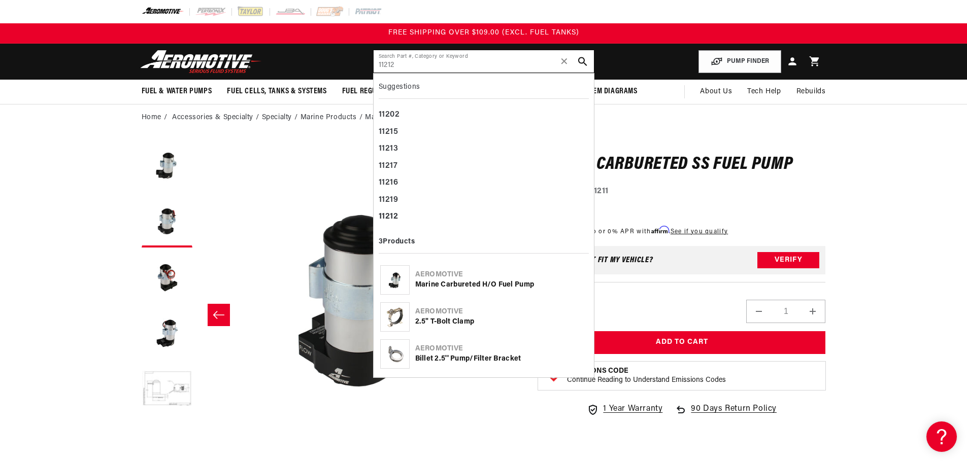
type input "11212"
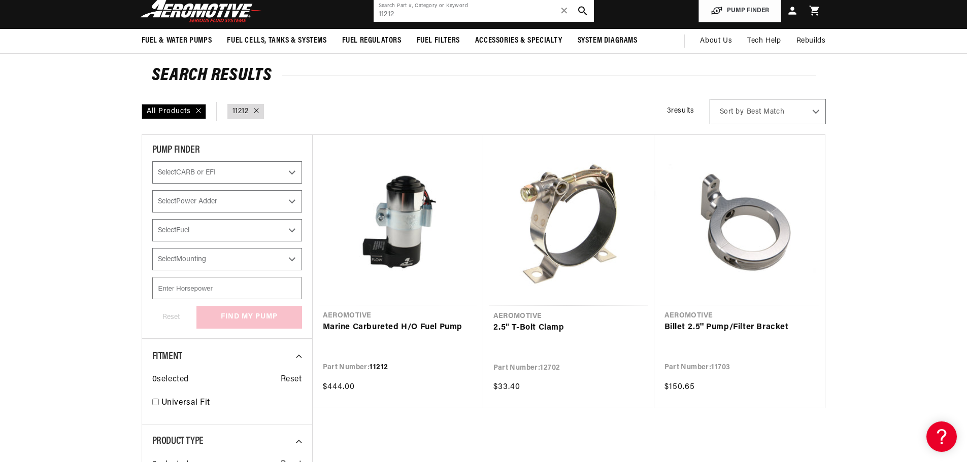
drag, startPoint x: 340, startPoint y: 11, endPoint x: 316, endPoint y: 11, distance: 24.4
click at [316, 11] on header "Fuel & Water Pumps Back In-Tank In-Line Fuel Pumps" at bounding box center [483, 11] width 735 height 36
paste input "801"
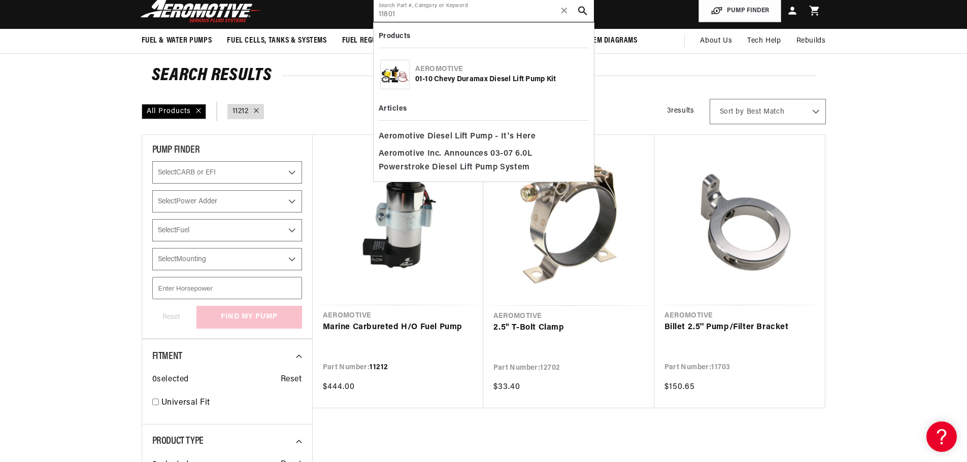
type input "11801"
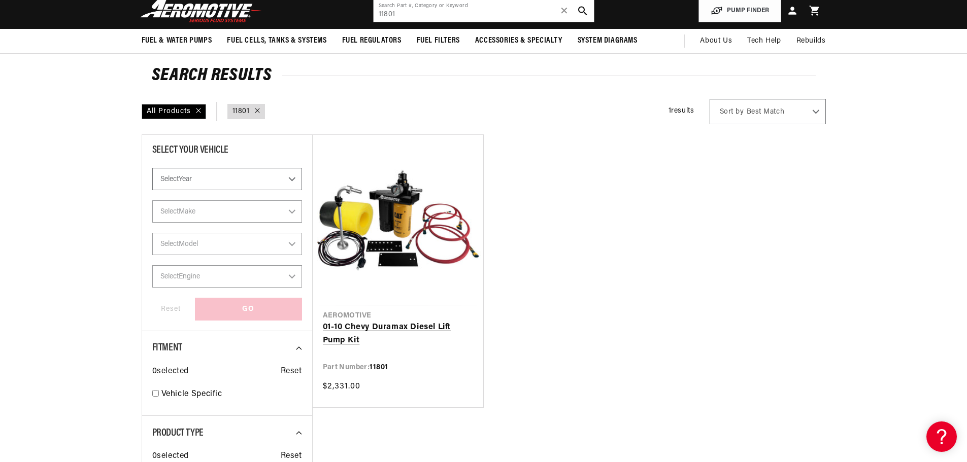
click at [413, 321] on link "01-10 Chevy Duramax Diesel Lift Pump Kit" at bounding box center [398, 334] width 150 height 26
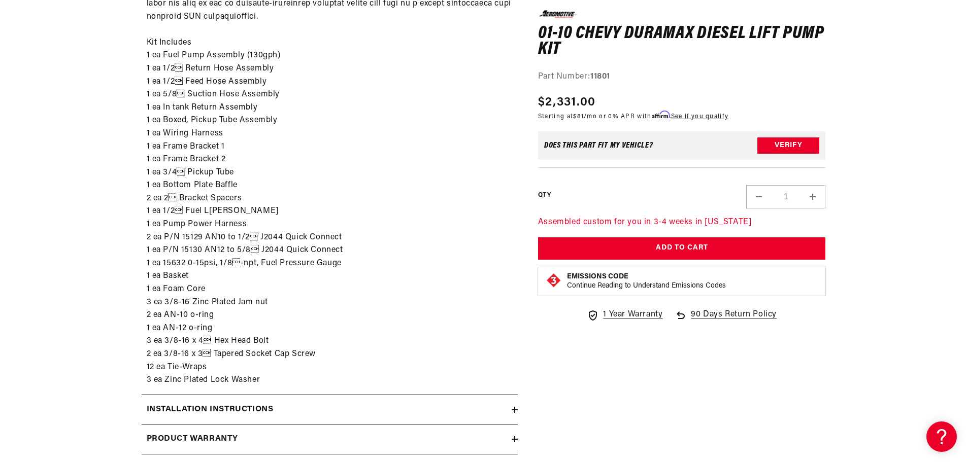
scroll to position [660, 0]
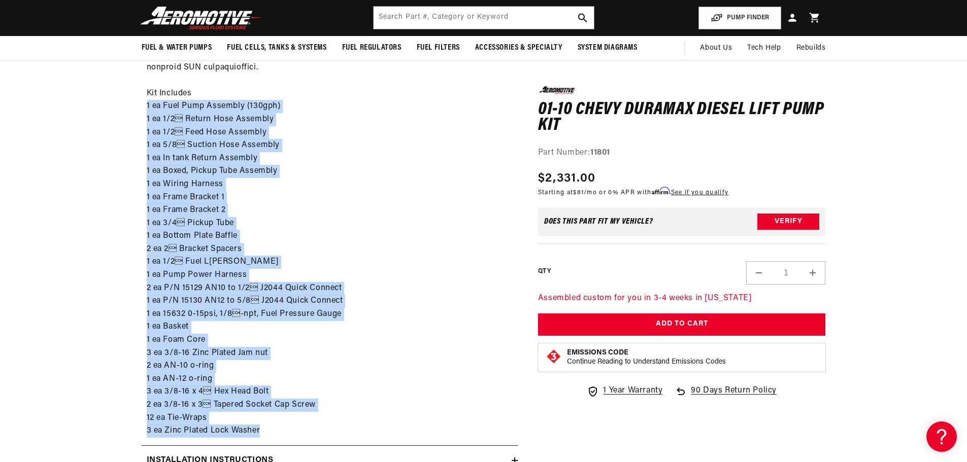
drag, startPoint x: 263, startPoint y: 418, endPoint x: 147, endPoint y: 93, distance: 345.6
click at [147, 93] on div "P/N 11801: 01-10 Chevy Duramax Diesel Lift Pump Kit Kit Includes 1 ea Fuel Pump…" at bounding box center [330, 158] width 376 height 559
copy div "1 ea Fuel Pump Assembly (130gph) 1 ea 1/2 Return Hose Assembly 1 ea 1/2 Feed …"
click at [373, 315] on div "P/N 11801: 01-10 Chevy Duramax Diesel Lift Pump Kit Kit Includes 1 ea Fuel Pump…" at bounding box center [330, 158] width 376 height 559
click at [362, 389] on div "P/N 11801: 01-10 Chevy Duramax Diesel Lift Pump Kit Kit Includes 1 ea Fuel Pump…" at bounding box center [330, 158] width 376 height 559
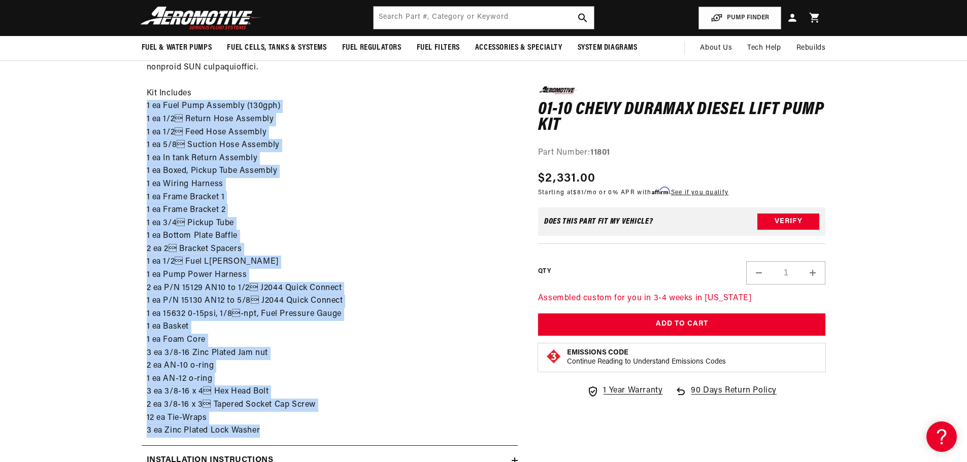
drag, startPoint x: 268, startPoint y: 418, endPoint x: 140, endPoint y: 91, distance: 351.3
click at [140, 91] on section "0.0 star rating Write a review 01-10 Chevy Duramax Diesel Lift Pump Kit 01-10 C…" at bounding box center [483, 11] width 735 height 1080
copy div "1 ea Fuel Pump Assembly (130gph) 1 ea 1/2 Return Hose Assembly 1 ea 1/2 Feed …"
click at [470, 18] on input "text" at bounding box center [484, 18] width 220 height 22
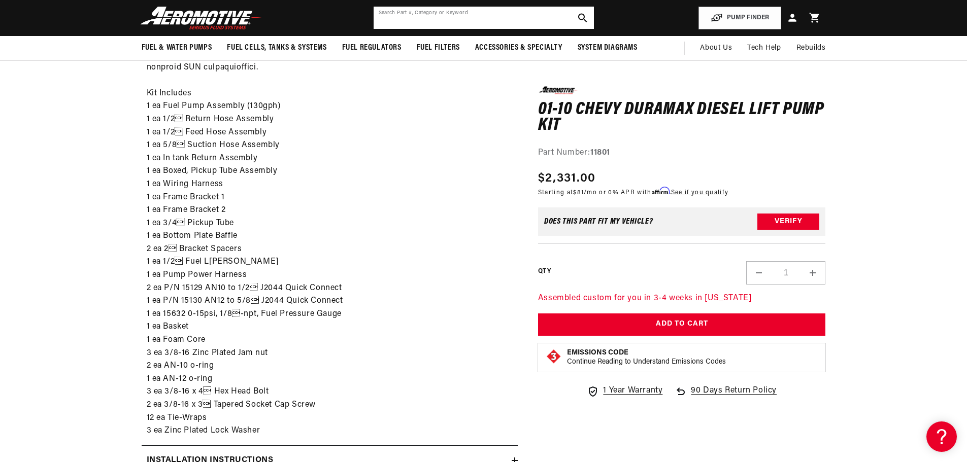
paste input "11802"
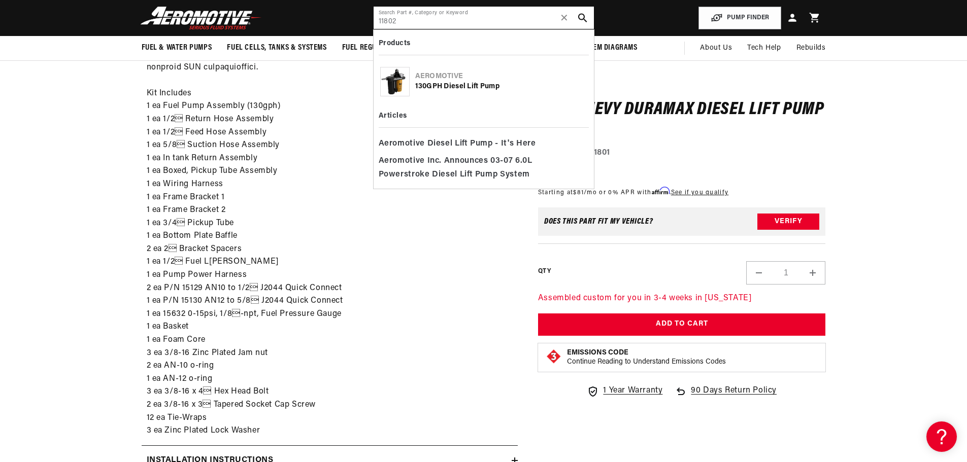
type input "11802"
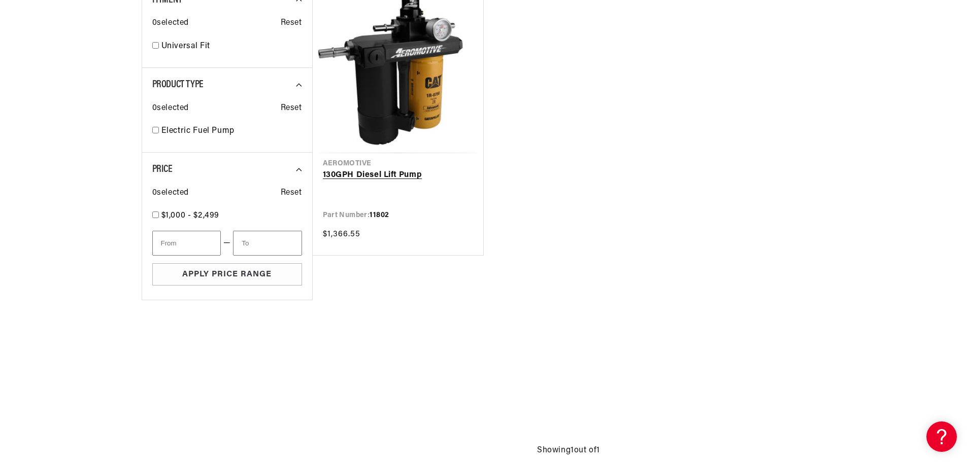
click at [407, 173] on link "130GPH Diesel Lift Pump" at bounding box center [398, 175] width 150 height 13
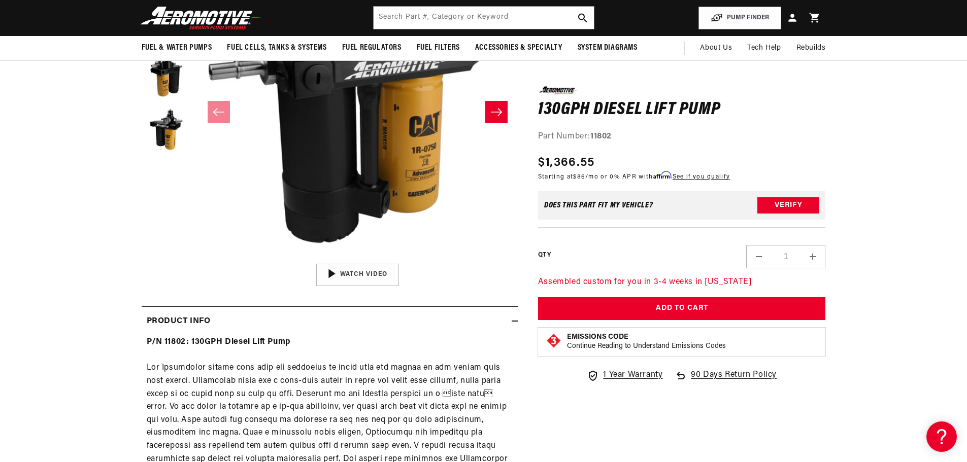
scroll to position [254, 0]
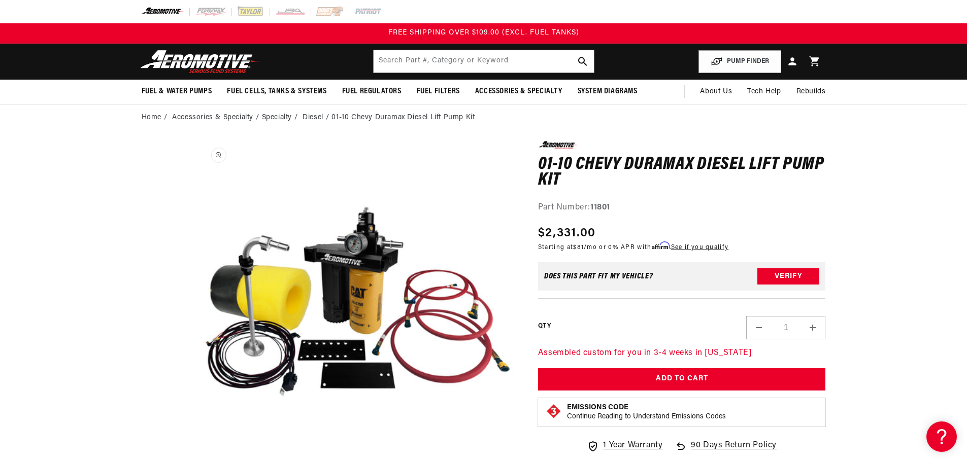
click at [197, 462] on button "Open media 1 in modal" at bounding box center [197, 462] width 0 height 0
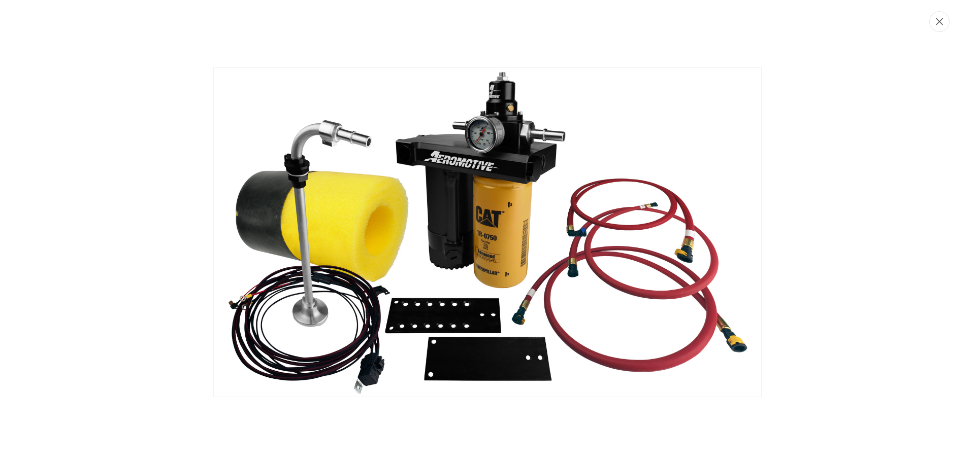
click at [935, 27] on button "Close" at bounding box center [939, 21] width 20 height 21
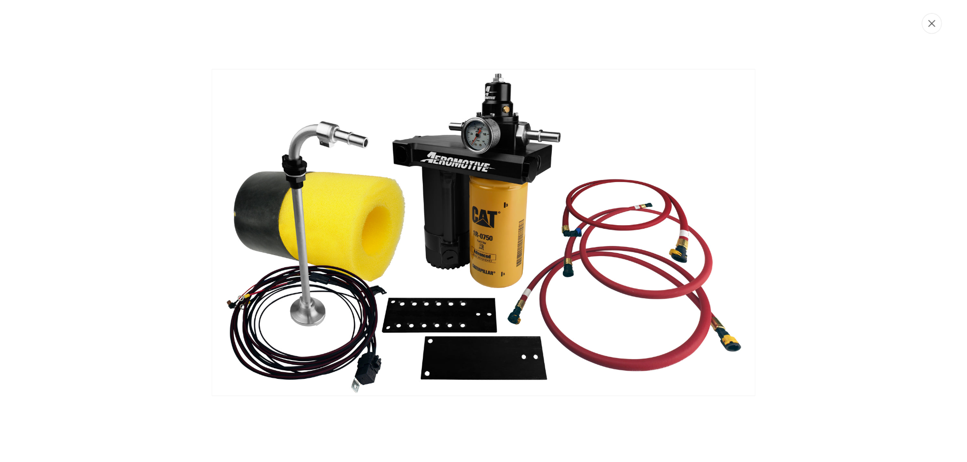
scroll to position [1, 0]
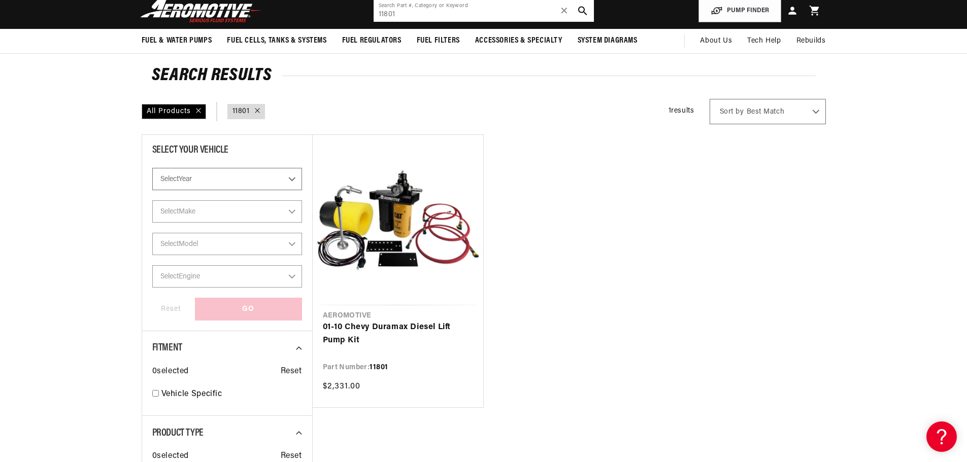
drag, startPoint x: 438, startPoint y: 17, endPoint x: 340, endPoint y: 16, distance: 98.0
click at [340, 16] on header "Fuel & Water Pumps Back In-Tank In-Line Fuel Pumps" at bounding box center [483, 11] width 735 height 36
paste input "2"
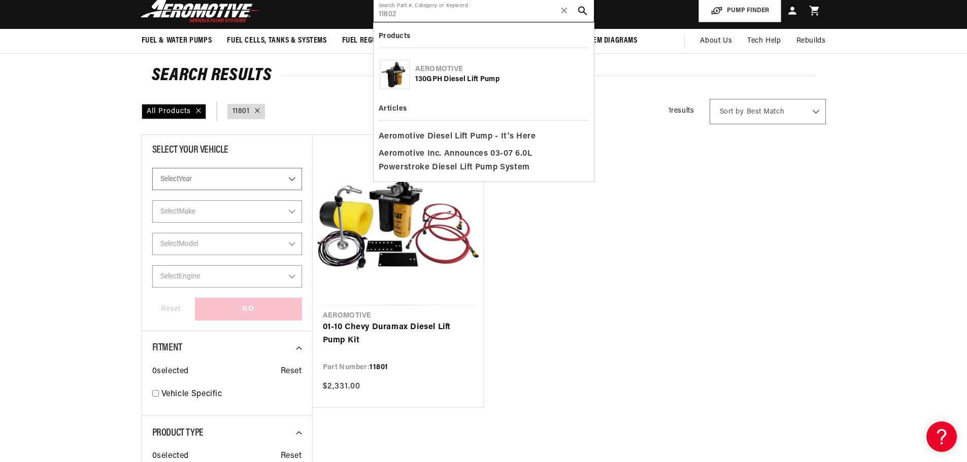
type input "11802"
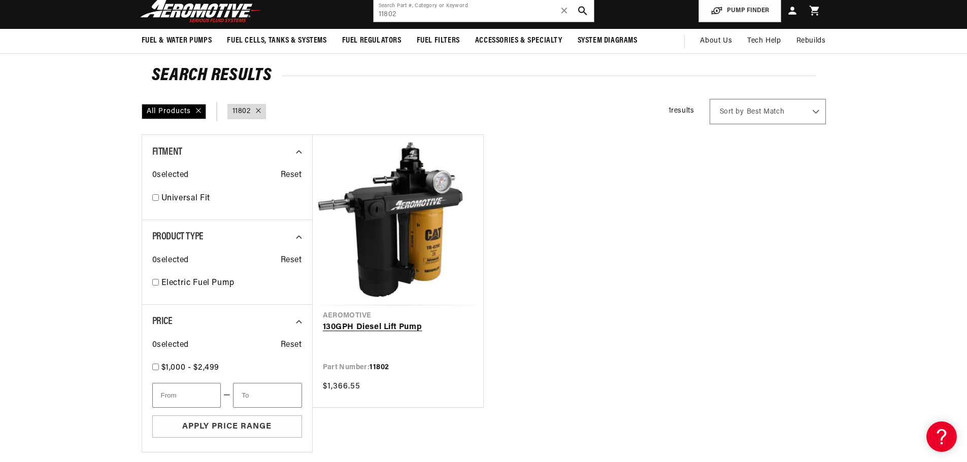
click at [413, 321] on link "130GPH Diesel Lift Pump" at bounding box center [398, 327] width 150 height 13
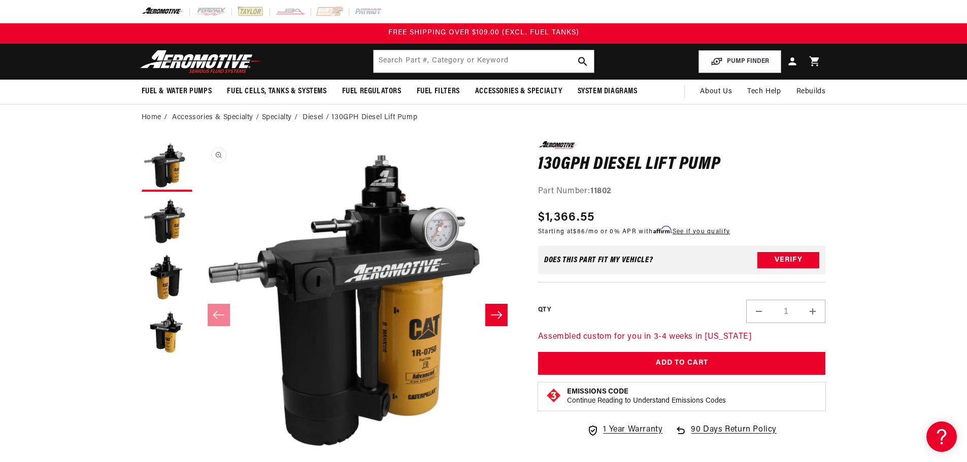
click at [197, 462] on button "Open media 1 in modal" at bounding box center [197, 462] width 0 height 0
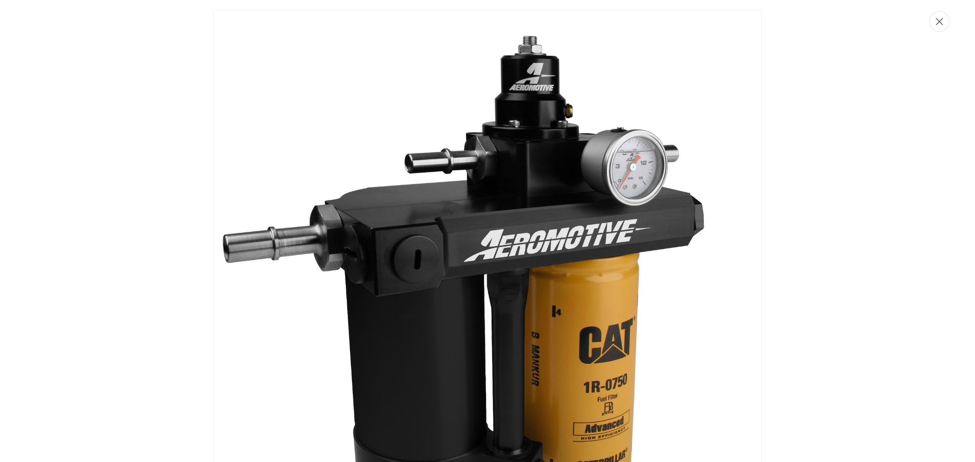
click at [937, 20] on icon "Close" at bounding box center [939, 21] width 7 height 7
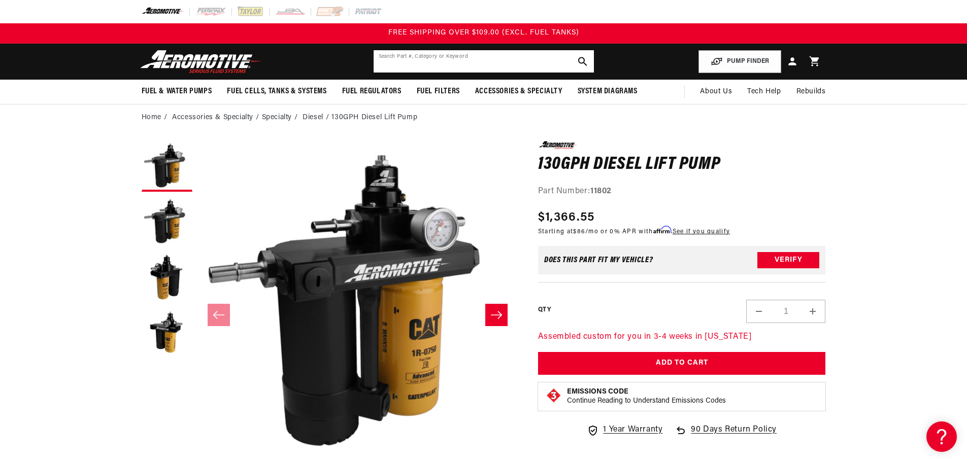
click at [473, 61] on input "text" at bounding box center [484, 61] width 220 height 22
paste input "11803"
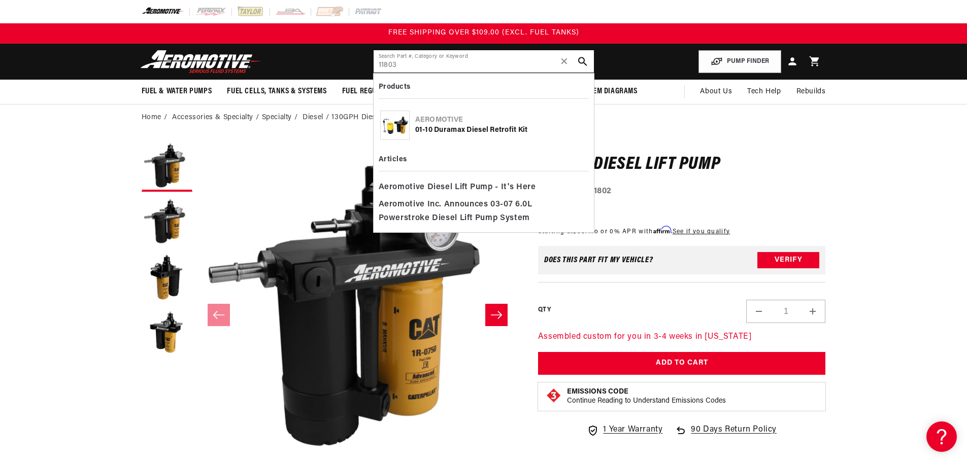
type input "11803"
click at [494, 131] on div "01-10 Duramax Diesel Retrofit Kit" at bounding box center [501, 130] width 172 height 10
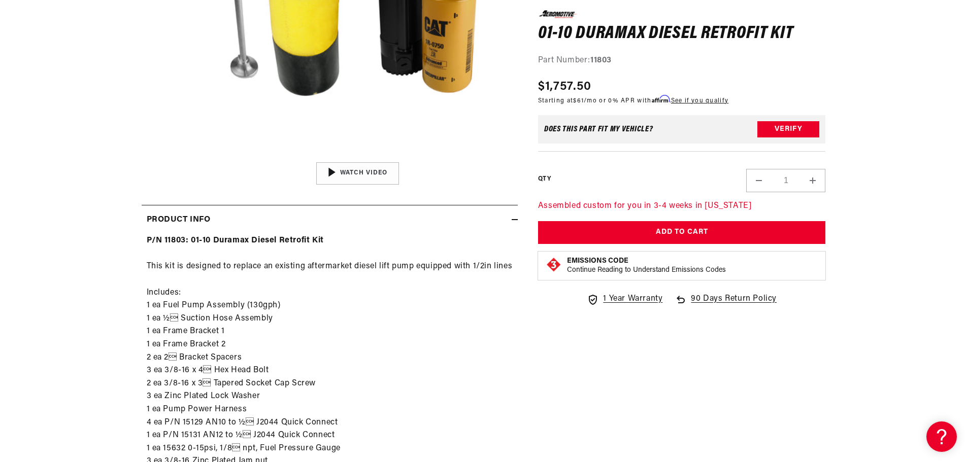
scroll to position [406, 0]
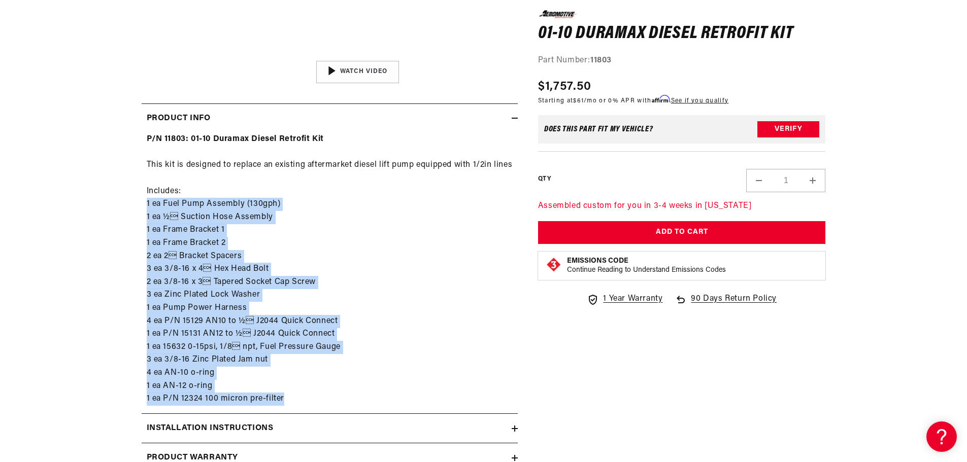
drag, startPoint x: 289, startPoint y: 411, endPoint x: 123, endPoint y: 219, distance: 254.1
click at [123, 219] on section "0.0 star rating Write a review 01-10 Duramax Diesel Retrofit Kit 01-10 Duramax …" at bounding box center [483, 122] width 735 height 794
copy div "1 ea Fuel Pump Assembly (130gph) 1 ea ½ Suction Hose Assembly 1 ea Frame Brack…"
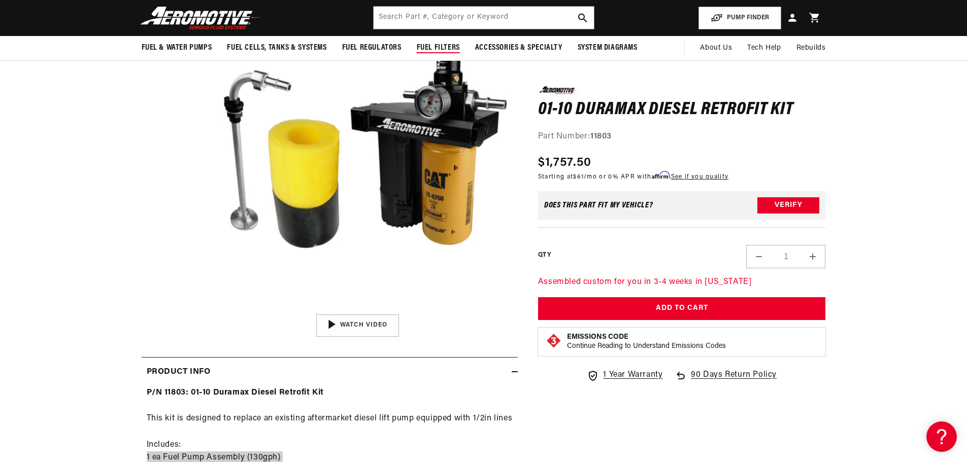
scroll to position [102, 0]
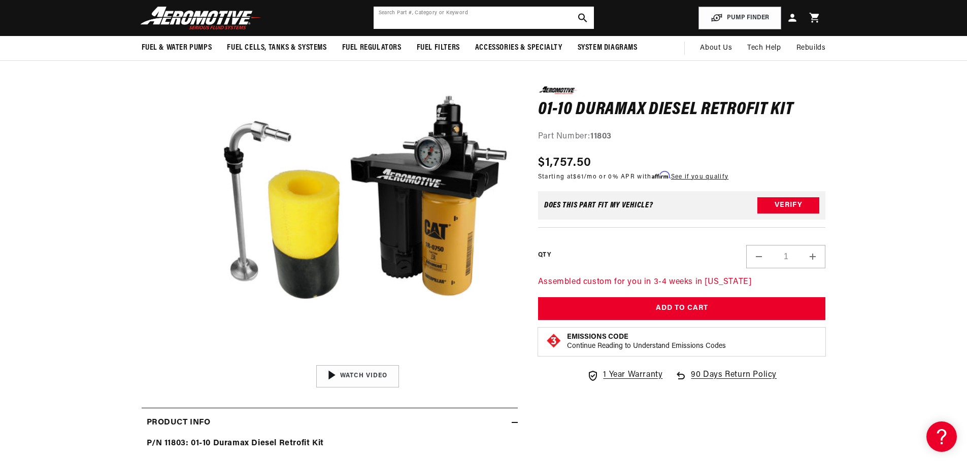
click at [477, 18] on input "text" at bounding box center [484, 18] width 220 height 22
paste input "11804"
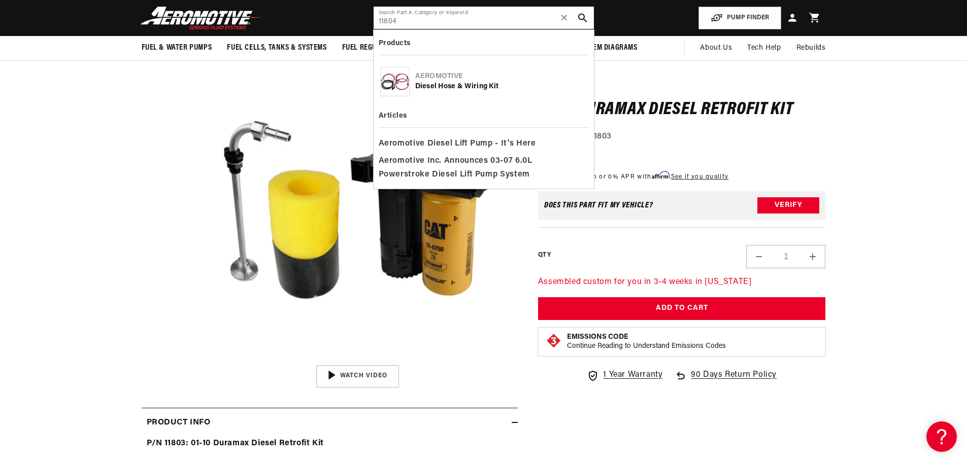
type input "11804"
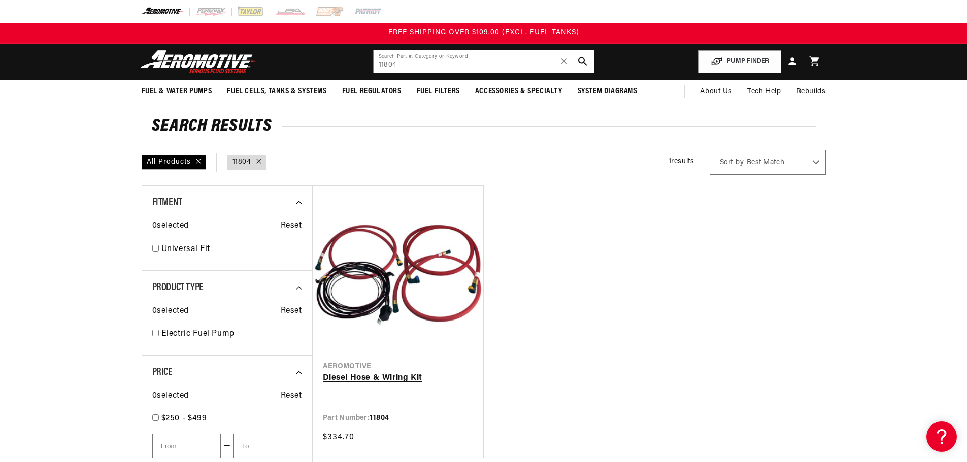
click at [417, 372] on link "Diesel Hose & Wiring Kit" at bounding box center [398, 378] width 150 height 13
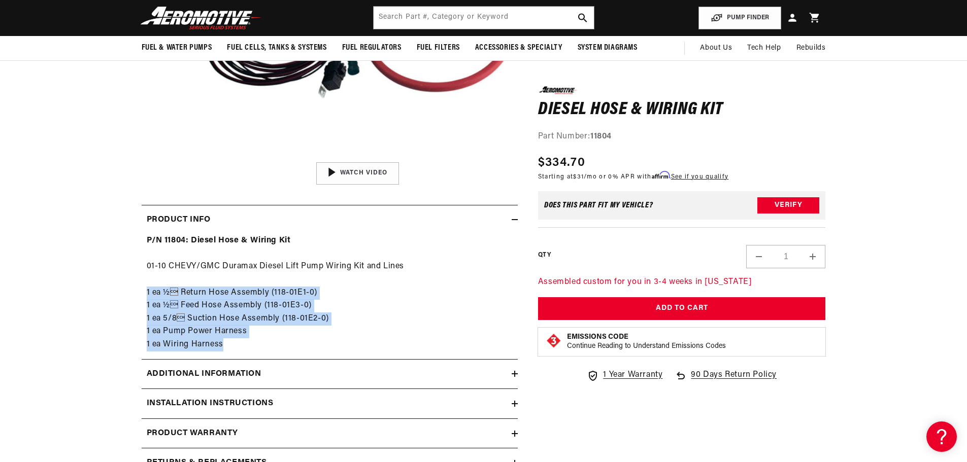
drag, startPoint x: 147, startPoint y: 292, endPoint x: 295, endPoint y: 343, distance: 157.2
click at [295, 343] on div "P/N 11804: Diesel Hose & Wiring Kit 01-10 CHEVY/GMC Duramax Diesel Lift Pump Wi…" at bounding box center [330, 293] width 376 height 117
copy div "1 ea ½ Return Hose Assembly (118-01E1-0) 1 ea ½ Feed Hose Assembly (118-01E3-…"
